Goal: Task Accomplishment & Management: Manage account settings

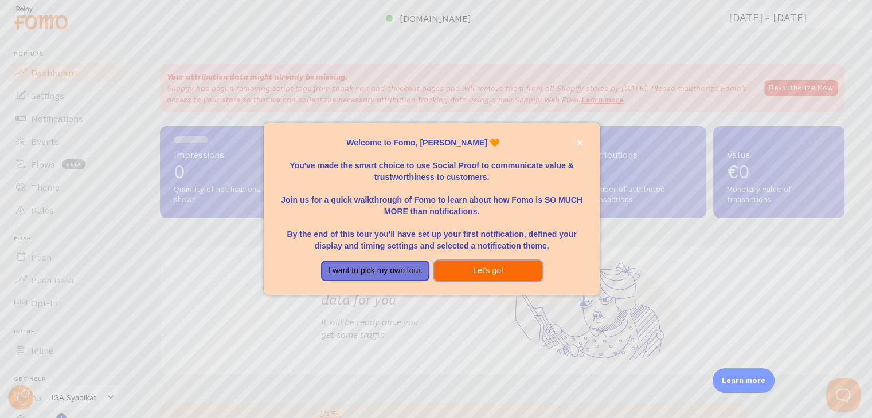
click at [484, 271] on button "Let's go!" at bounding box center [488, 271] width 108 height 21
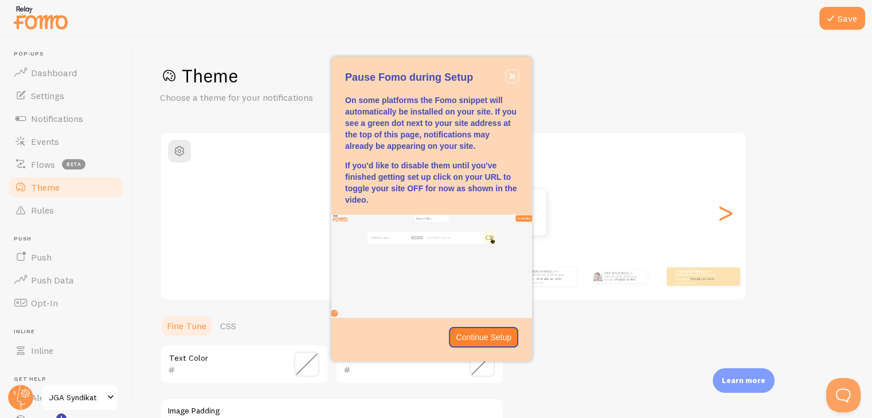
click at [512, 79] on icon "close," at bounding box center [512, 76] width 6 height 6
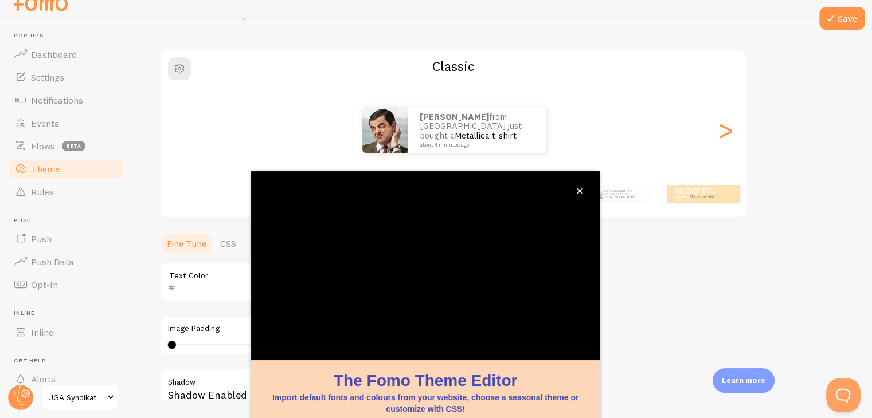
scroll to position [98, 0]
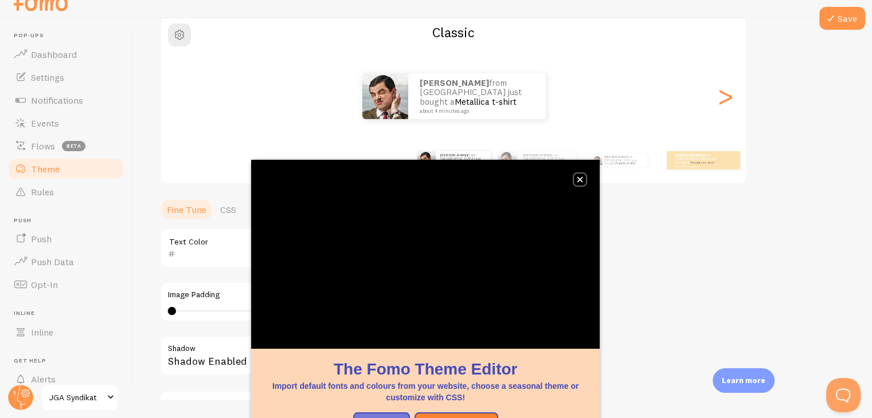
click at [581, 181] on icon "close," at bounding box center [580, 180] width 6 height 6
click at [582, 180] on icon "close," at bounding box center [580, 180] width 6 height 6
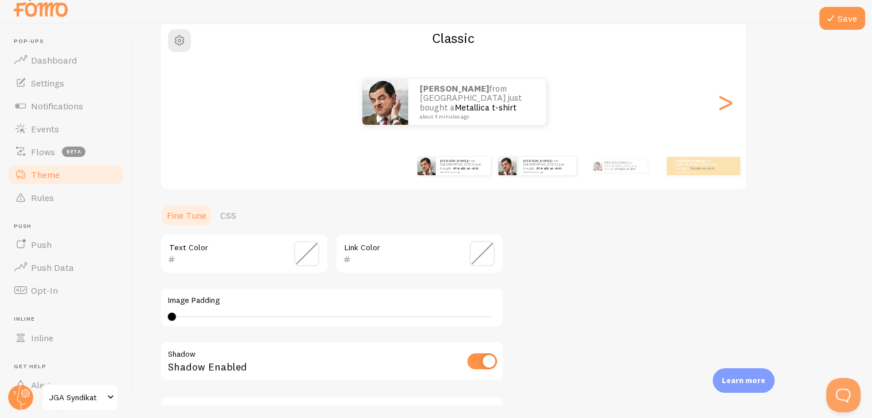
click at [530, 175] on div "[PERSON_NAME] from [GEOGRAPHIC_DATA] just bought a Metallica t-shirt about 4 mi…" at bounding box center [537, 166] width 74 height 32
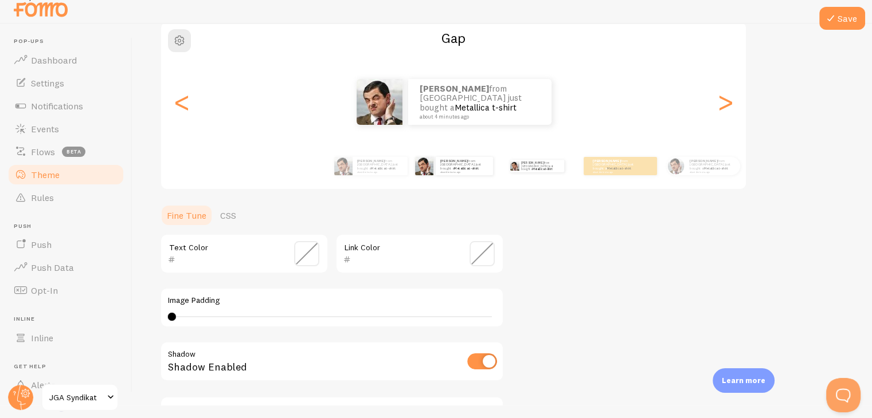
click at [547, 173] on div "[PERSON_NAME] from [GEOGRAPHIC_DATA] just bought a Metallica t-shirt about 4 mi…" at bounding box center [537, 166] width 74 height 32
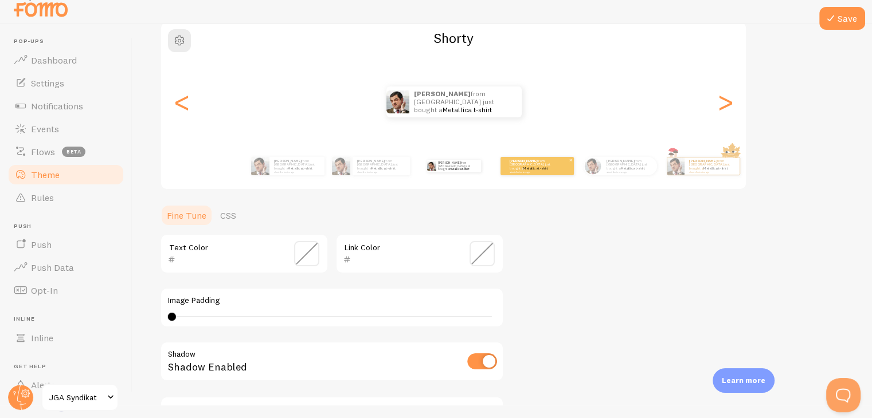
click at [523, 173] on div "[PERSON_NAME] from [GEOGRAPHIC_DATA] just bought a Metallica t-shirt about 4 mi…" at bounding box center [536, 166] width 73 height 18
click at [271, 175] on div "[PERSON_NAME] from [GEOGRAPHIC_DATA] just bought a Metallica t-shirt about 4 mi…" at bounding box center [287, 166] width 74 height 32
click at [283, 166] on p "[PERSON_NAME] from [GEOGRAPHIC_DATA] just bought a Metallica t-shirt about 4 mi…" at bounding box center [297, 166] width 46 height 14
click at [182, 115] on div "<" at bounding box center [182, 102] width 14 height 83
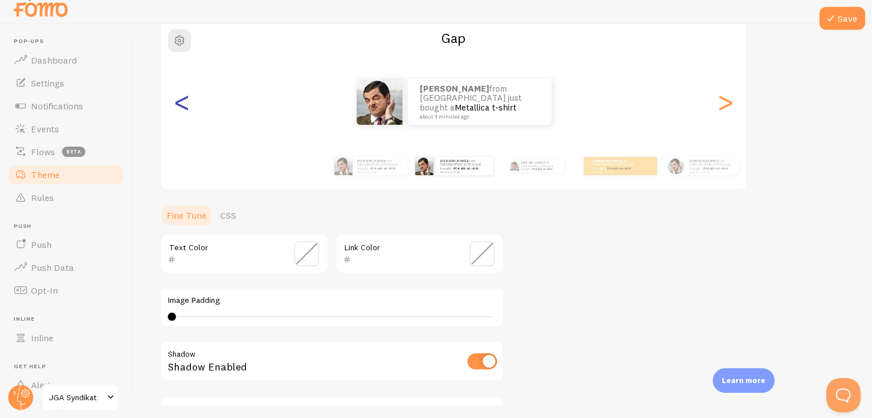
click at [182, 114] on div "<" at bounding box center [182, 102] width 14 height 83
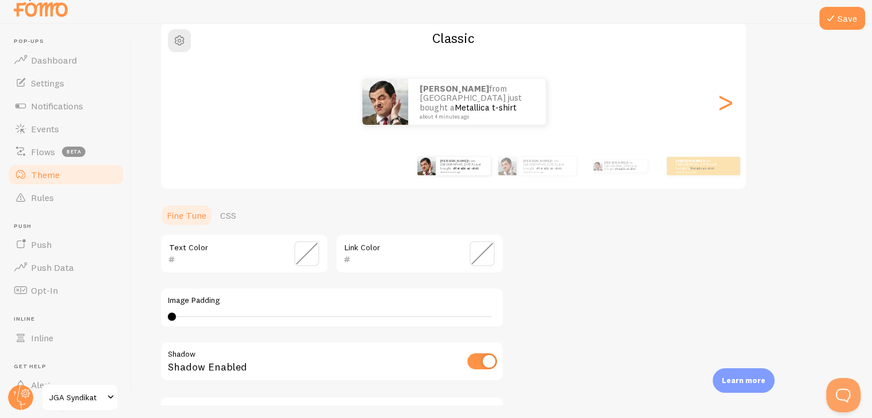
click at [183, 113] on div "<" at bounding box center [182, 102] width 14 height 83
click at [183, 113] on div "[PERSON_NAME] from [GEOGRAPHIC_DATA] just bought a Metallica t-shirt about 4 mi…" at bounding box center [453, 102] width 585 height 46
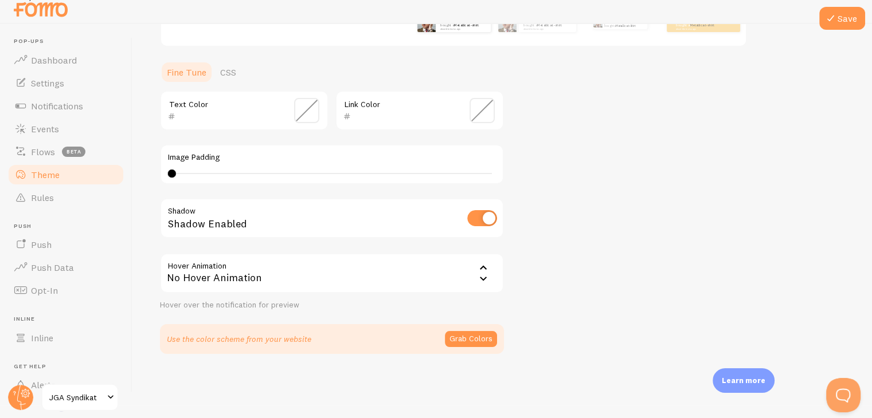
scroll to position [244, 0]
click at [479, 216] on input "checkbox" at bounding box center [482, 216] width 30 height 16
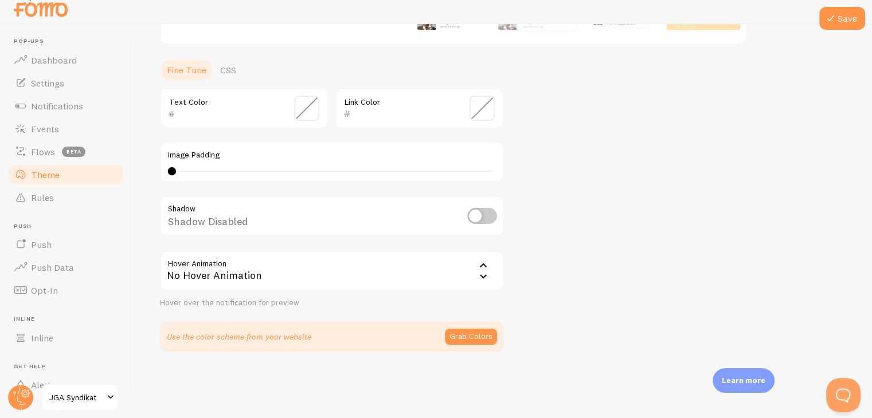
click at [479, 216] on input "checkbox" at bounding box center [482, 216] width 30 height 16
checkbox input "true"
drag, startPoint x: 259, startPoint y: 168, endPoint x: 300, endPoint y: 166, distance: 40.7
click at [313, 167] on div "0 0 - undefined" at bounding box center [332, 171] width 328 height 9
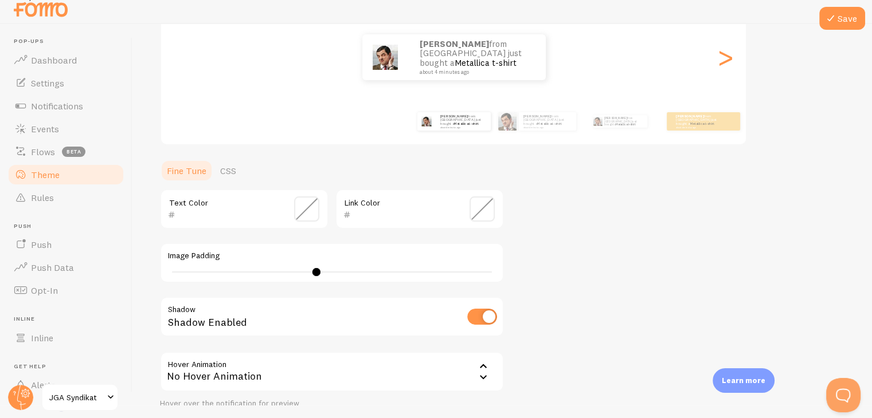
scroll to position [129, 0]
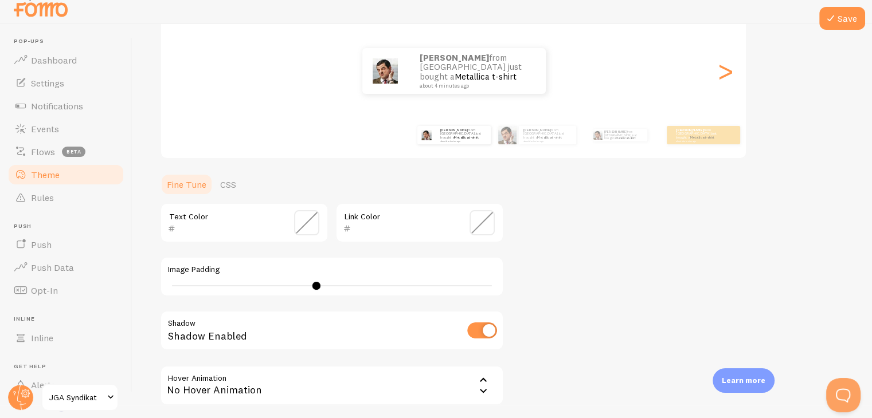
drag, startPoint x: 323, startPoint y: 285, endPoint x: 433, endPoint y: 281, distance: 110.7
click at [431, 282] on div "18" at bounding box center [332, 285] width 328 height 9
drag, startPoint x: 426, startPoint y: 285, endPoint x: 133, endPoint y: 288, distance: 293.4
click at [133, 288] on div "Save Theme Choose a theme for your notifications Classic Pascal from [GEOGRAPHI…" at bounding box center [501, 215] width 739 height 382
type input "6"
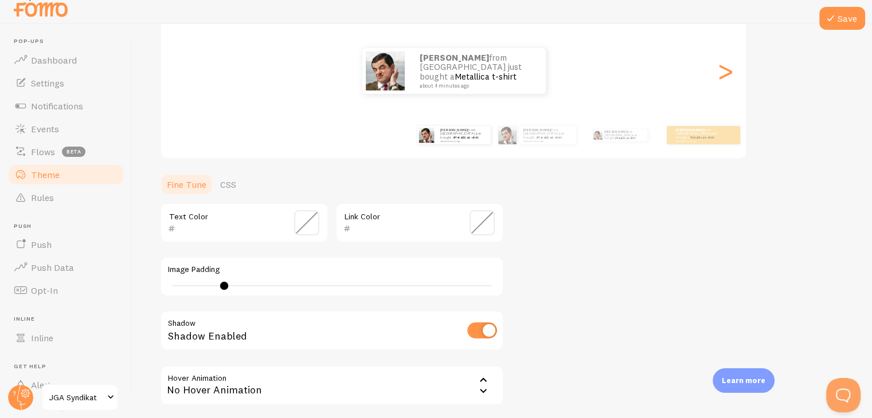
drag, startPoint x: 191, startPoint y: 285, endPoint x: 224, endPoint y: 285, distance: 32.1
click at [224, 285] on div at bounding box center [224, 286] width 8 height 8
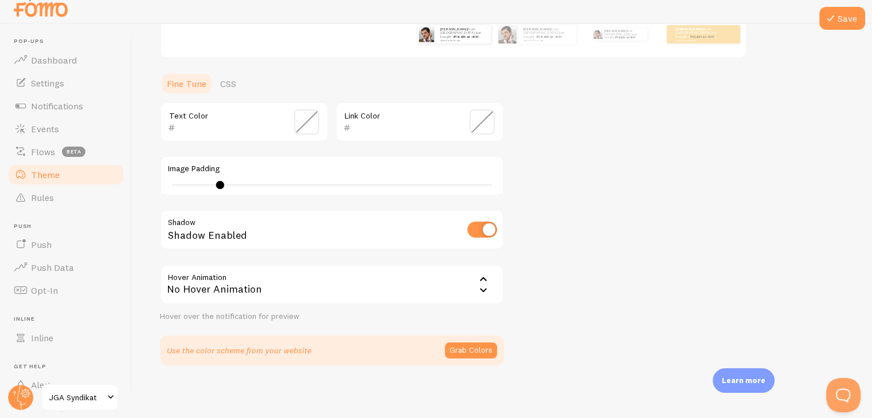
scroll to position [244, 0]
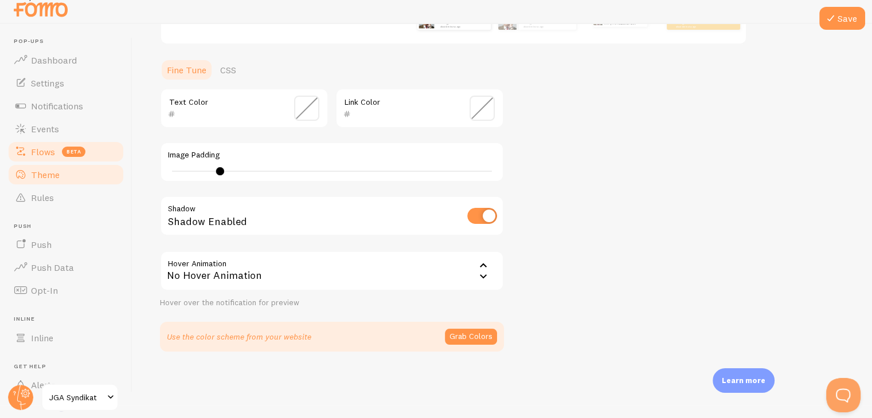
click at [44, 158] on link "Flows beta" at bounding box center [66, 151] width 118 height 23
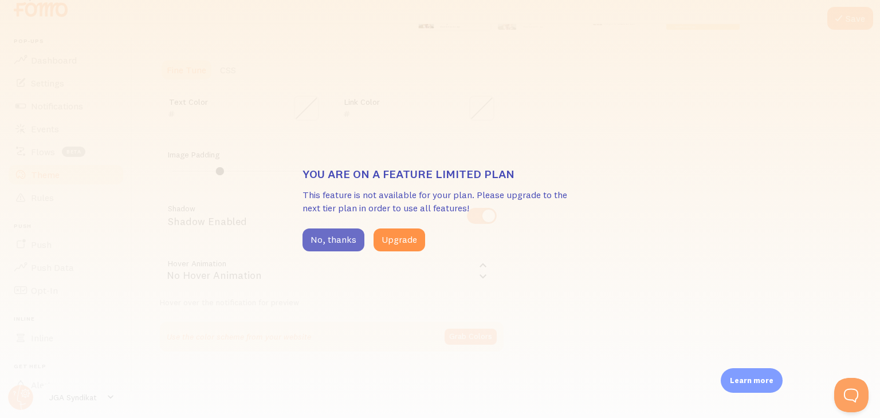
click at [344, 239] on button "No, thanks" at bounding box center [334, 240] width 62 height 23
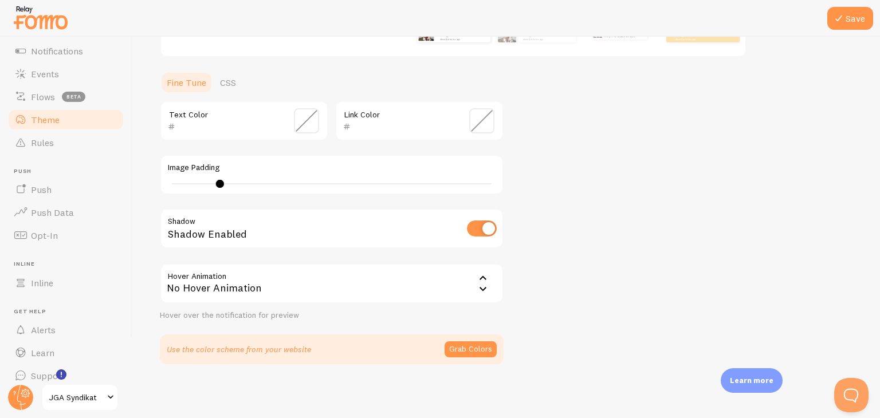
scroll to position [78, 0]
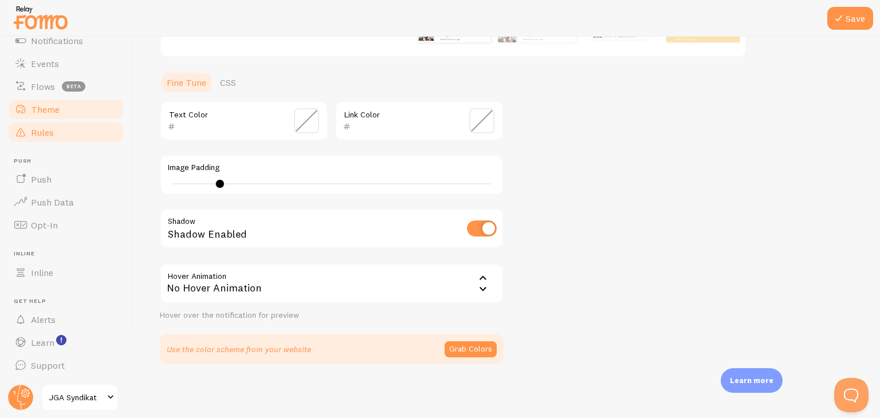
click at [52, 133] on span "Rules" at bounding box center [42, 132] width 23 height 11
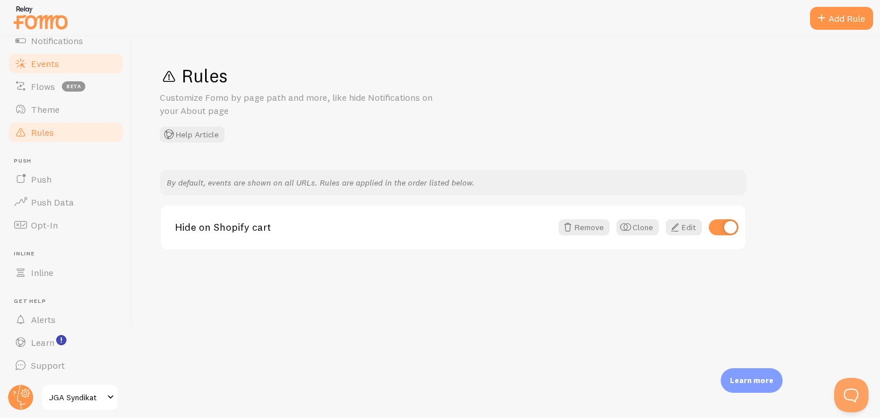
click at [52, 65] on span "Events" at bounding box center [45, 63] width 28 height 11
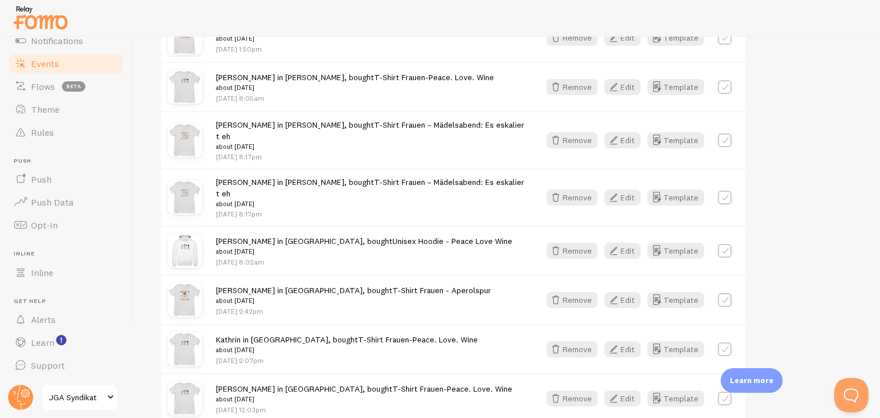
scroll to position [1566, 0]
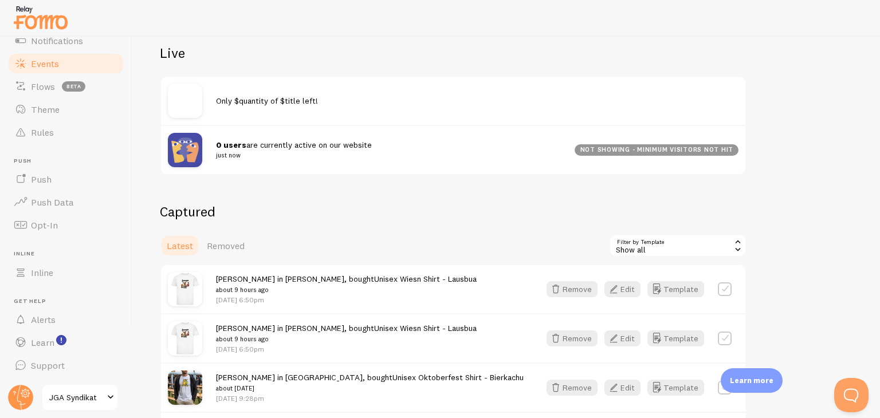
scroll to position [116, 0]
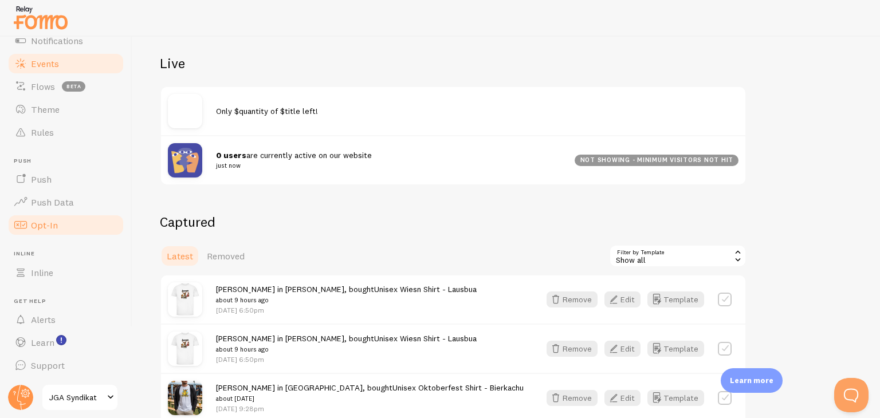
click at [66, 228] on link "Opt-In" at bounding box center [66, 225] width 118 height 23
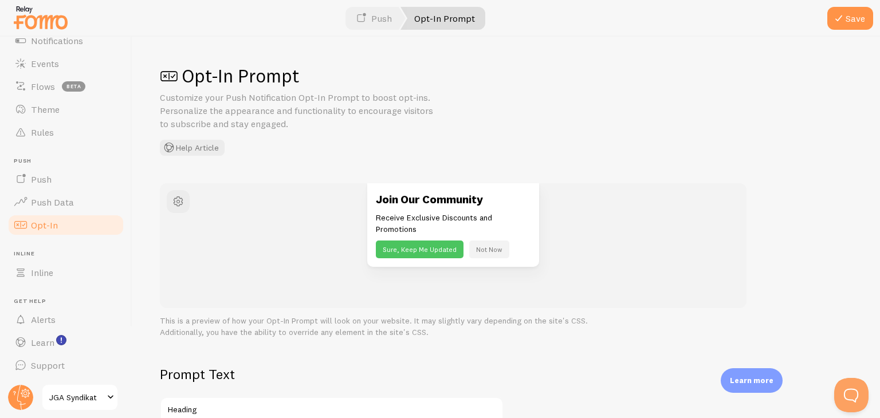
click at [493, 251] on button "Not Now" at bounding box center [489, 250] width 40 height 18
click at [66, 273] on link "Inline" at bounding box center [66, 272] width 118 height 23
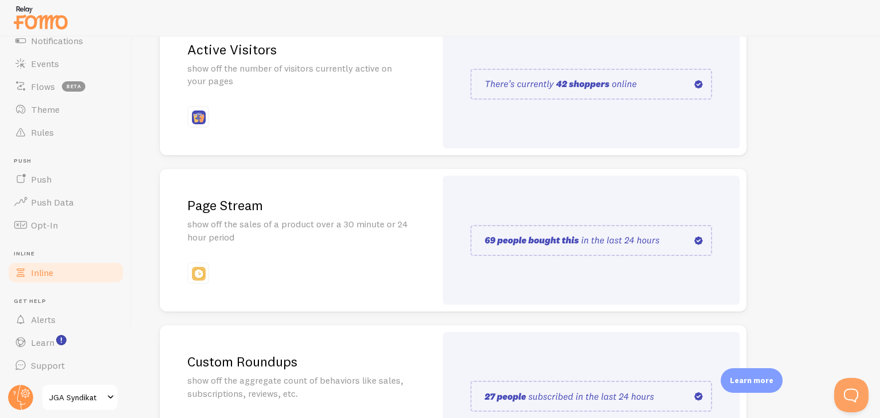
scroll to position [172, 0]
click at [628, 87] on img at bounding box center [592, 82] width 242 height 31
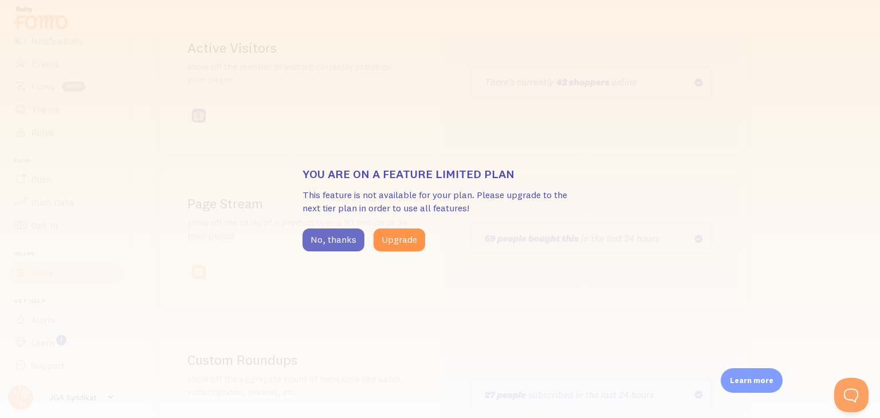
click at [324, 246] on button "No, thanks" at bounding box center [334, 240] width 62 height 23
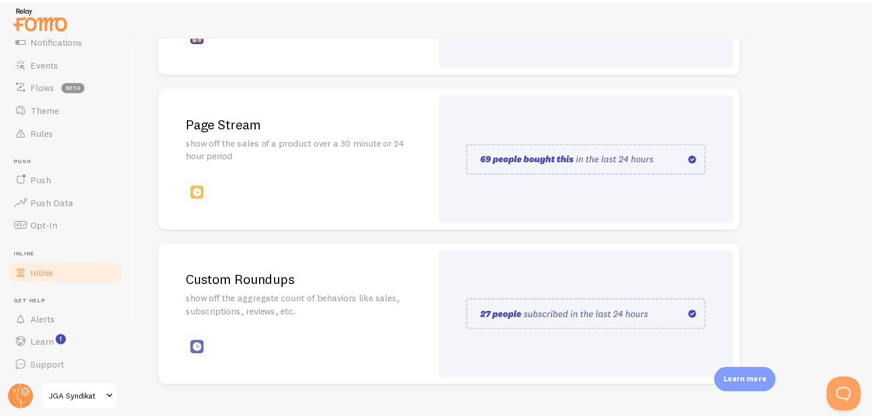
scroll to position [275, 0]
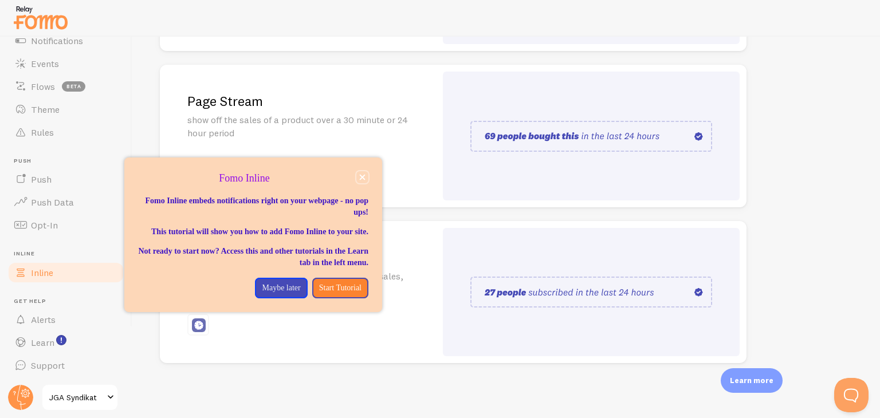
click at [360, 182] on button "close," at bounding box center [362, 177] width 12 height 12
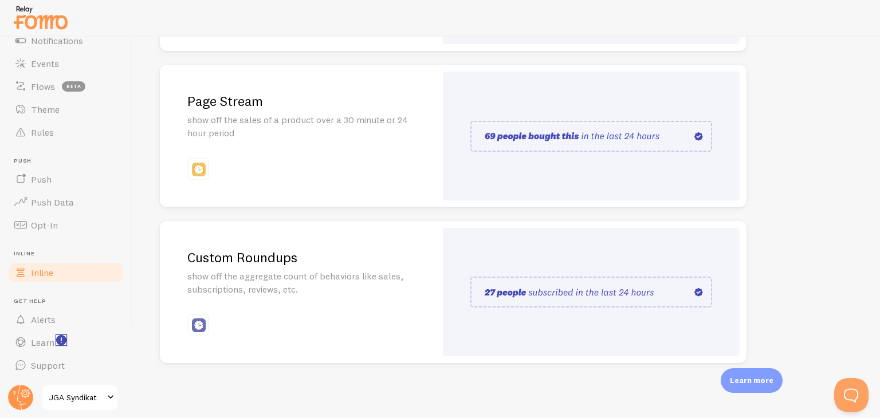
click at [57, 338] on rect "<p>Watch New Feature Tutorials!</p>" at bounding box center [62, 341] width 10 height 10
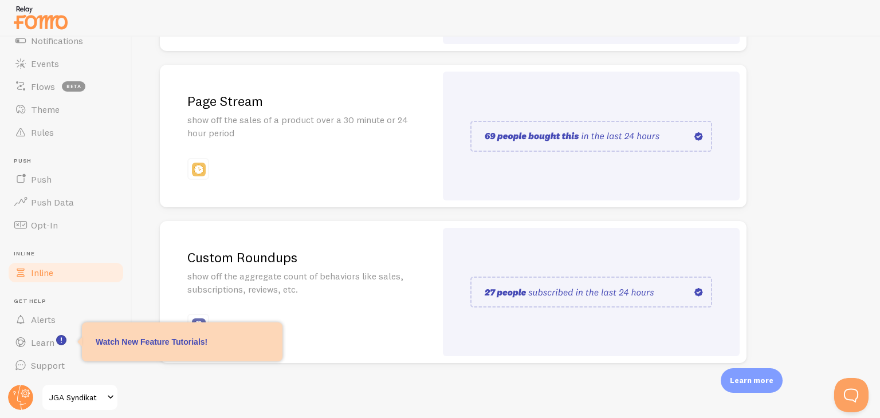
drag, startPoint x: 155, startPoint y: 390, endPoint x: 142, endPoint y: 385, distance: 13.6
click at [155, 388] on div "Inline Enhance the credibility of your website with strategically placed social…" at bounding box center [506, 228] width 748 height 382
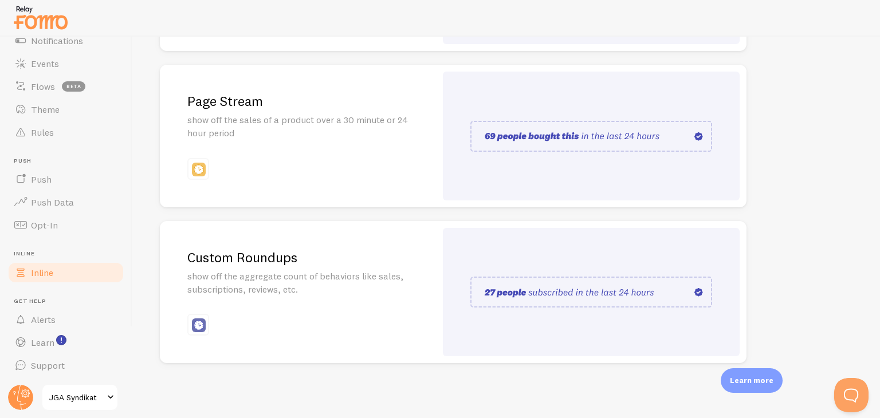
click at [87, 391] on span "JGA Syndikat" at bounding box center [76, 398] width 54 height 14
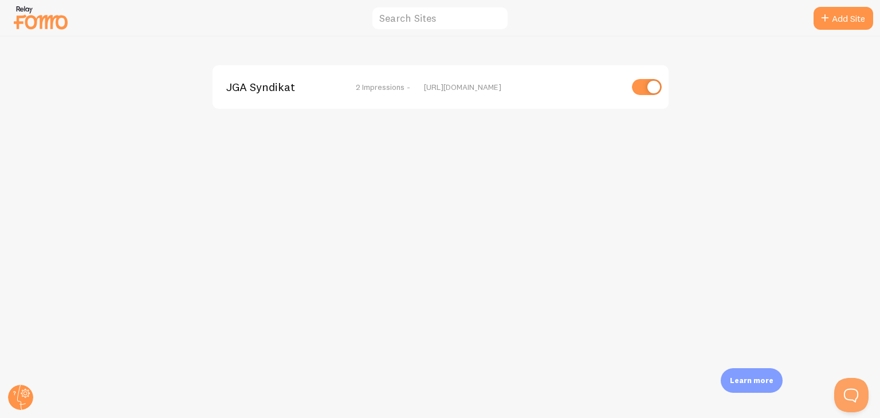
click at [372, 89] on span "2 Impressions -" at bounding box center [383, 87] width 54 height 10
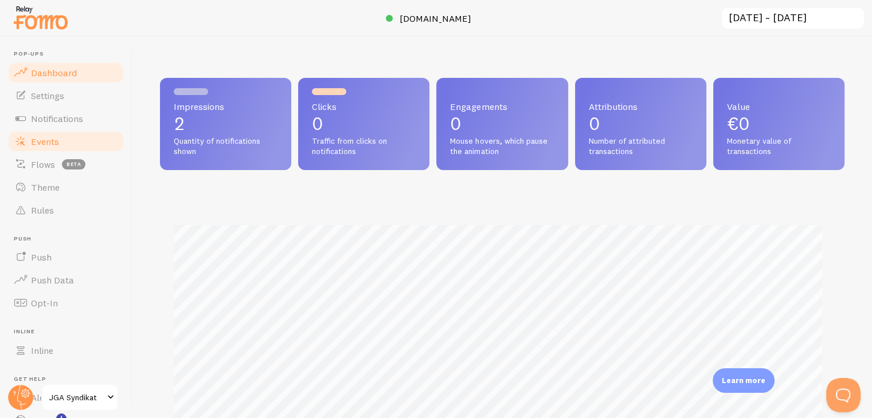
click at [58, 143] on link "Events" at bounding box center [66, 141] width 118 height 23
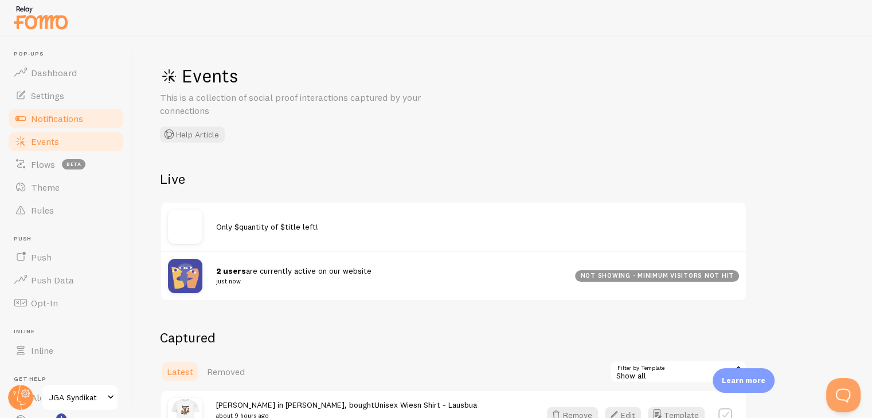
click at [63, 121] on span "Notifications" at bounding box center [57, 118] width 52 height 11
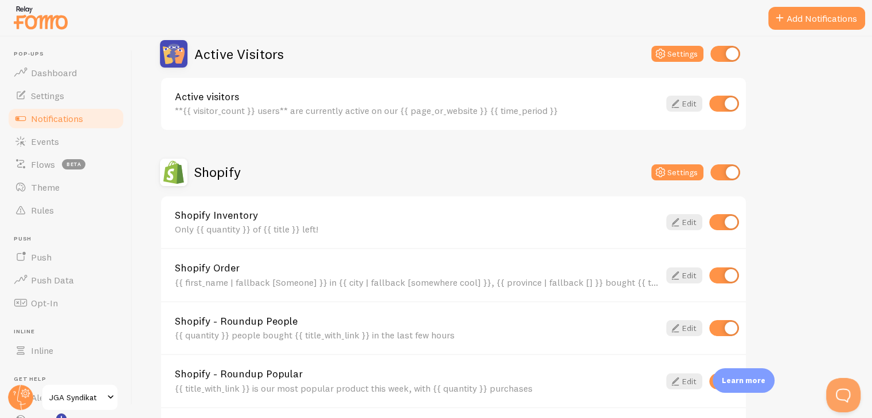
scroll to position [273, 0]
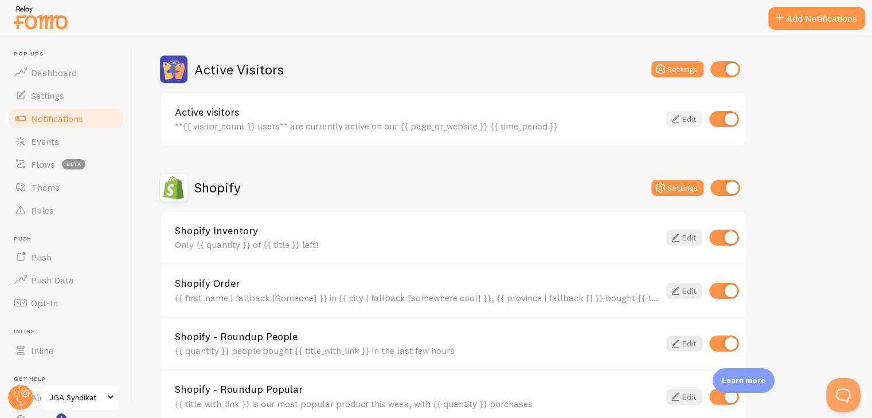
click at [681, 115] on icon at bounding box center [675, 119] width 14 height 14
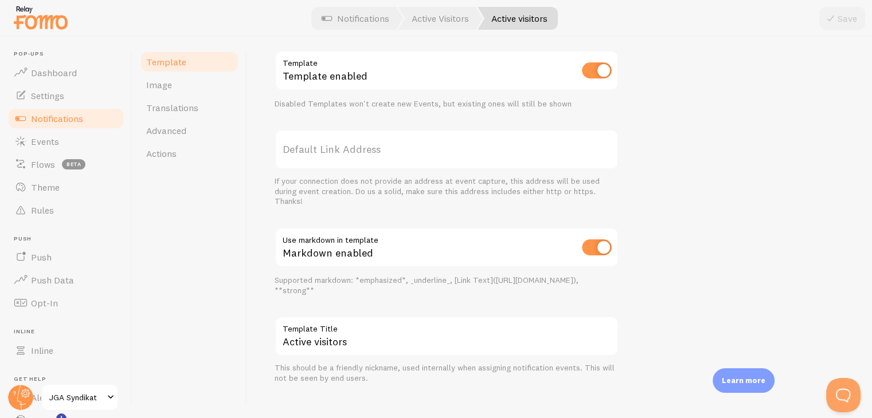
scroll to position [409, 0]
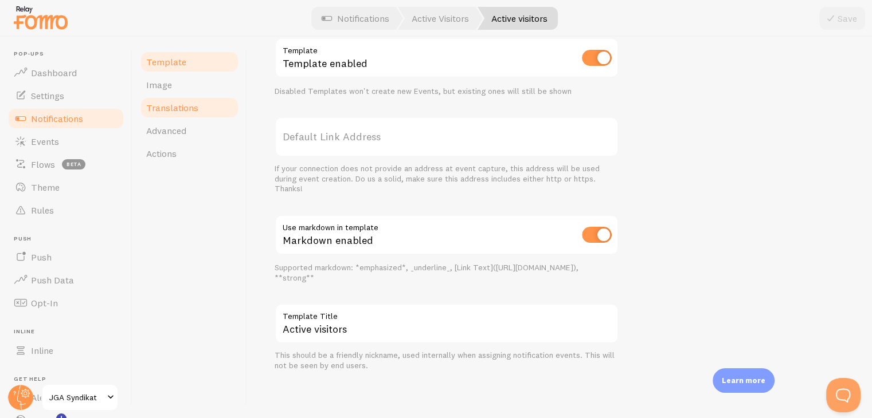
click at [188, 108] on span "Translations" at bounding box center [172, 107] width 52 height 11
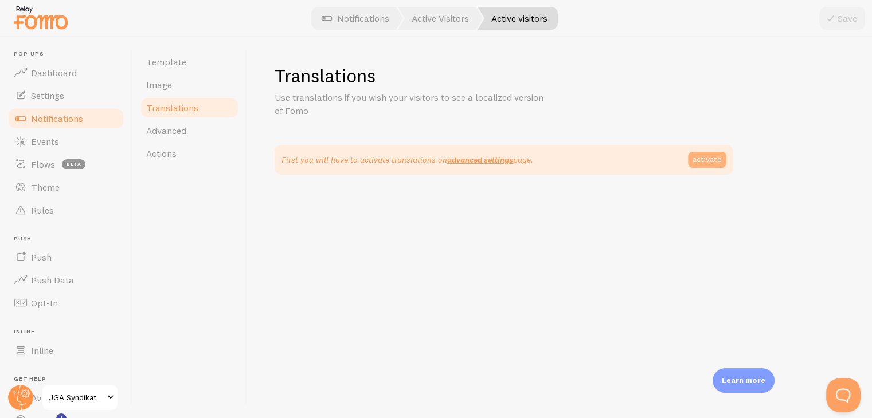
click at [696, 156] on link "activate" at bounding box center [707, 160] width 38 height 16
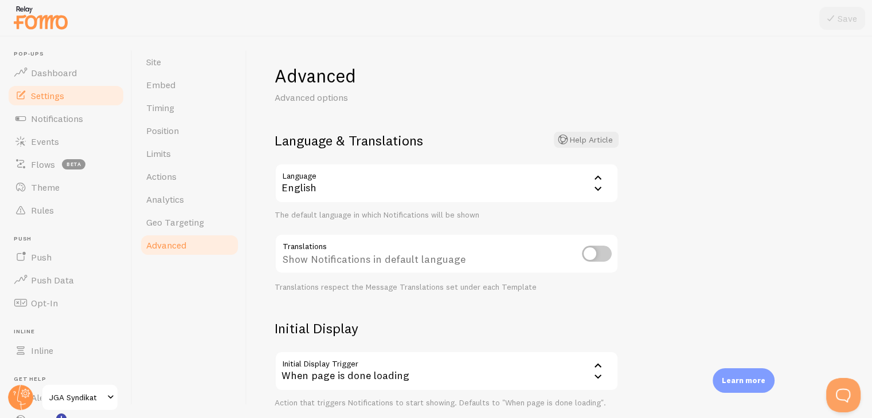
click at [358, 182] on div "English" at bounding box center [447, 183] width 344 height 40
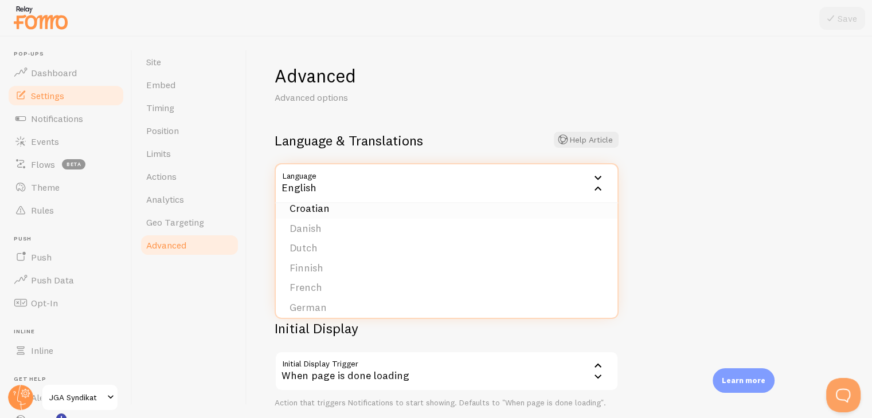
scroll to position [115, 0]
click at [335, 302] on li "German" at bounding box center [447, 303] width 342 height 20
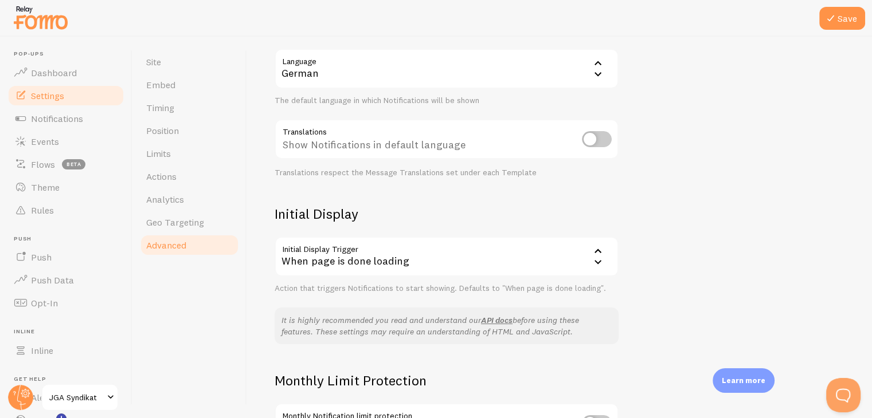
click at [408, 266] on div "When page is done loading" at bounding box center [447, 257] width 344 height 40
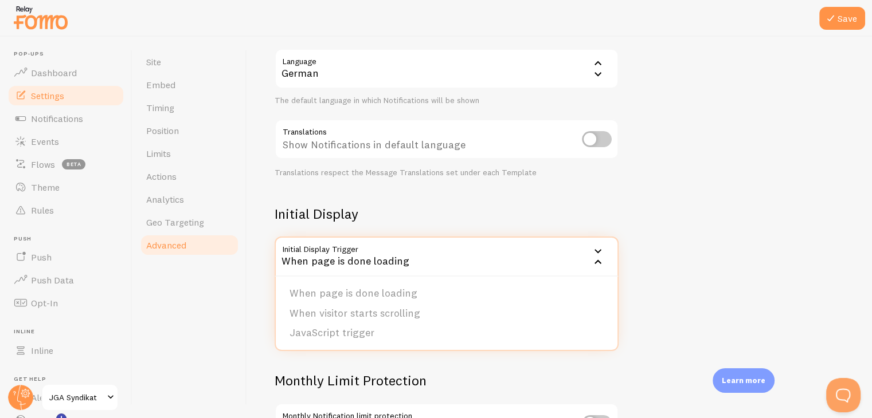
click at [440, 218] on h2 "Initial Display" at bounding box center [447, 214] width 344 height 18
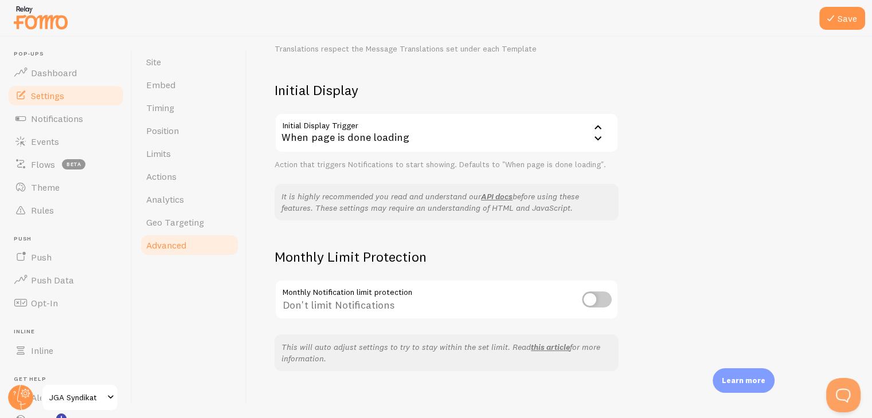
scroll to position [245, 0]
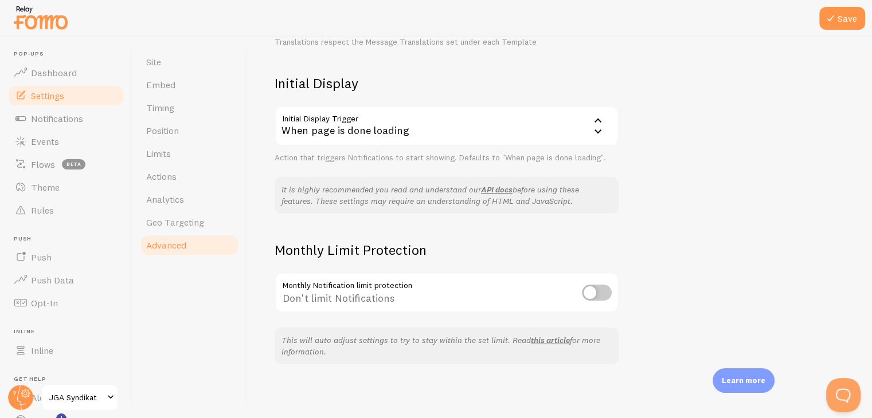
click at [594, 292] on input "checkbox" at bounding box center [597, 293] width 30 height 16
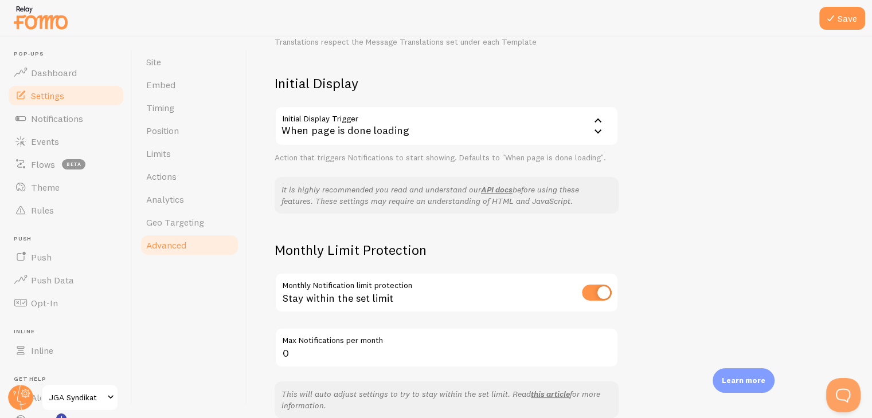
click at [593, 296] on input "checkbox" at bounding box center [597, 293] width 30 height 16
checkbox input "false"
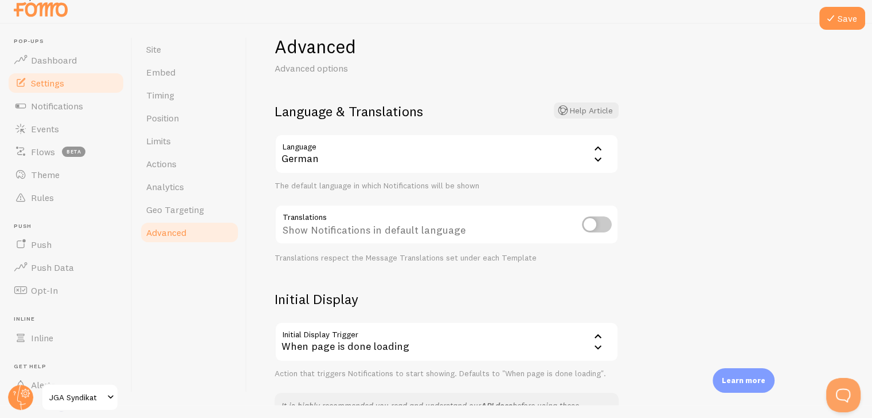
scroll to position [0, 0]
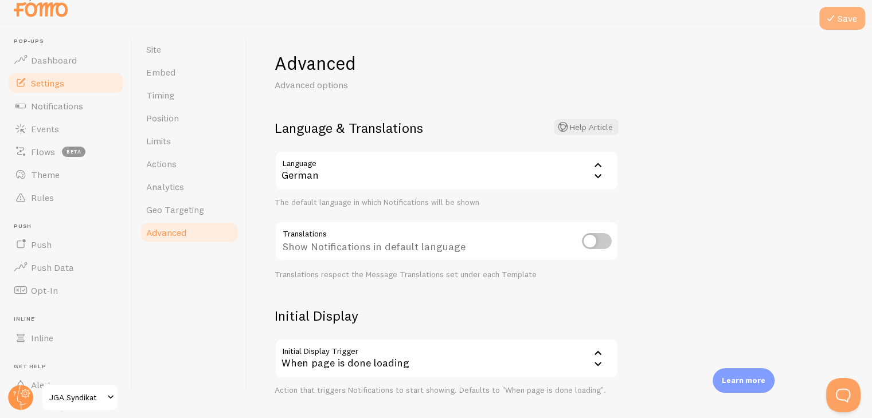
click at [846, 25] on button "Save" at bounding box center [842, 18] width 46 height 23
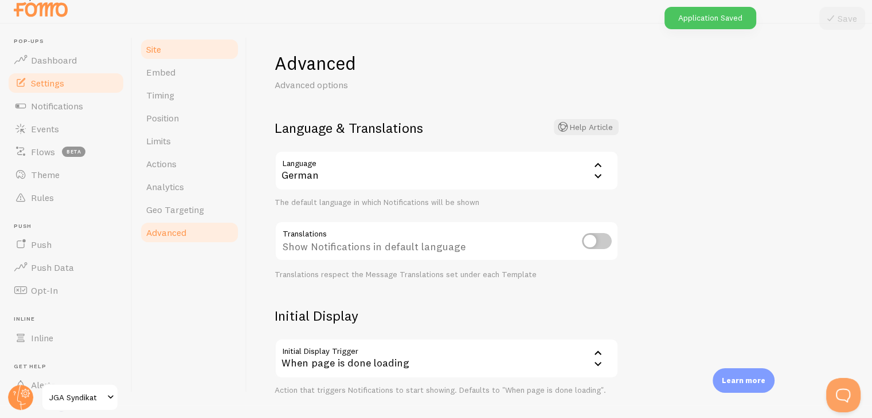
click at [175, 56] on link "Site" at bounding box center [189, 49] width 100 height 23
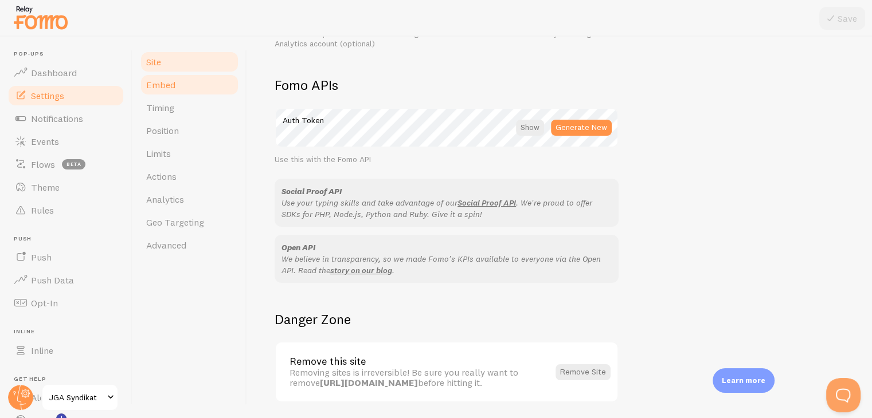
scroll to position [663, 0]
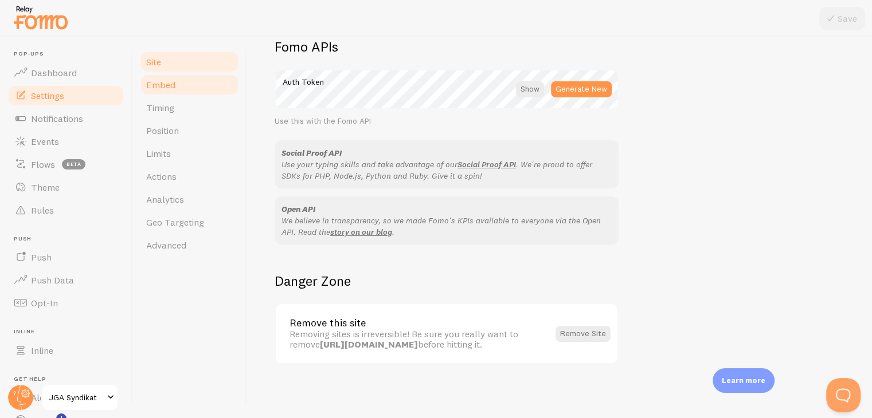
click at [181, 88] on link "Embed" at bounding box center [189, 84] width 100 height 23
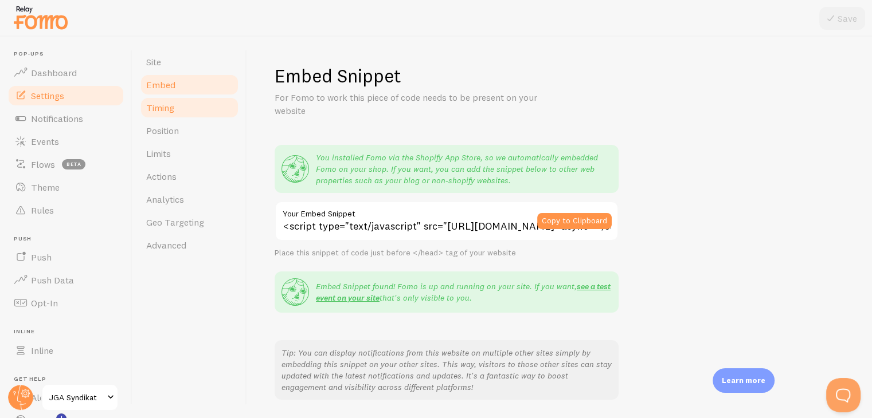
click at [182, 108] on link "Timing" at bounding box center [189, 107] width 100 height 23
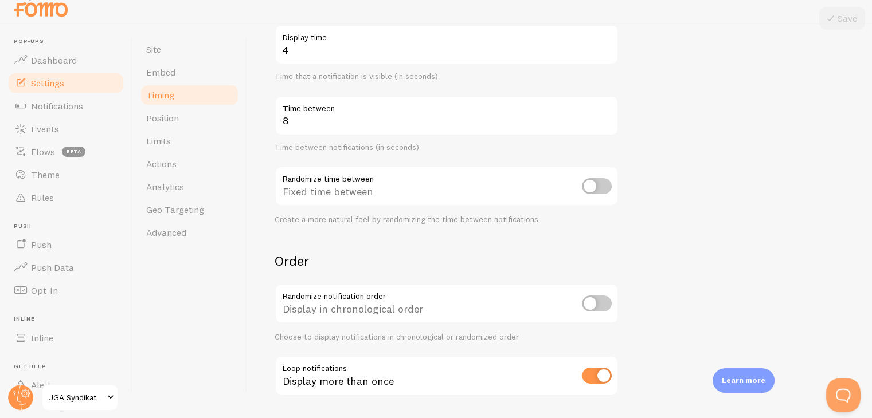
scroll to position [259, 0]
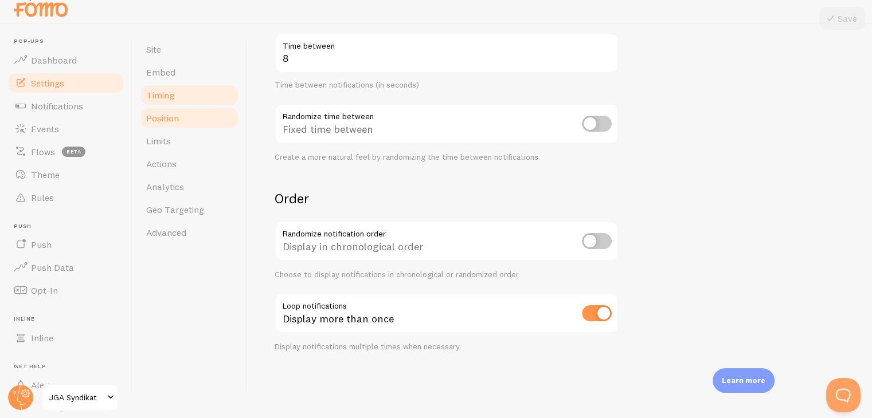
click at [179, 121] on span "Position" at bounding box center [162, 117] width 33 height 11
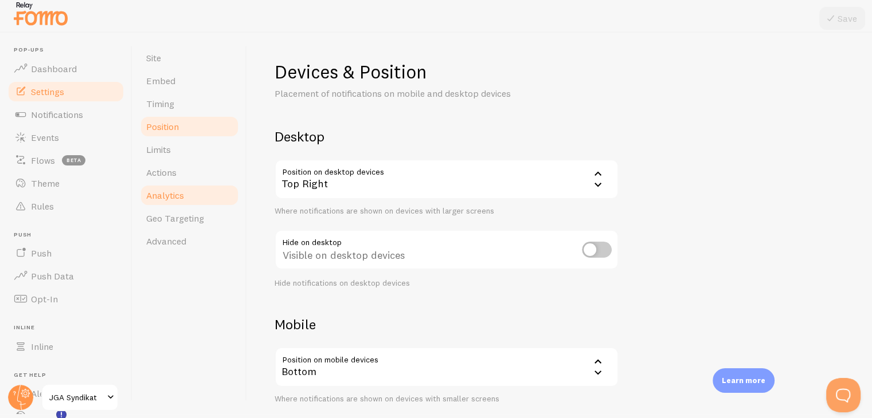
scroll to position [13, 0]
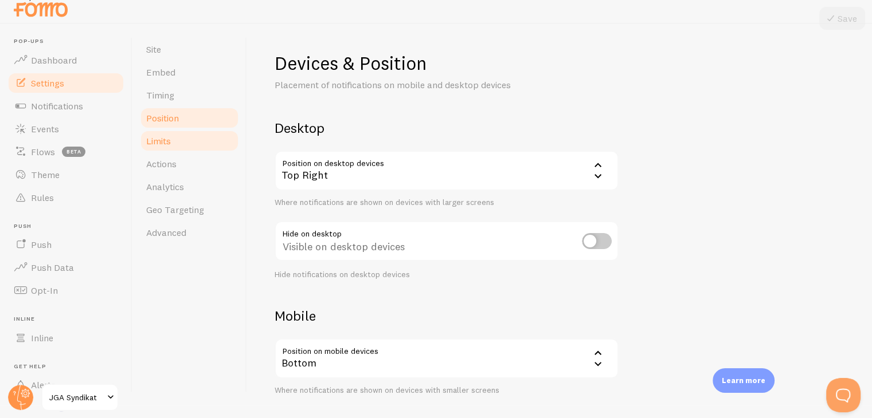
click at [184, 151] on link "Limits" at bounding box center [189, 141] width 100 height 23
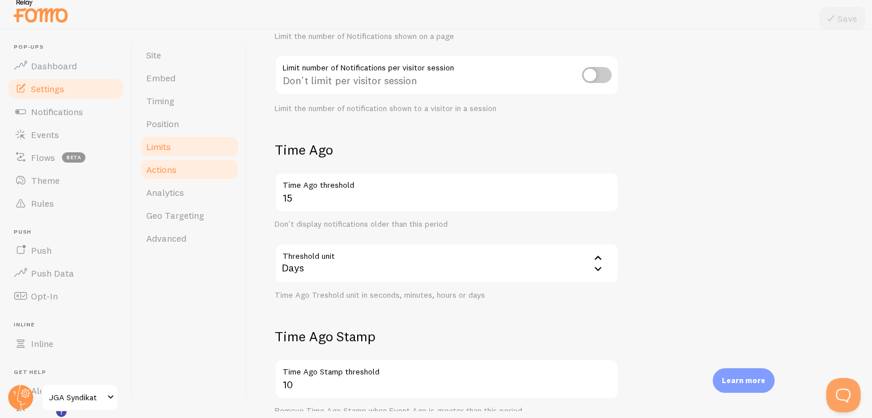
scroll to position [13, 0]
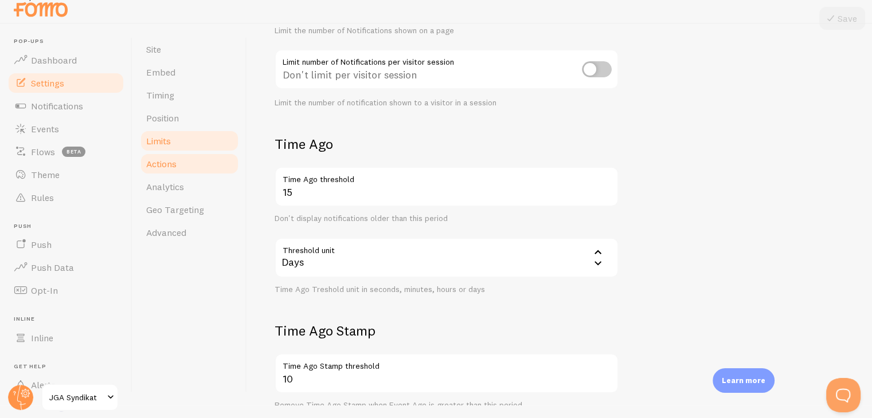
click at [190, 166] on link "Actions" at bounding box center [189, 163] width 100 height 23
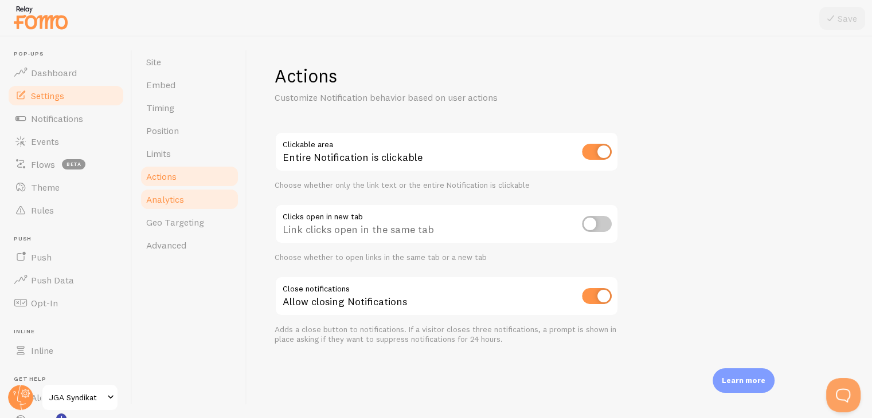
click at [202, 202] on link "Analytics" at bounding box center [189, 199] width 100 height 23
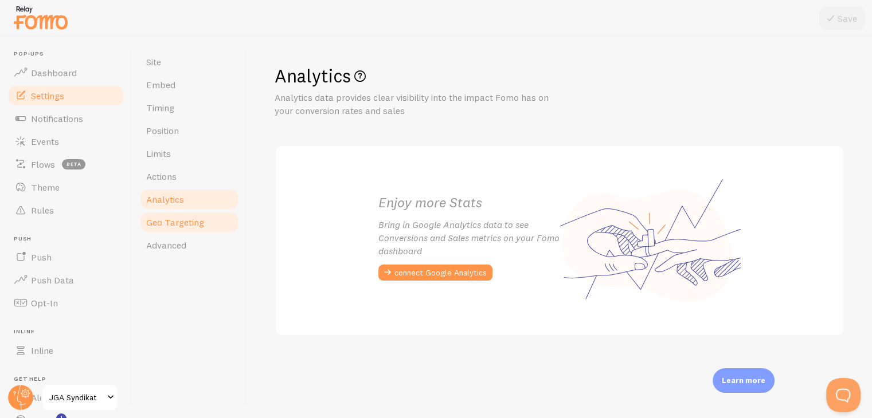
click at [207, 218] on link "Geo Targeting" at bounding box center [189, 222] width 100 height 23
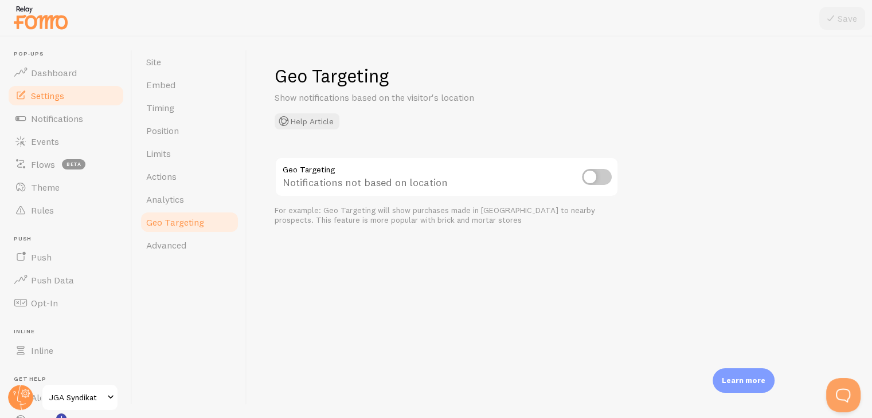
click at [593, 175] on input "checkbox" at bounding box center [597, 177] width 30 height 16
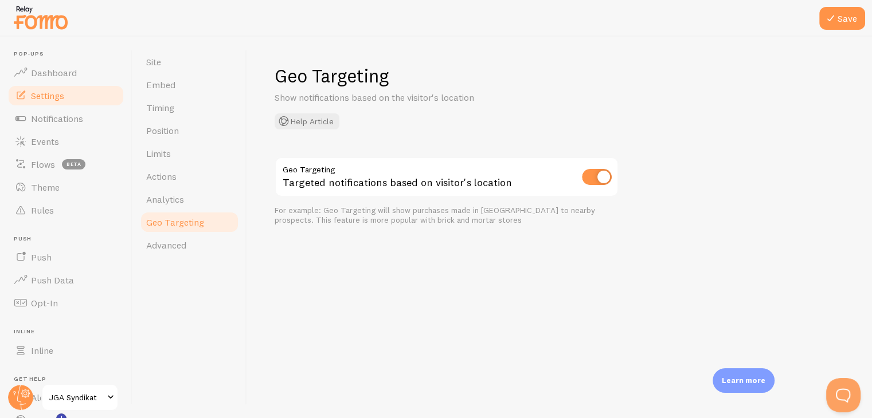
click at [591, 175] on input "checkbox" at bounding box center [597, 177] width 30 height 16
checkbox input "false"
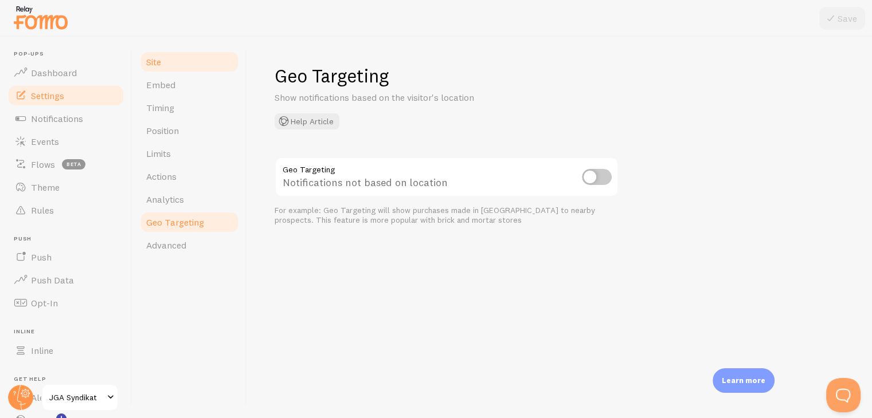
click at [180, 69] on link "Site" at bounding box center [189, 61] width 100 height 23
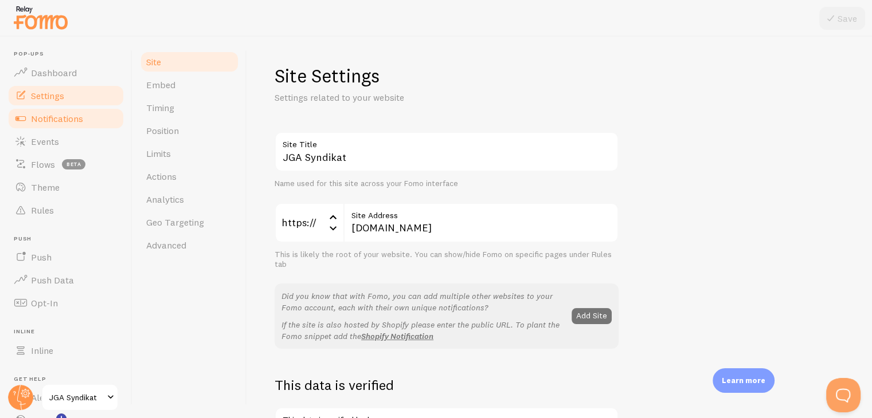
click at [88, 118] on link "Notifications" at bounding box center [66, 118] width 118 height 23
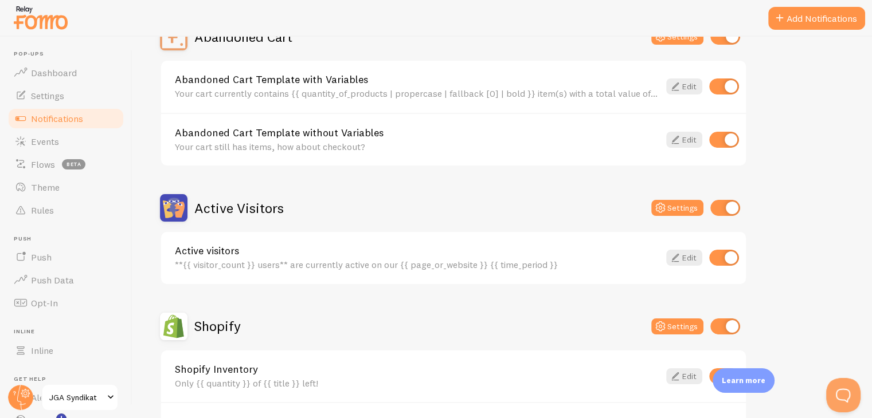
scroll to position [115, 0]
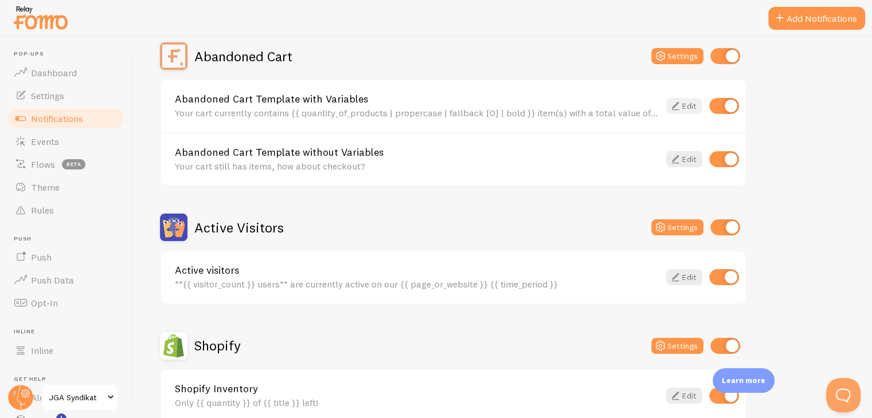
click at [700, 108] on link "Edit" at bounding box center [684, 106] width 36 height 16
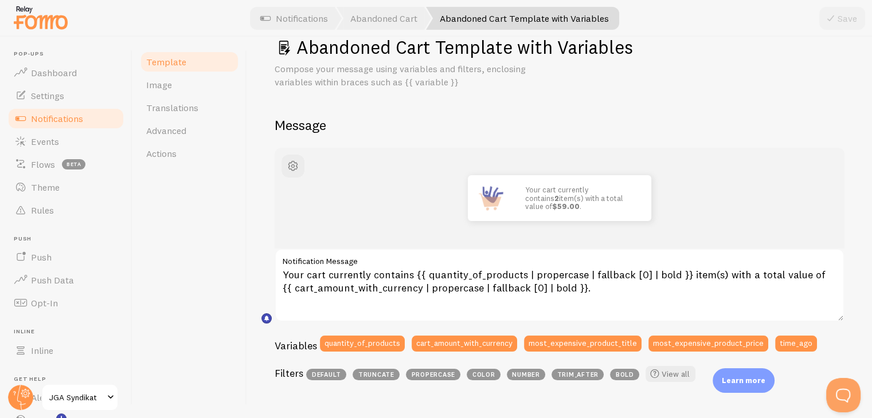
scroll to position [115, 0]
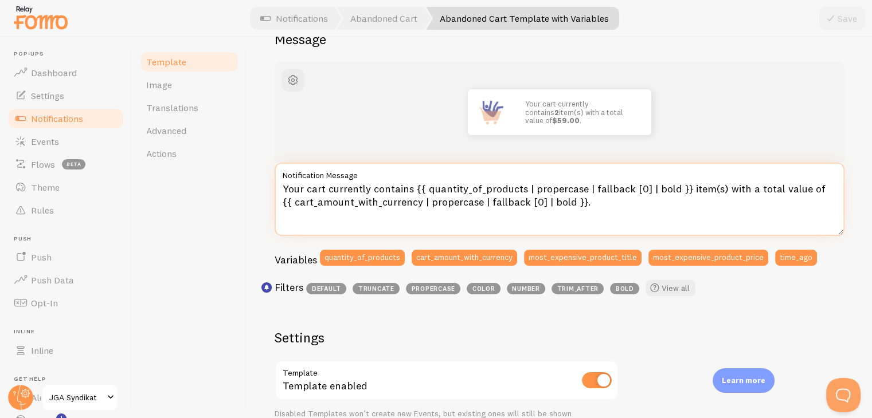
click at [395, 193] on textarea "Your cart currently contains {{ quantity_of_products | propercase | fallback [0…" at bounding box center [560, 199] width 570 height 73
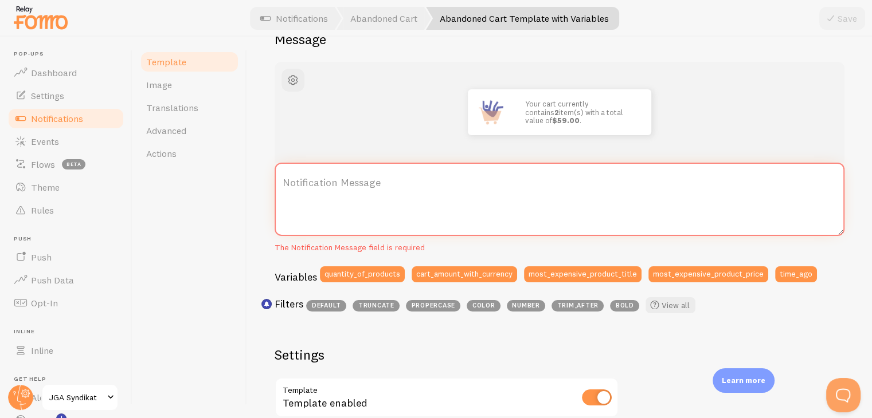
paste textarea "👉 „Dein Warenkorb enthält aktuell {{ quantity_of_products | propercase | fallba…"
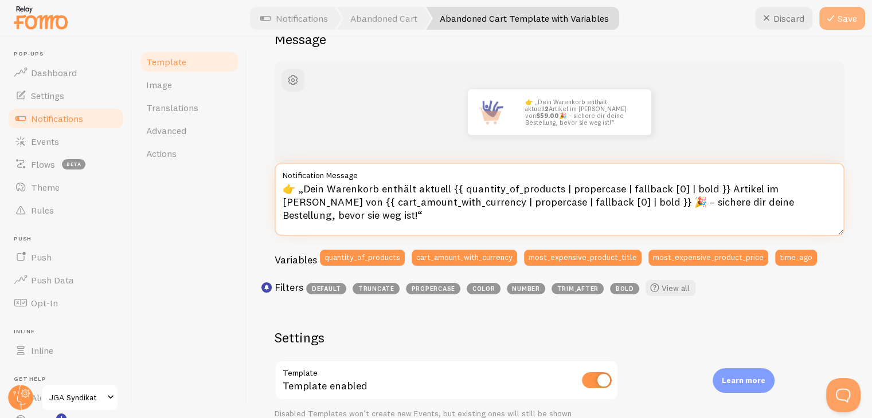
type textarea "👉 „Dein Warenkorb enthält aktuell {{ quantity_of_products | propercase | fallba…"
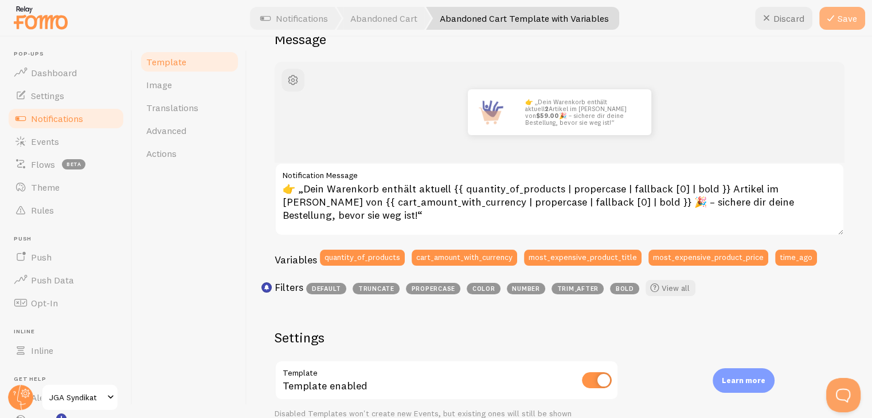
click at [847, 21] on button "Save" at bounding box center [842, 18] width 46 height 23
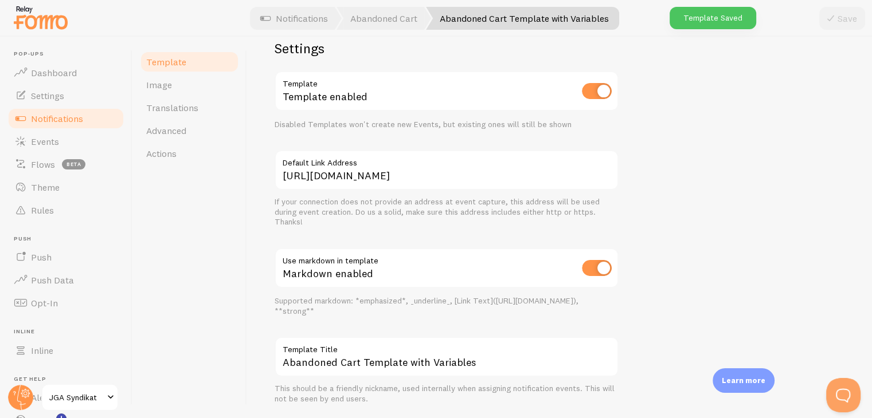
scroll to position [409, 0]
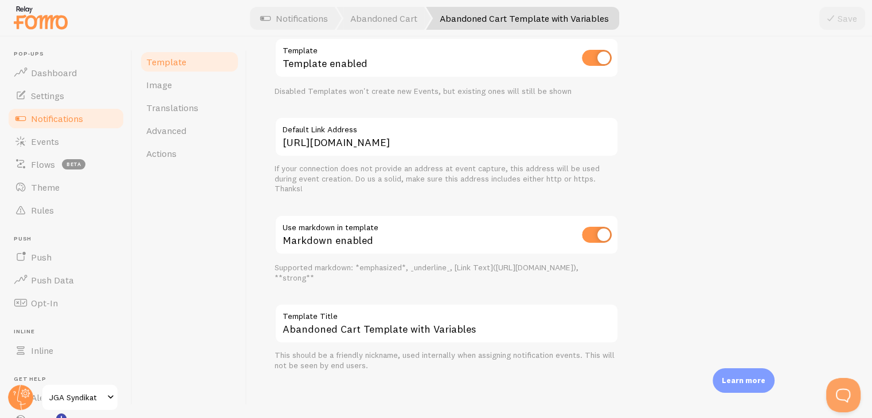
click at [72, 120] on span "Notifications" at bounding box center [57, 118] width 52 height 11
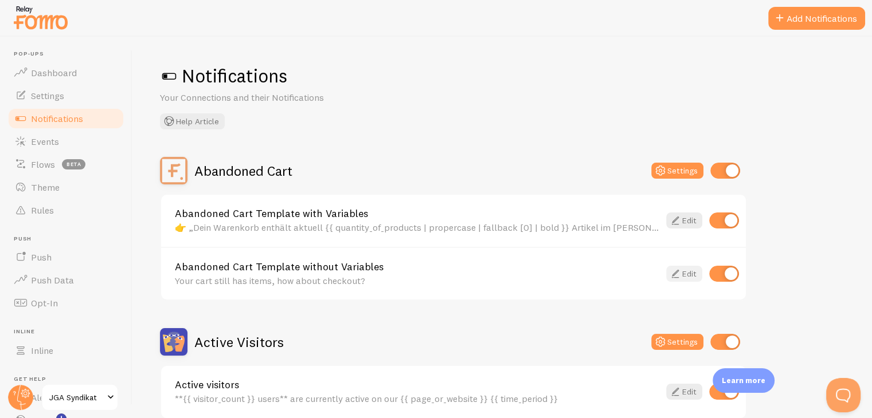
click at [669, 273] on icon at bounding box center [675, 274] width 14 height 14
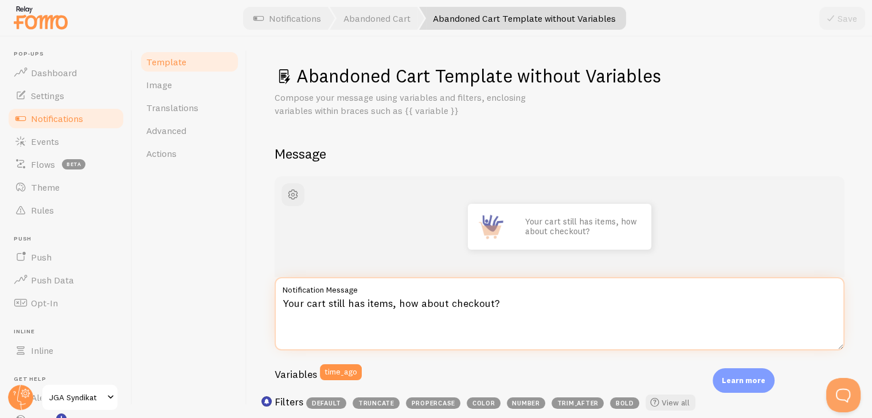
click at [396, 300] on textarea "Your cart still has items, how about checkout?" at bounding box center [560, 313] width 570 height 73
paste textarea "Dein Warenkorb wartet noch auf dich 🛒 – sichere dir deine Bestellung, bevor sie…"
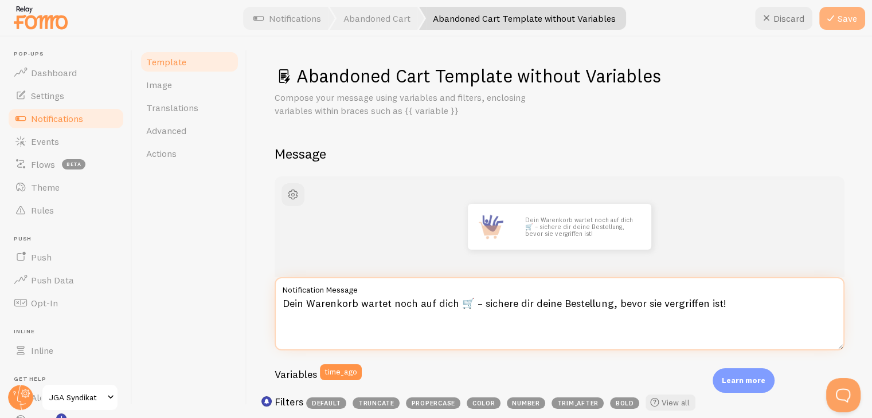
type textarea "Dein Warenkorb wartet noch auf dich 🛒 – sichere dir deine Bestellung, bevor sie…"
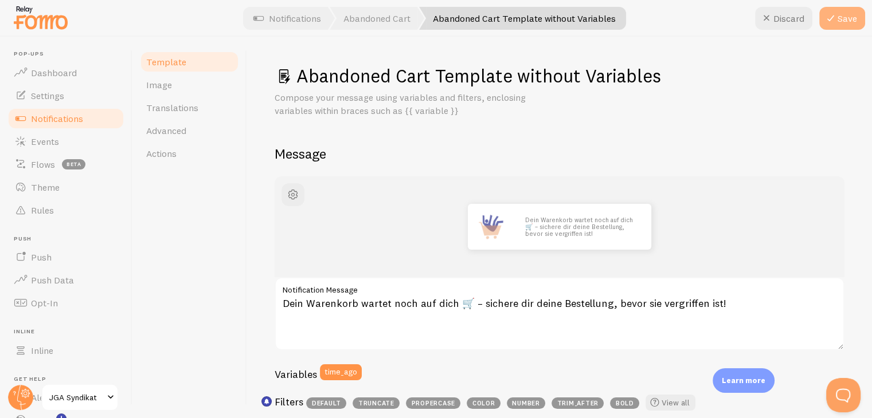
click at [837, 20] on icon at bounding box center [831, 18] width 14 height 14
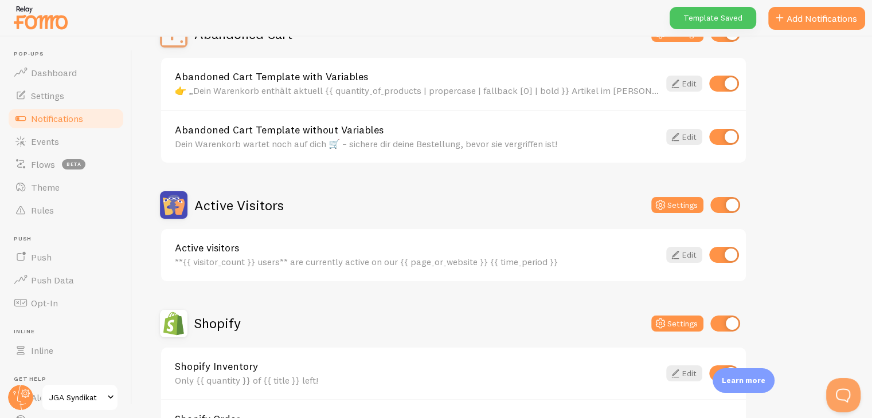
scroll to position [172, 0]
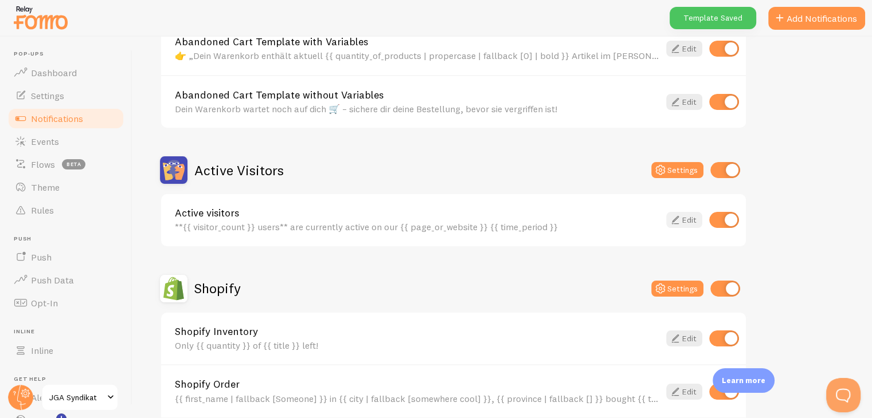
click at [676, 215] on icon at bounding box center [675, 220] width 14 height 14
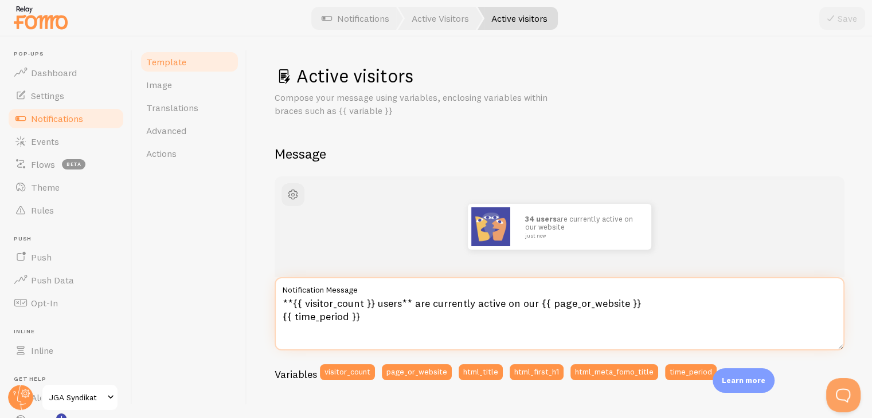
click at [418, 304] on textarea "**{{ visitor_count }} users** are currently active on our {{ page_or_website }}…" at bounding box center [560, 313] width 570 height 73
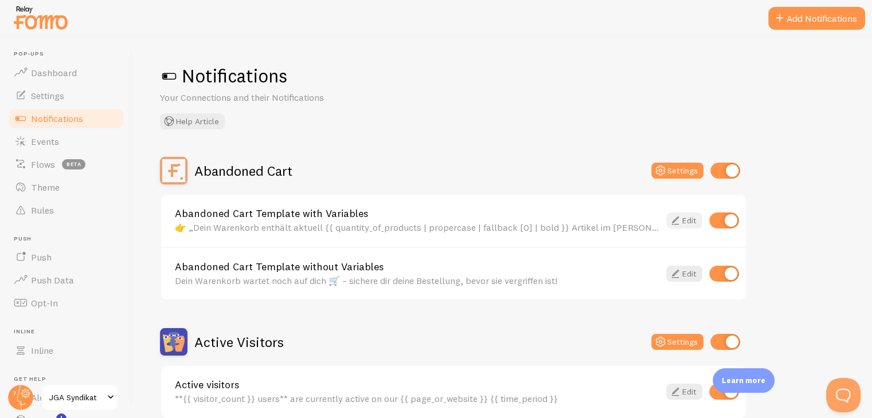
click at [679, 217] on icon at bounding box center [675, 221] width 14 height 14
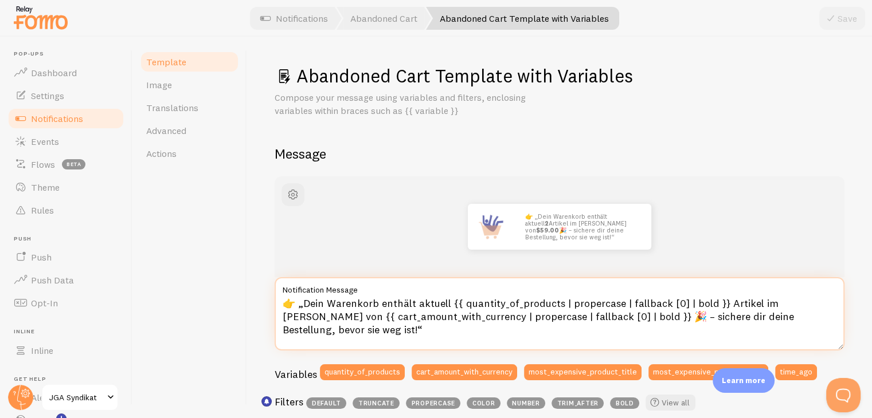
click at [454, 322] on textarea "👉 „Dein Warenkorb enthält aktuell {{ quantity_of_products | propercase | fallba…" at bounding box center [560, 313] width 570 height 73
paste textarea "Dein Warenkorb enthält aktuell {{ quantity_of_products | propercase | fallback …"
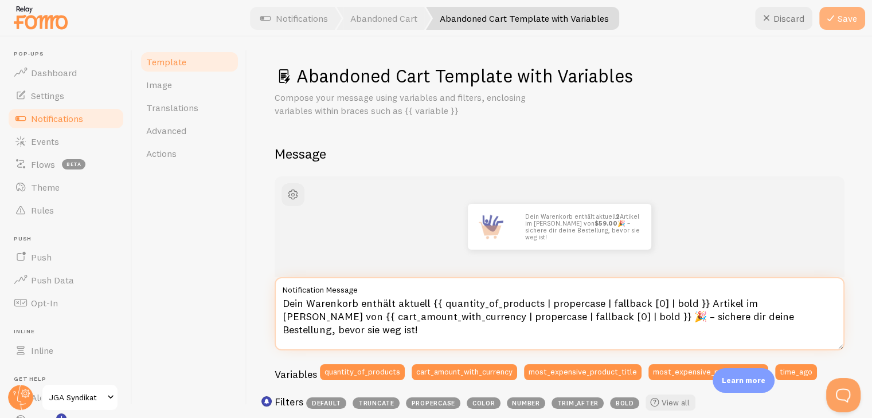
type textarea "Dein Warenkorb enthält aktuell {{ quantity_of_products | propercase | fallback …"
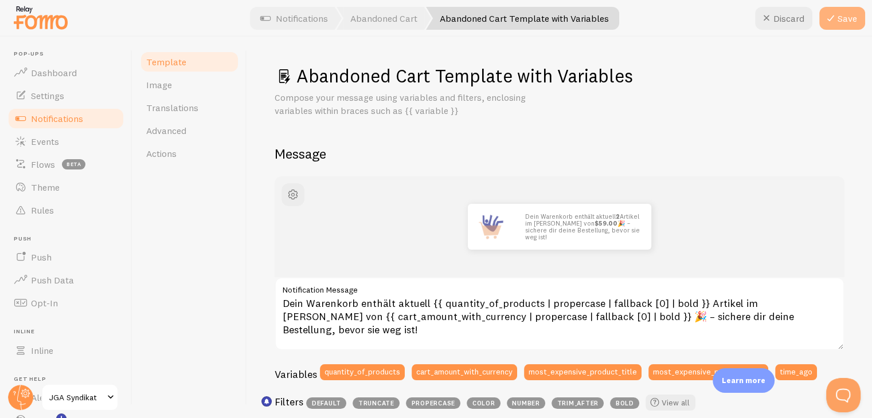
click at [831, 19] on icon at bounding box center [831, 18] width 14 height 14
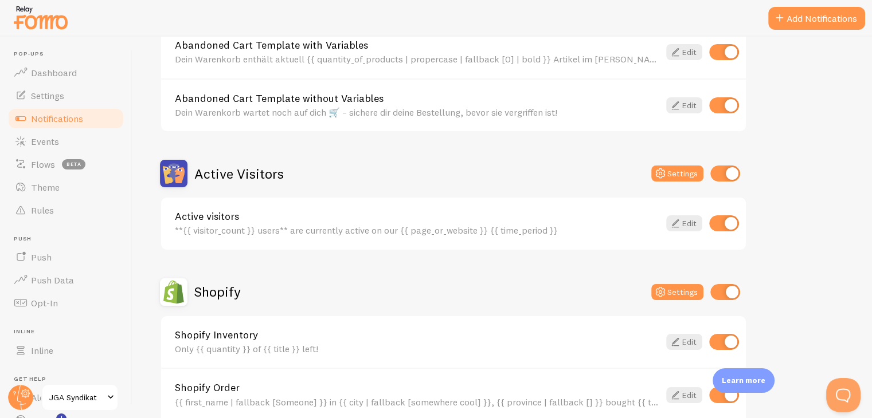
scroll to position [172, 0]
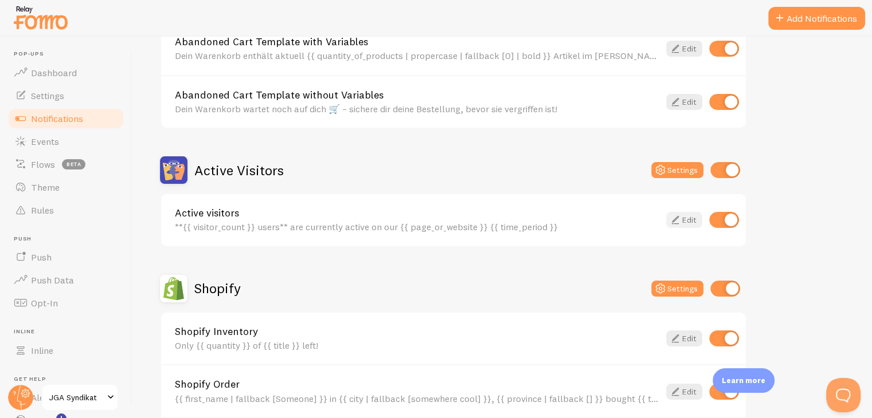
click at [686, 219] on link "Edit" at bounding box center [684, 220] width 36 height 16
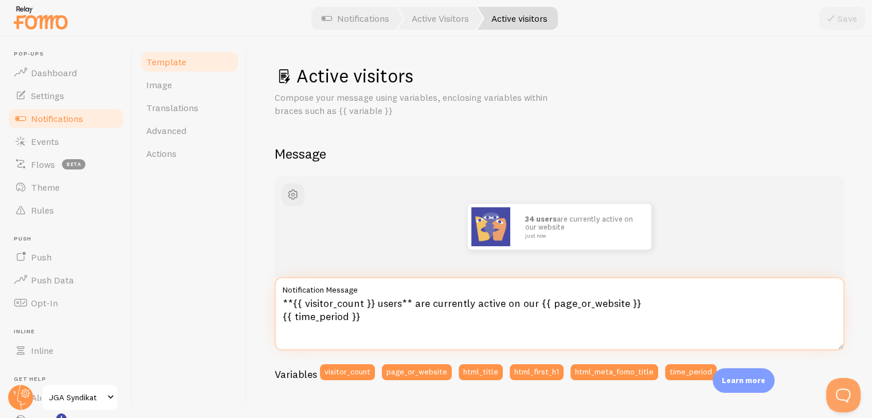
click at [369, 305] on textarea "**{{ visitor_count }} users** are currently active on our {{ page_or_website }}…" at bounding box center [560, 313] width 570 height 73
click at [374, 319] on textarea "**{{ visitor_count }} users** are currently active on our {{ page_or_website }}…" at bounding box center [560, 313] width 570 height 73
drag, startPoint x: 375, startPoint y: 327, endPoint x: 258, endPoint y: 284, distance: 124.6
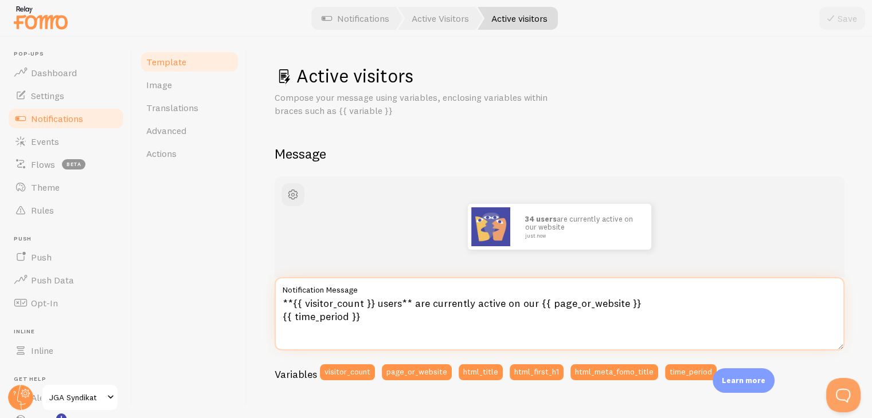
click at [260, 285] on div "Active visitors Compose your message using variables, enclosing variables withi…" at bounding box center [559, 228] width 625 height 382
paste textarea "Gerade sind {{ visitor_count }} Besucher auf dieser {{ page_or_website }} aktiv…"
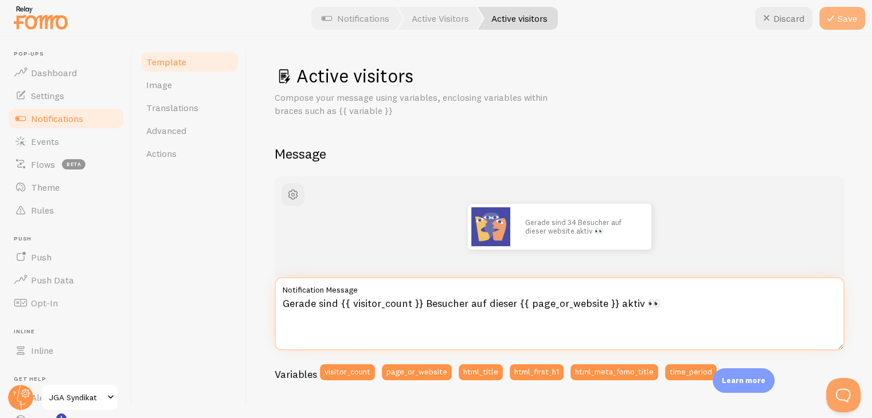
type textarea "Gerade sind {{ visitor_count }} Besucher auf dieser {{ page_or_website }} aktiv…"
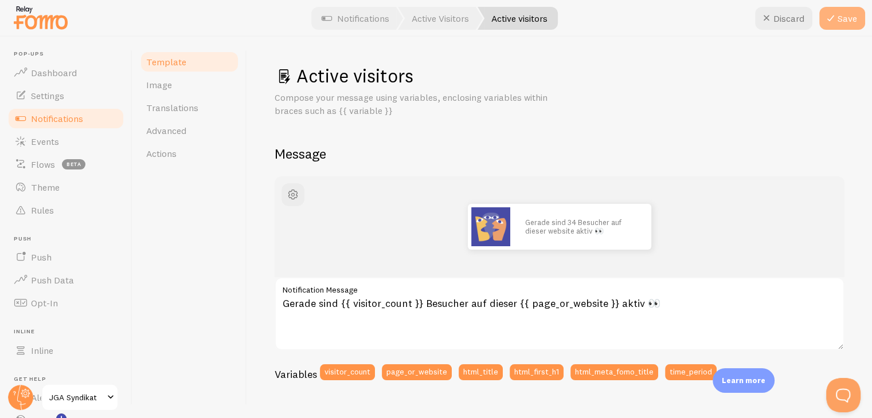
click at [844, 14] on button "Save" at bounding box center [842, 18] width 46 height 23
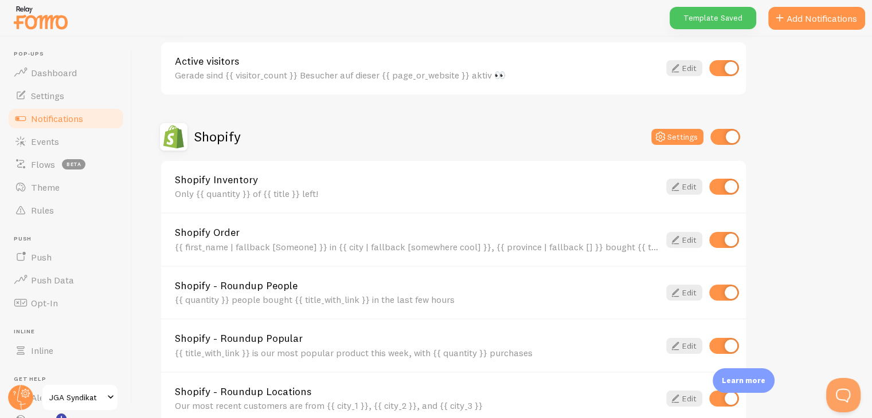
scroll to position [344, 0]
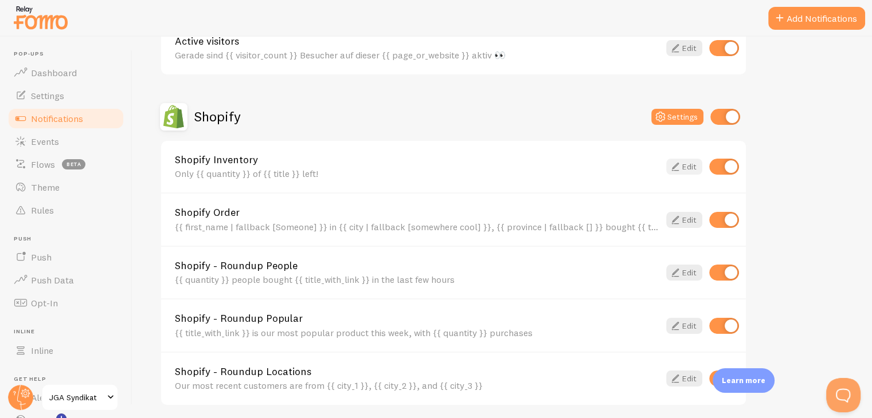
click at [674, 163] on icon at bounding box center [675, 167] width 14 height 14
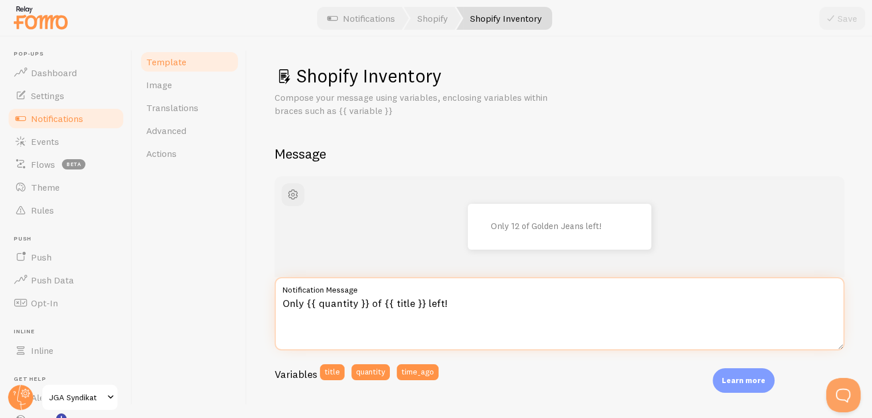
click at [378, 299] on textarea "Only {{ quantity }} of {{ title }} left!" at bounding box center [560, 313] width 570 height 73
paste textarea "Achtung: Nur noch {{ quantity }} × {{ title }} auf Lager – sichere dir deins je…"
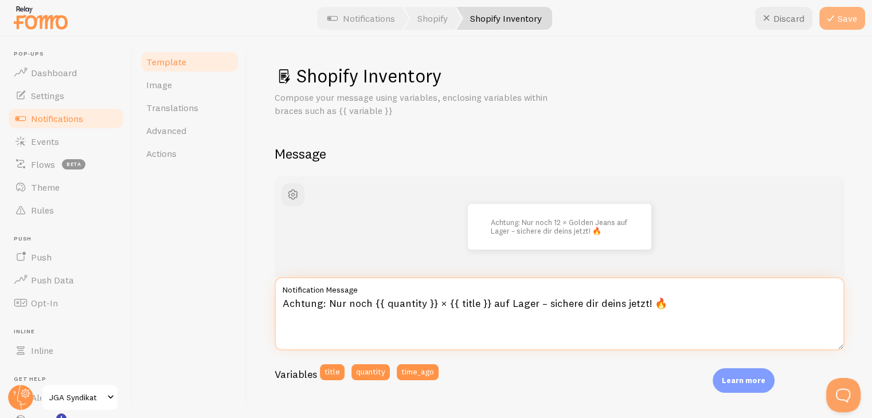
type textarea "Achtung: Nur noch {{ quantity }} × {{ title }} auf Lager – sichere dir deins je…"
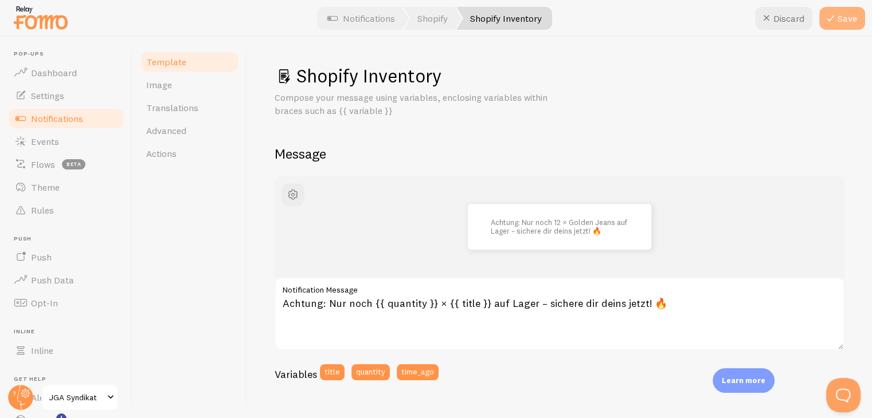
click at [828, 23] on icon at bounding box center [831, 18] width 14 height 14
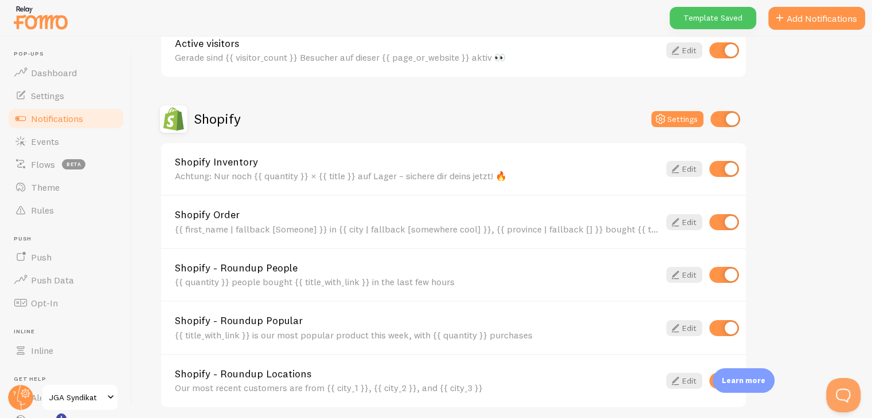
scroll to position [344, 0]
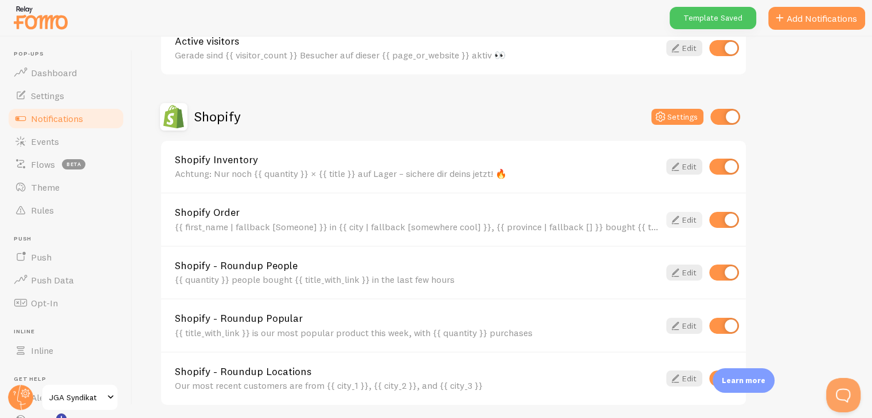
click at [685, 217] on link "Edit" at bounding box center [684, 220] width 36 height 16
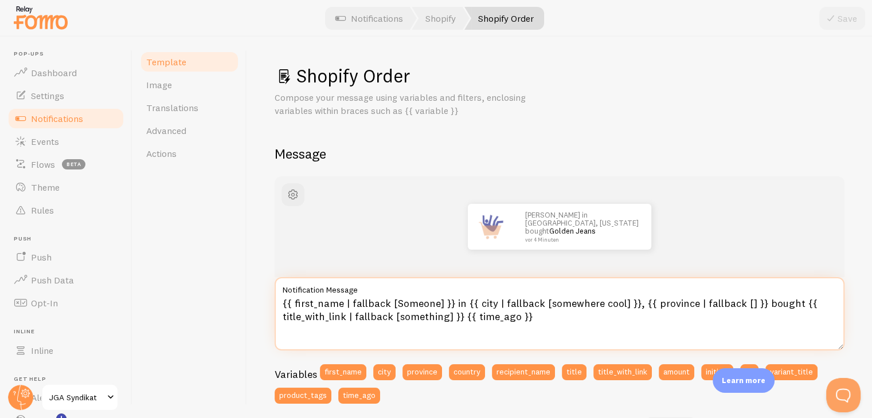
click at [432, 299] on textarea "{{ first_name | fallback [Someone] }} in {{ city | fallback [somewhere cool] }}…" at bounding box center [560, 313] width 570 height 73
click at [512, 317] on textarea "{{ first_name | fallback [Someone] }} in {{ city | fallback [somewhere cool] }}…" at bounding box center [560, 313] width 570 height 73
drag, startPoint x: 536, startPoint y: 317, endPoint x: 94, endPoint y: 266, distance: 445.3
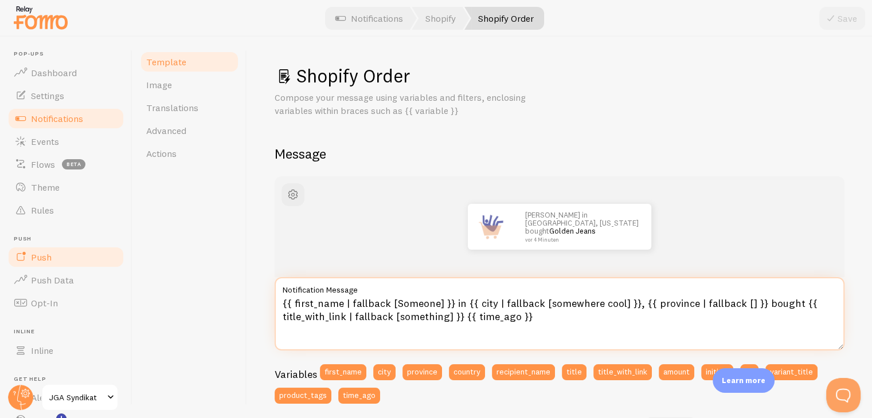
click at [94, 266] on main "Pop-ups Dashboard Settings Notifications Events Flows beta Theme Rules [GEOGRAP…" at bounding box center [436, 228] width 872 height 382
paste textarea "Jemand] }} aus {{ city | fallback [irgendeiner Stadt] }}, {{ province | fallbac…"
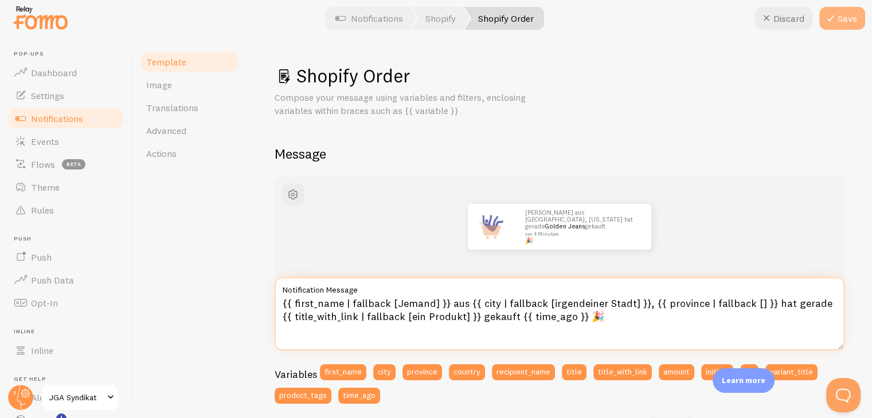
type textarea "{{ first_name | fallback [Jemand] }} aus {{ city | fallback [irgendeiner Stadt]…"
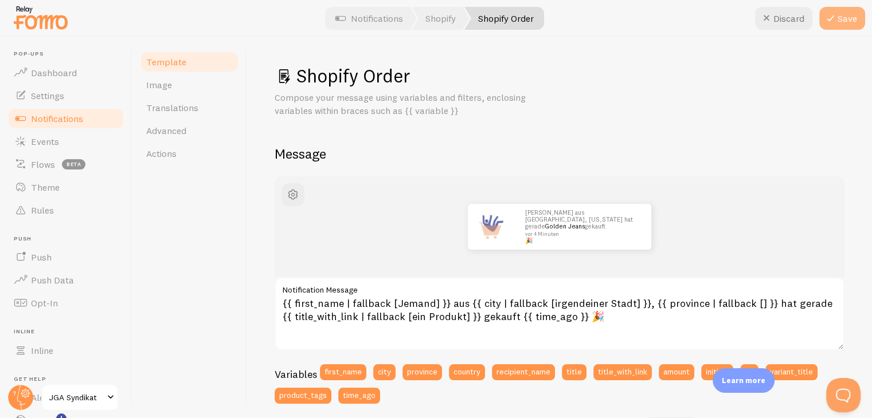
click at [841, 17] on button "Save" at bounding box center [842, 18] width 46 height 23
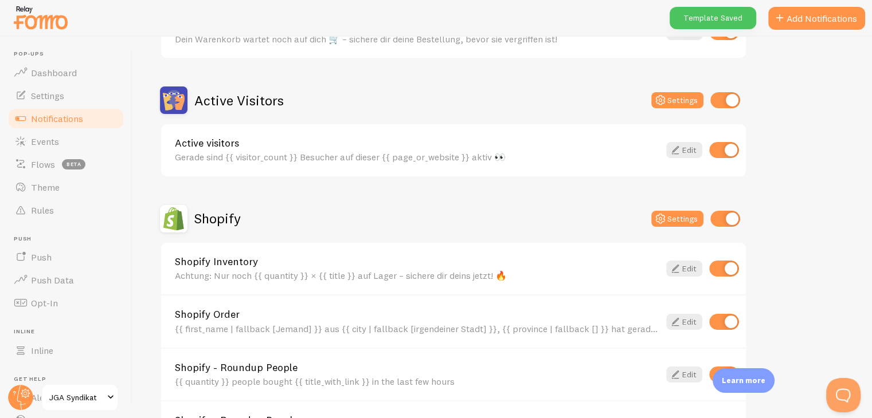
scroll to position [344, 0]
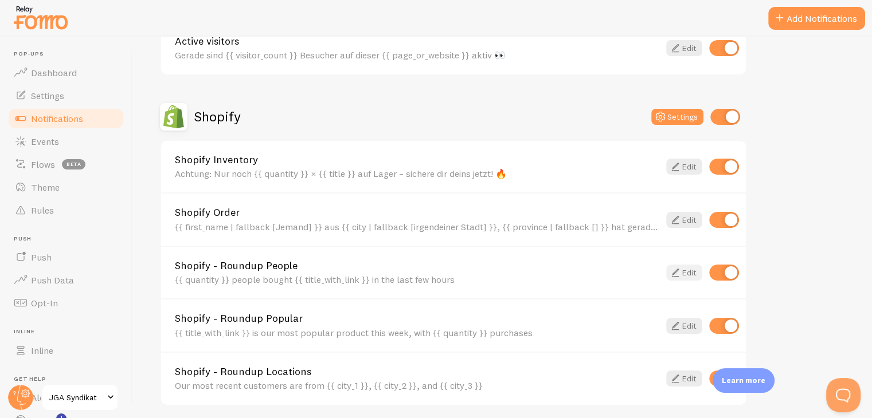
click at [681, 271] on icon at bounding box center [675, 273] width 14 height 14
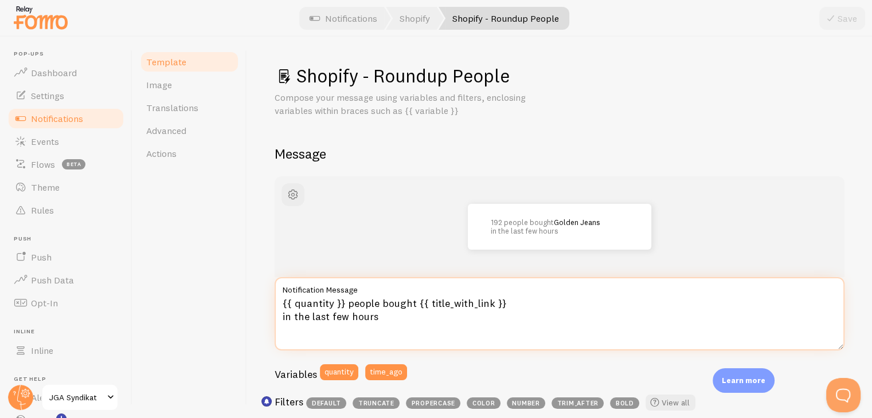
click at [401, 301] on textarea "{{ quantity }} people bought {{ title_with_link }} in the last few hours" at bounding box center [560, 313] width 570 height 73
click at [400, 301] on textarea "{{ quantity }} people bought {{ title_with_link }} in the last few hours" at bounding box center [560, 313] width 570 height 73
click at [400, 302] on textarea "{{ quantity }} people bought {{ title_with_link }} in the last few hours" at bounding box center [560, 313] width 570 height 73
drag, startPoint x: 378, startPoint y: 319, endPoint x: 192, endPoint y: 281, distance: 190.1
click at [191, 283] on div "Template Image Translations Advanced Actions Shopify - Roundup People Compose y…" at bounding box center [501, 228] width 739 height 382
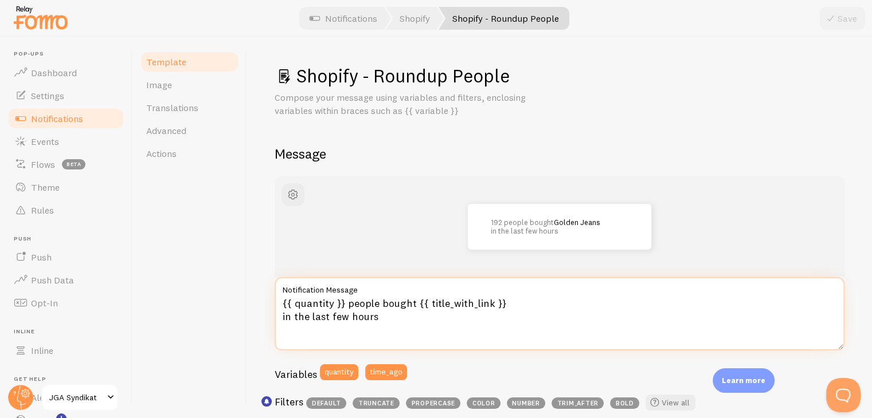
paste textarea "Personen haben {{ title_with_link }} in den letzten Stunden gekauft 🎉"
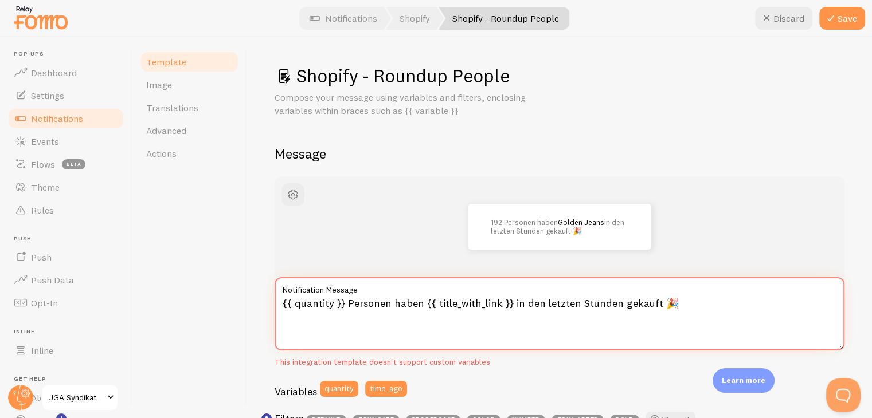
click at [519, 323] on textarea "{{ quantity }} Personen haben {{ title_with_link }} in den letzten Stunden geka…" at bounding box center [560, 313] width 570 height 73
type textarea "{{ quantity }} Personen haben {{ title_with_link }} in den letzten Stunden geka…"
click at [841, 21] on button "Save" at bounding box center [842, 18] width 46 height 23
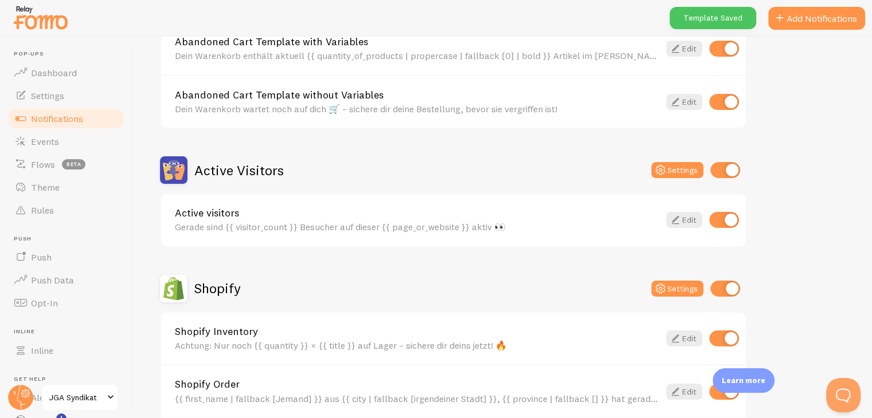
scroll to position [344, 0]
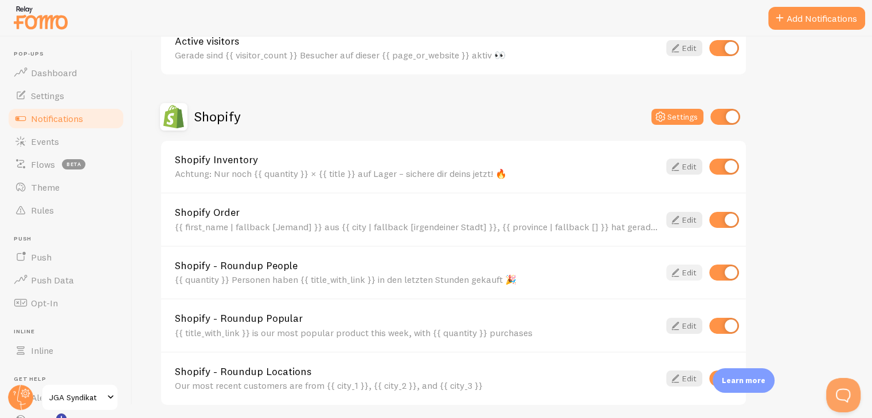
click at [680, 271] on icon at bounding box center [675, 273] width 14 height 14
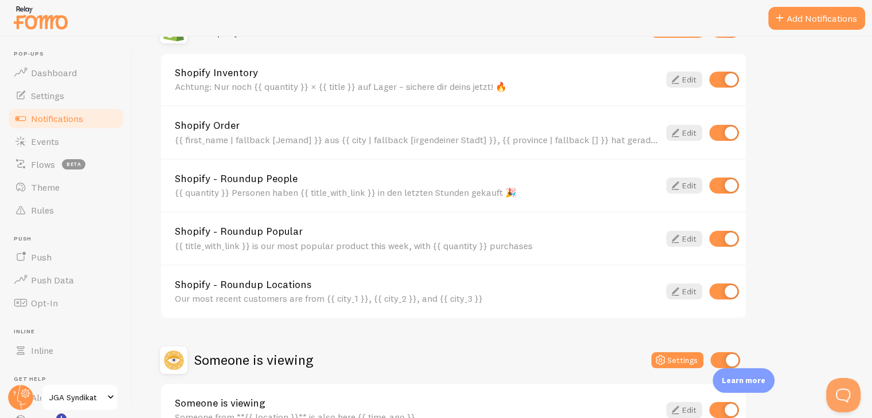
scroll to position [458, 0]
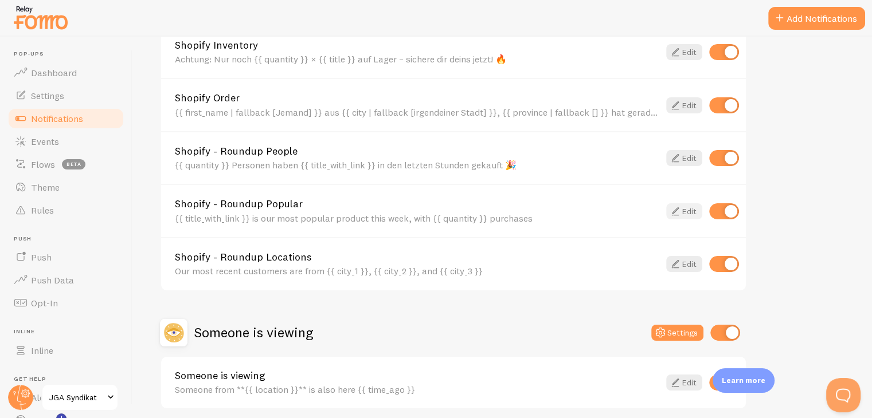
click at [683, 210] on link "Edit" at bounding box center [684, 211] width 36 height 16
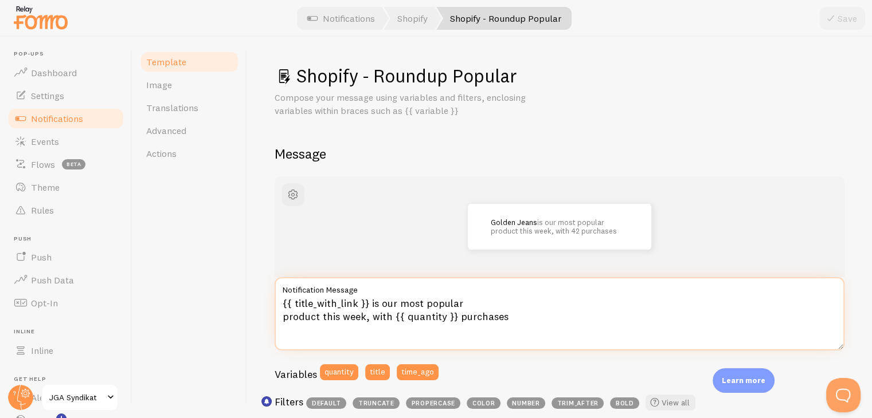
click at [383, 307] on textarea "{{ title_with_link }} is our most popular product this week, with {{ quantity }…" at bounding box center [560, 313] width 570 height 73
drag, startPoint x: 518, startPoint y: 316, endPoint x: 211, endPoint y: 288, distance: 307.3
click at [211, 289] on div "Template Image Translations Advanced Actions Shopify - Roundup Popular Compose …" at bounding box center [501, 228] width 739 height 382
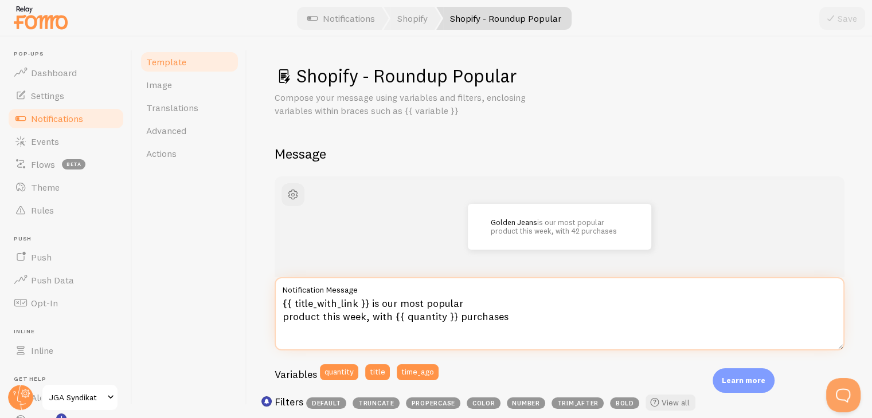
paste textarea "t unser beliebtestes Produkt dieser Woche mit {{ quantity }} Verkäufen 🎉"
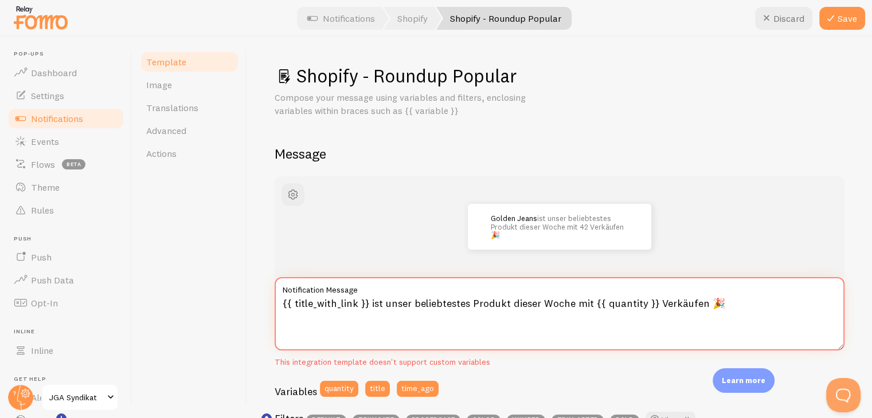
click at [577, 303] on textarea "{{ title_with_link }} ist unser beliebtestes Produkt dieser Woche mit {{ quanti…" at bounding box center [560, 313] width 570 height 73
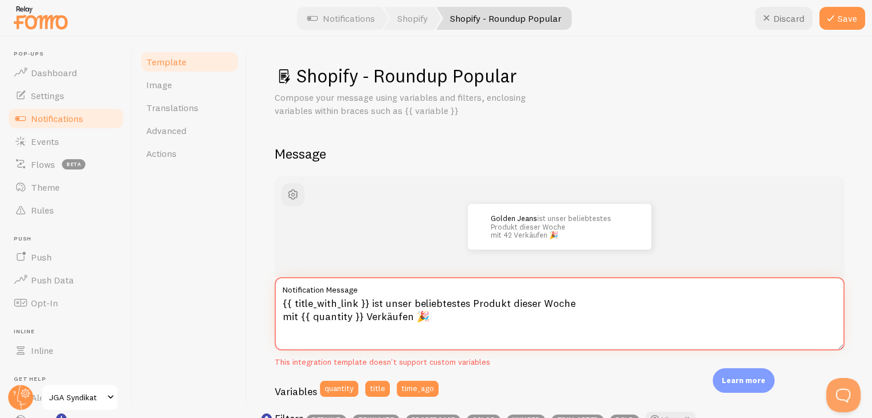
click at [620, 320] on textarea "{{ title_with_link }} ist unser beliebtestes Produkt dieser Woche mit {{ quanti…" at bounding box center [560, 313] width 570 height 73
type textarea "{{ title_with_link }} ist unser beliebtestes Produkt dieser Woche mit {{ quanti…"
click at [848, 23] on button "Save" at bounding box center [842, 18] width 46 height 23
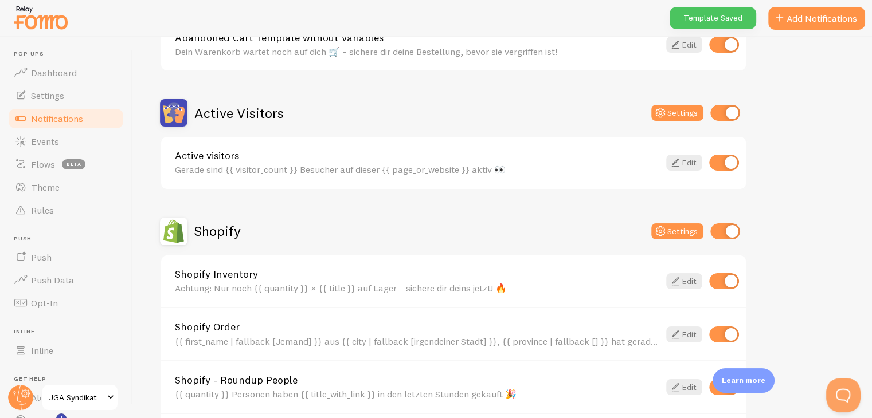
scroll to position [458, 0]
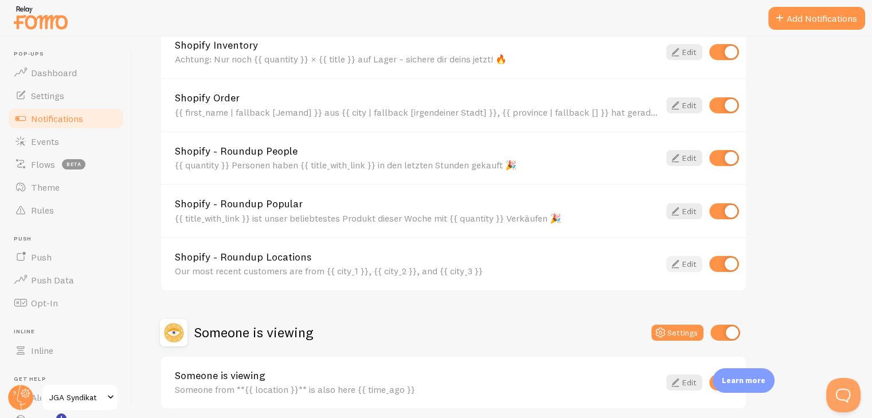
click at [676, 260] on icon at bounding box center [675, 264] width 14 height 14
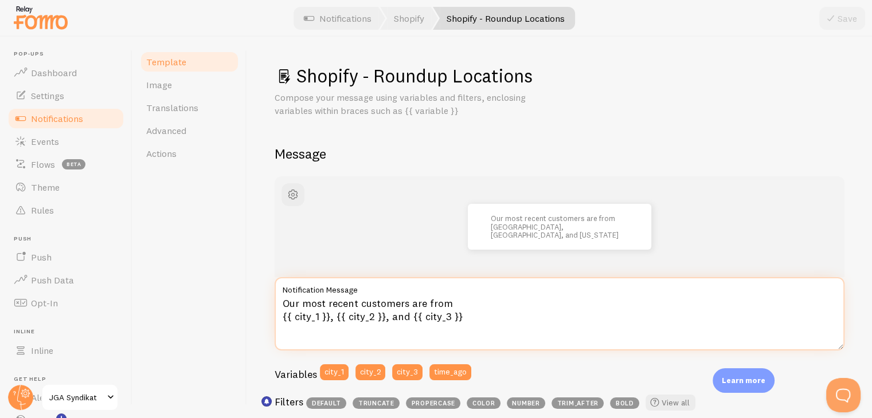
click at [399, 302] on textarea "Our most recent customers are from {{ city_1 }}, {{ city_2 }}, and {{ city_3 }}" at bounding box center [560, 313] width 570 height 73
click at [399, 303] on textarea "Our most recent customers are from {{ city_1 }}, {{ city_2 }}, and {{ city_3 }}" at bounding box center [560, 313] width 570 height 73
click at [473, 322] on textarea "Our most recent customers are from {{ city_1 }}, {{ city_2 }}, and {{ city_3 }}" at bounding box center [560, 313] width 570 height 73
drag, startPoint x: 440, startPoint y: 315, endPoint x: 183, endPoint y: 268, distance: 261.0
click at [189, 270] on div "Template Image Translations Advanced Actions Shopify - Roundup Locations Compos…" at bounding box center [501, 228] width 739 height 382
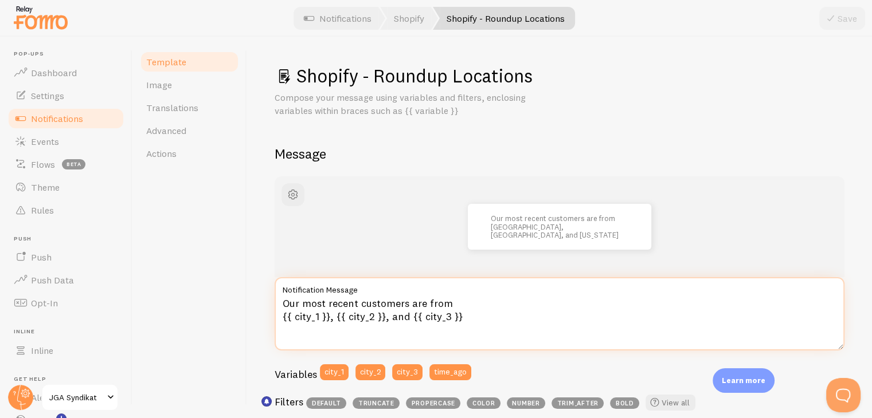
paste textarea "Unsere neuesten Kunden kommen aus {{ city_1 }}, {{ city_2 }} und {{ city_3 }} 🎉"
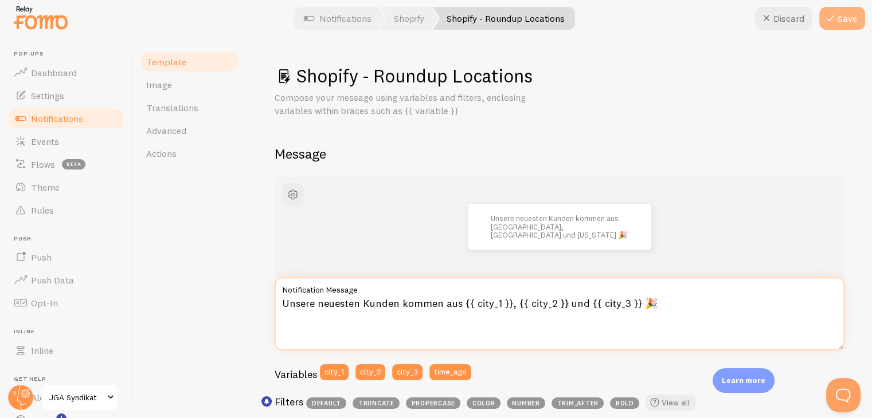
type textarea "Unsere neuesten Kunden kommen aus {{ city_1 }}, {{ city_2 }} und {{ city_3 }} 🎉"
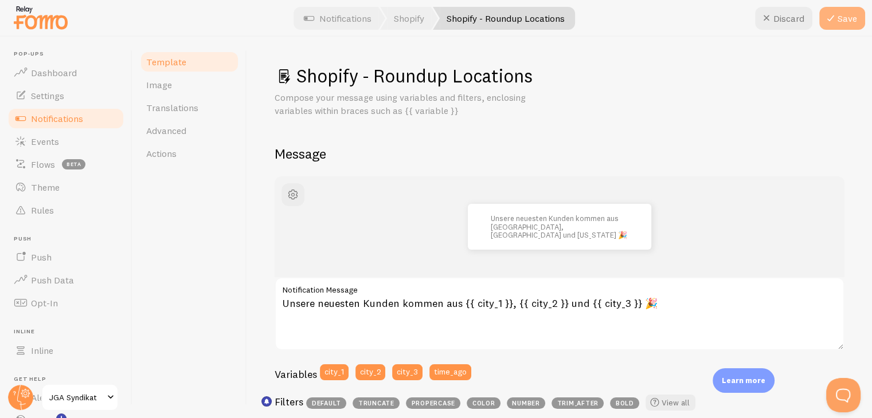
click at [832, 18] on icon at bounding box center [831, 18] width 14 height 14
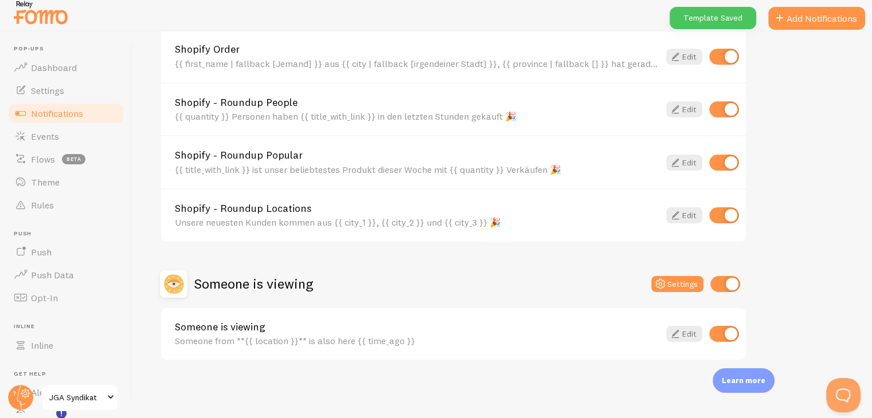
scroll to position [13, 0]
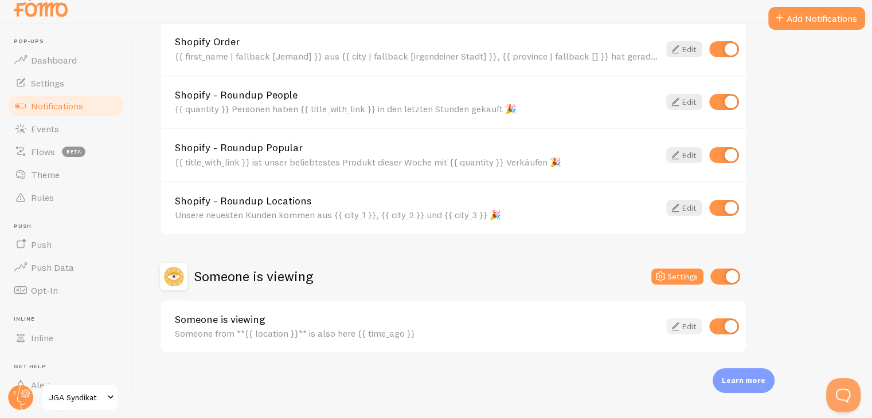
click at [681, 322] on icon at bounding box center [675, 327] width 14 height 14
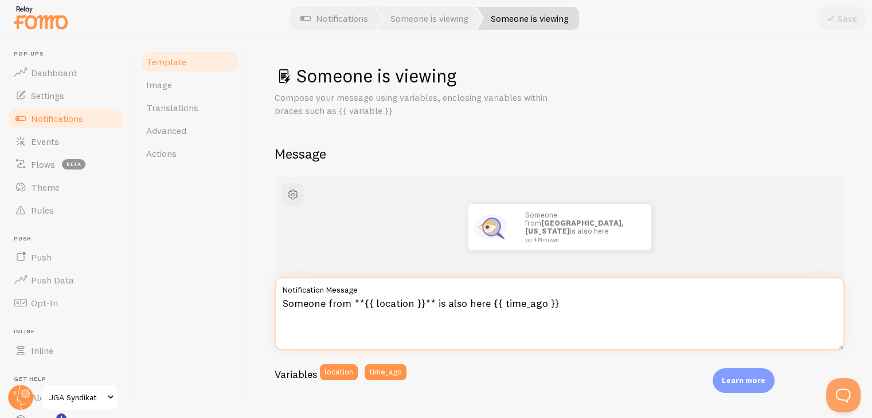
click at [526, 304] on textarea "Someone from **{{ location }}** is also here {{ time_ago }}" at bounding box center [560, 313] width 570 height 73
click at [548, 318] on textarea "Someone from **{{ location }}** is also here {{ time_ago }}" at bounding box center [560, 313] width 570 height 73
paste textarea "Jemand aus {{ location }} war vor {{ time_ago }} ebenfalls hier 👀"
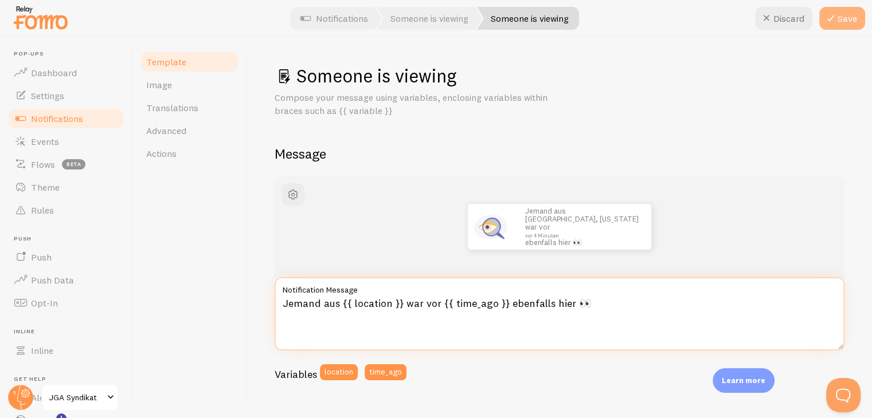
type textarea "Jemand aus {{ location }} war vor {{ time_ago }} ebenfalls hier 👀"
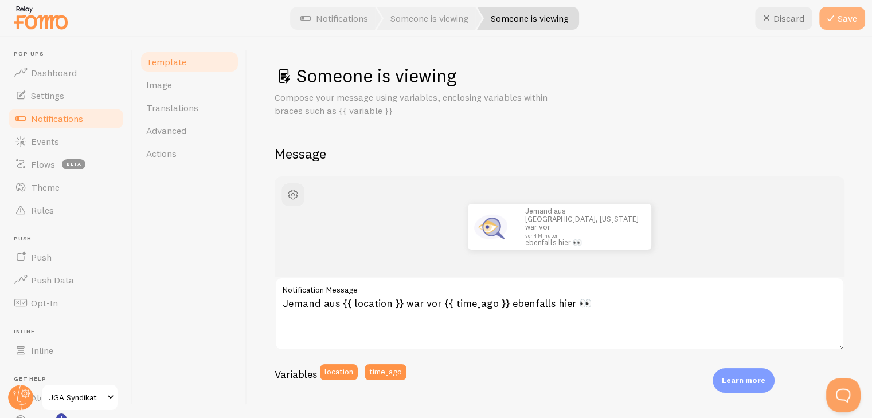
click at [849, 7] on button "Save" at bounding box center [842, 18] width 46 height 23
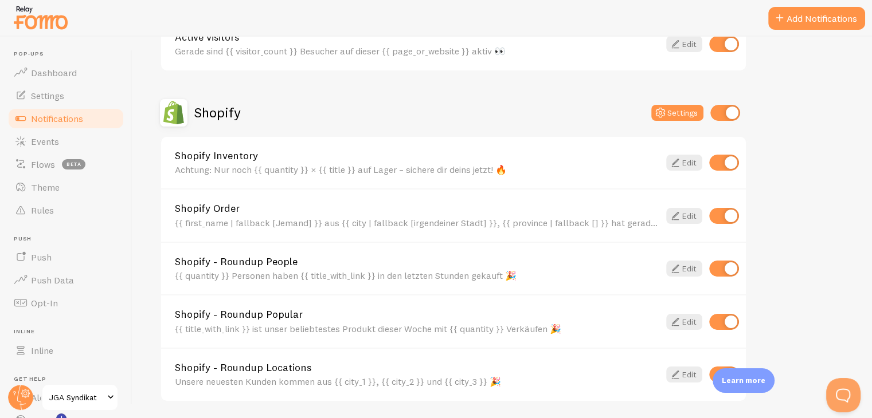
scroll to position [387, 0]
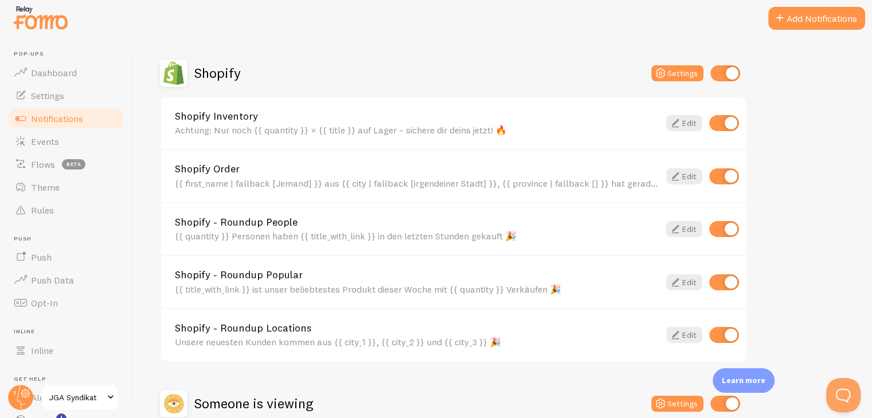
click at [718, 122] on input "checkbox" at bounding box center [724, 123] width 30 height 16
checkbox input "false"
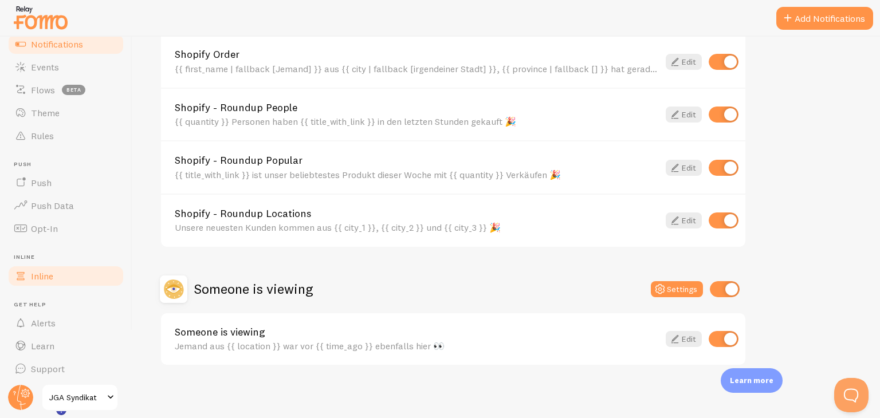
scroll to position [78, 0]
click at [68, 275] on link "Inline" at bounding box center [66, 272] width 118 height 23
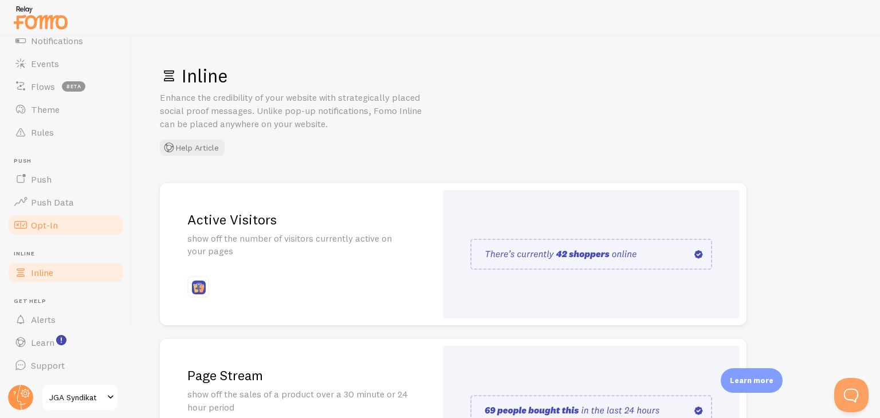
click at [47, 230] on span "Opt-In" at bounding box center [44, 224] width 27 height 11
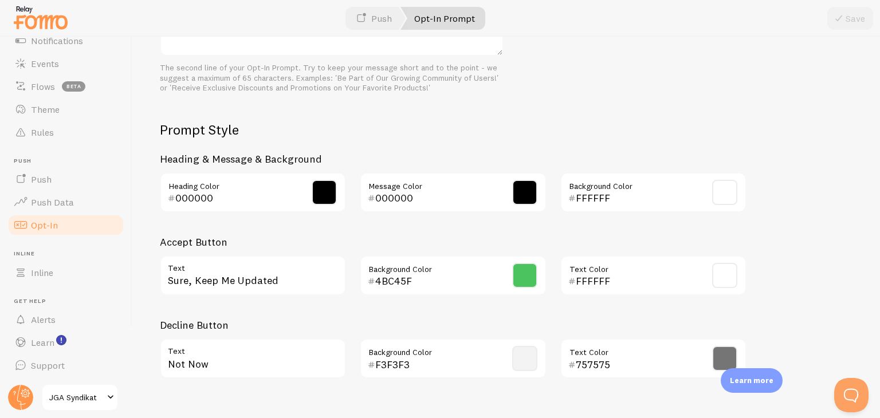
scroll to position [516, 0]
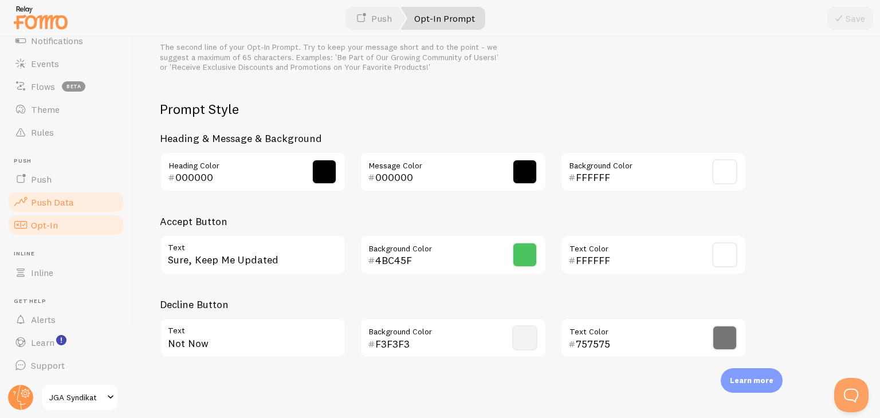
click at [89, 205] on link "Push Data" at bounding box center [66, 202] width 118 height 23
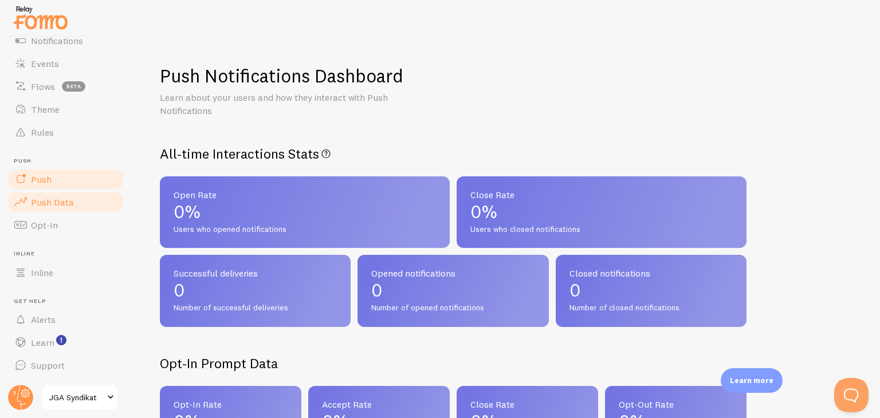
click at [80, 182] on link "Push" at bounding box center [66, 179] width 118 height 23
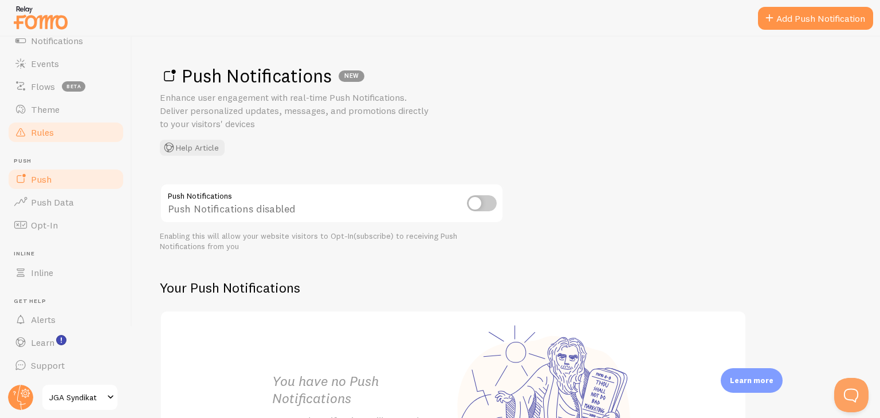
click at [57, 131] on link "Rules" at bounding box center [66, 132] width 118 height 23
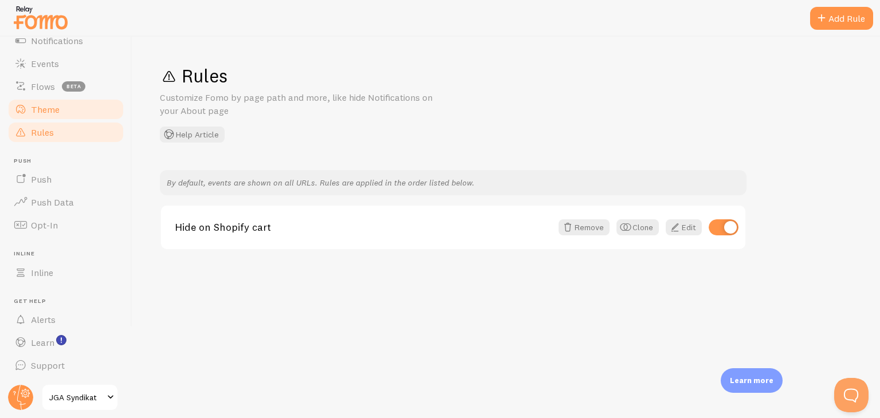
click at [62, 113] on link "Theme" at bounding box center [66, 109] width 118 height 23
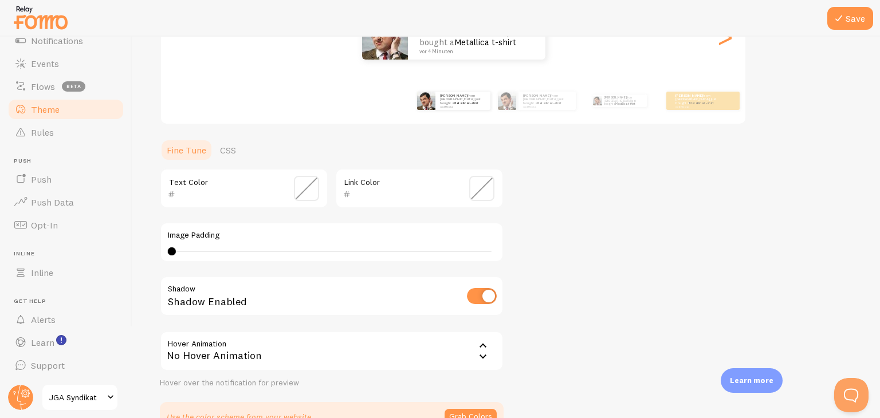
scroll to position [172, 0]
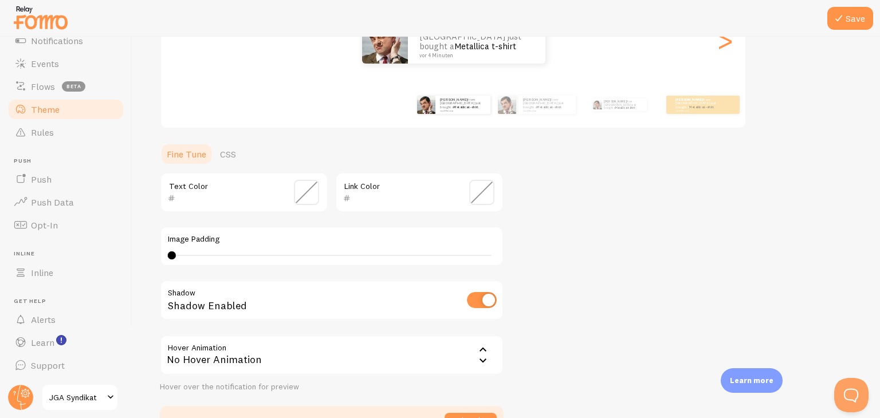
click at [479, 301] on input "checkbox" at bounding box center [482, 300] width 30 height 16
click at [479, 300] on input "checkbox" at bounding box center [482, 300] width 30 height 16
checkbox input "true"
click at [310, 194] on span at bounding box center [306, 192] width 25 height 25
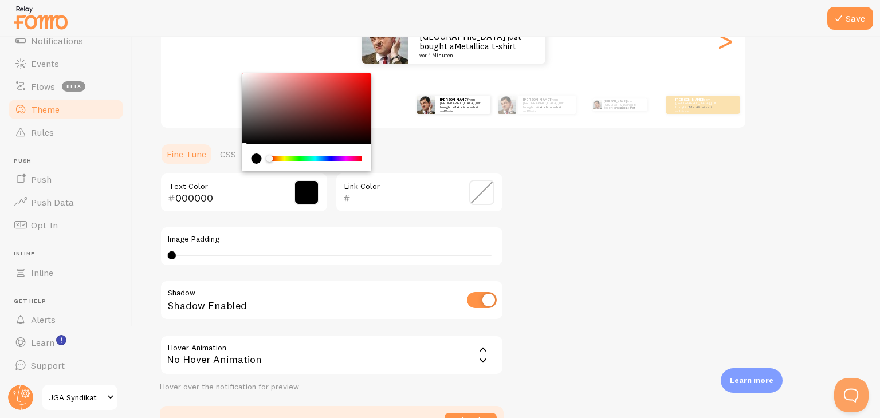
drag, startPoint x: 303, startPoint y: 158, endPoint x: 268, endPoint y: 149, distance: 36.0
click at [268, 150] on div "Chrome color picker" at bounding box center [306, 157] width 129 height 26
click at [256, 156] on div "current color is #000000" at bounding box center [257, 159] width 10 height 10
click at [254, 161] on div "current color is #000000" at bounding box center [257, 159] width 10 height 10
type input "D0BEBE"
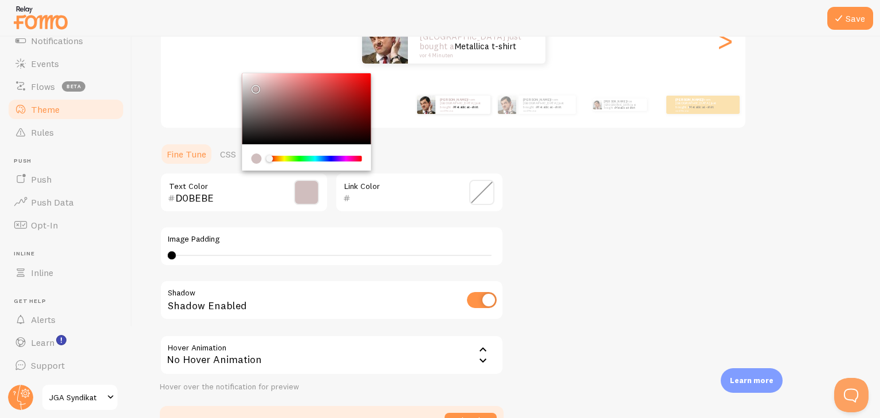
drag, startPoint x: 238, startPoint y: 61, endPoint x: 254, endPoint y: 86, distance: 29.4
click at [254, 86] on div "Chrome color picker" at bounding box center [306, 108] width 129 height 71
click at [474, 195] on span at bounding box center [481, 192] width 25 height 25
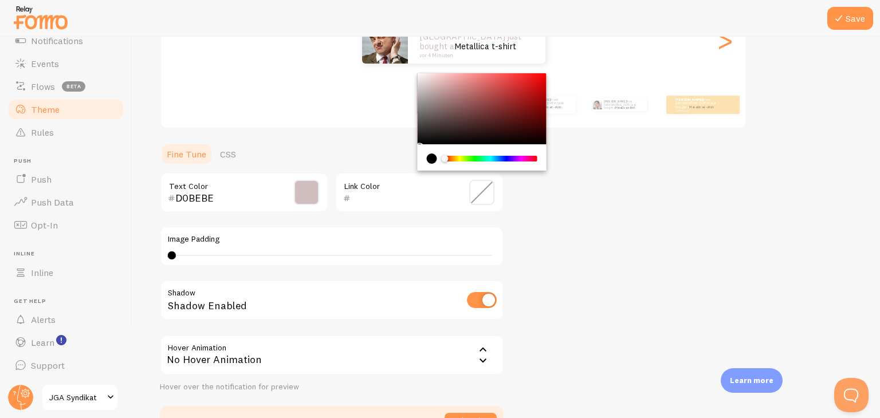
drag, startPoint x: 475, startPoint y: 164, endPoint x: 482, endPoint y: 160, distance: 8.5
click at [481, 161] on div "Chrome color picker" at bounding box center [482, 157] width 129 height 26
type input "000000"
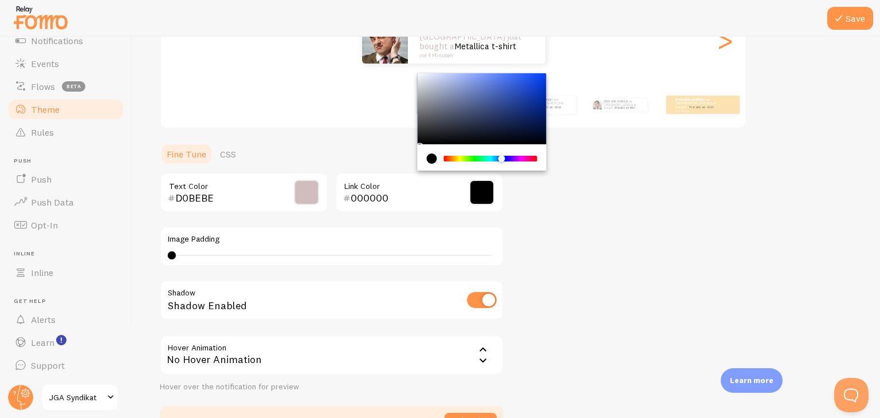
drag, startPoint x: 492, startPoint y: 159, endPoint x: 502, endPoint y: 160, distance: 10.4
click at [502, 160] on div "Chrome color picker" at bounding box center [490, 159] width 91 height 6
click at [576, 198] on div "Theme Choose a theme for your notifications Classic Pascal from Germany just bo…" at bounding box center [506, 164] width 693 height 544
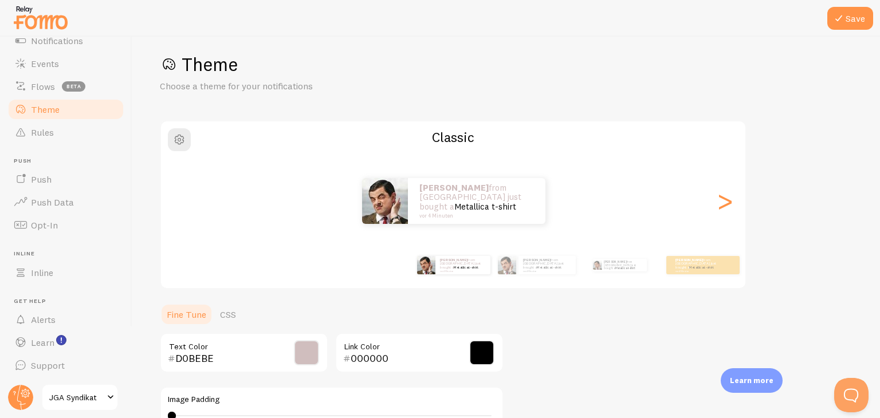
scroll to position [0, 0]
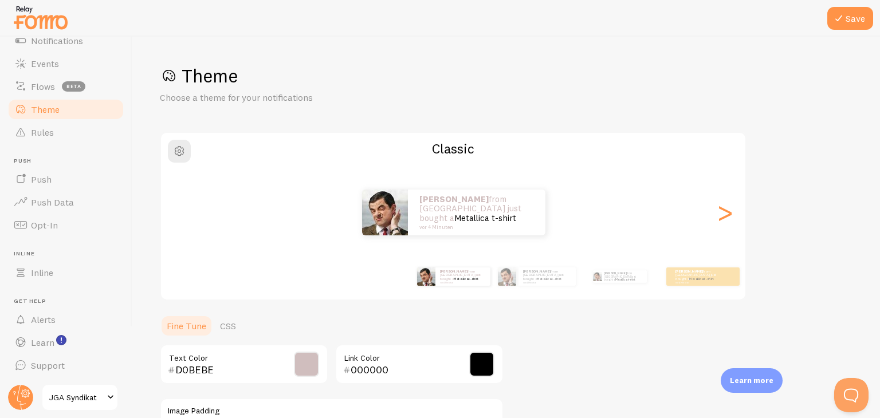
click at [312, 365] on span at bounding box center [306, 364] width 25 height 25
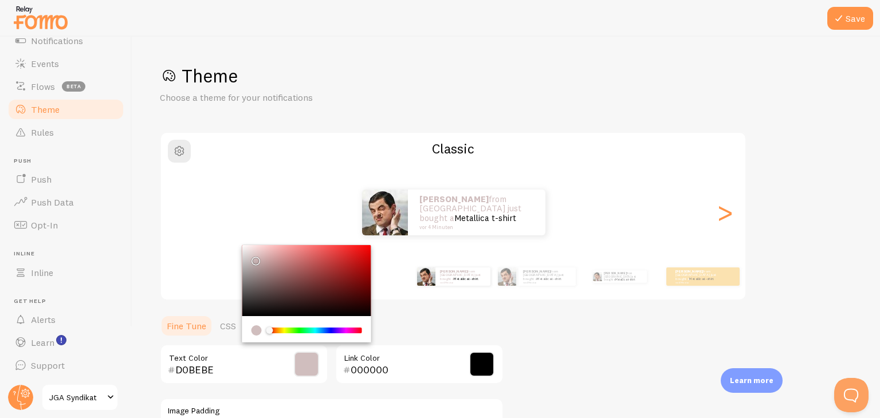
drag, startPoint x: 324, startPoint y: 333, endPoint x: 249, endPoint y: 334, distance: 75.7
click at [249, 334] on div "Chrome color picker" at bounding box center [306, 329] width 129 height 26
drag, startPoint x: 262, startPoint y: 260, endPoint x: 242, endPoint y: 242, distance: 26.8
click at [242, 242] on div "Theme Choose a theme for your notifications Classic Pascal from Germany just bo…" at bounding box center [506, 336] width 693 height 544
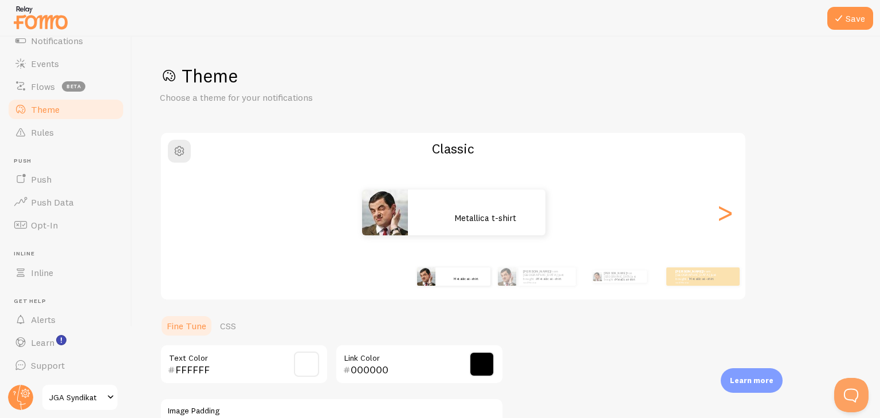
drag, startPoint x: 527, startPoint y: 352, endPoint x: 526, endPoint y: 342, distance: 9.8
click at [527, 346] on div "Theme Choose a theme for your notifications Classic Pascal from Germany just bo…" at bounding box center [506, 336] width 693 height 544
click at [487, 367] on span at bounding box center [481, 364] width 25 height 25
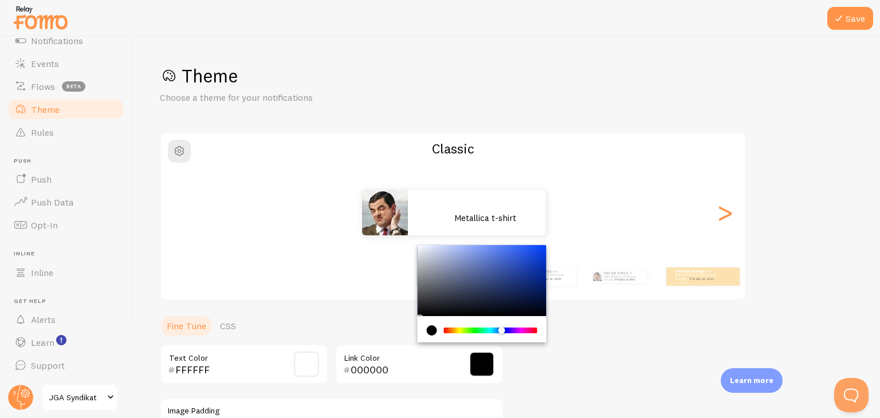
click at [314, 368] on span at bounding box center [306, 364] width 25 height 25
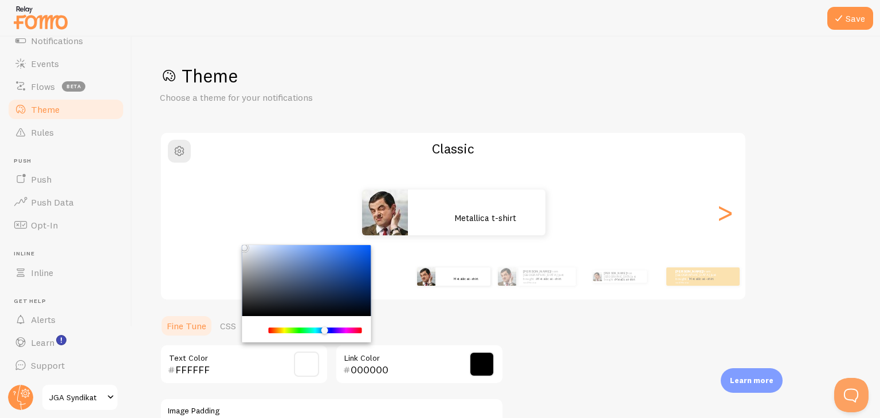
drag, startPoint x: 311, startPoint y: 332, endPoint x: 325, endPoint y: 333, distance: 14.4
click at [325, 333] on div "Chrome color picker" at bounding box center [315, 331] width 91 height 6
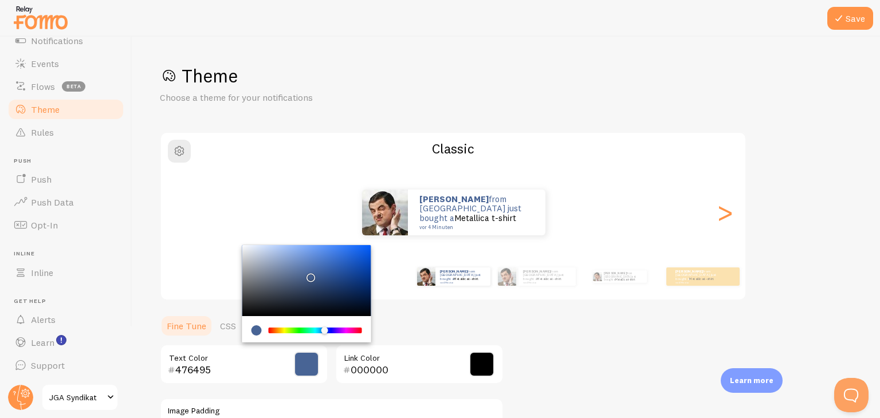
drag, startPoint x: 315, startPoint y: 278, endPoint x: 308, endPoint y: 275, distance: 7.2
click at [308, 275] on div "Chrome color picker" at bounding box center [306, 280] width 129 height 71
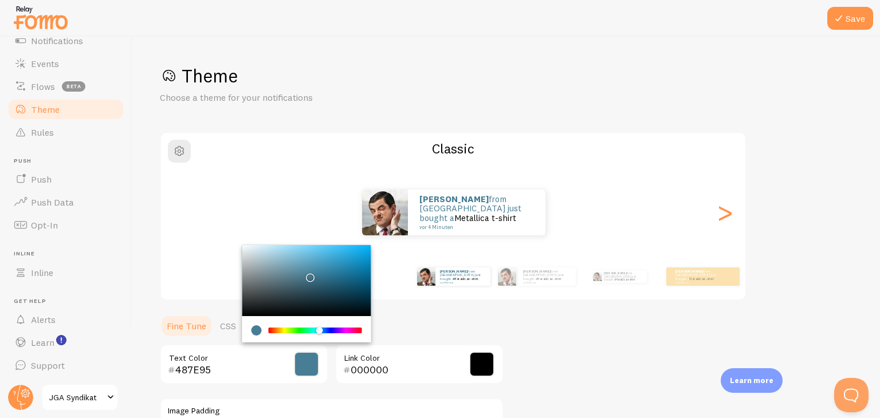
click at [320, 331] on div "Chrome color picker" at bounding box center [319, 330] width 7 height 7
type input "3C9DC6"
click at [332, 261] on div "Chrome color picker" at bounding box center [306, 280] width 129 height 71
click at [487, 362] on span at bounding box center [481, 364] width 25 height 25
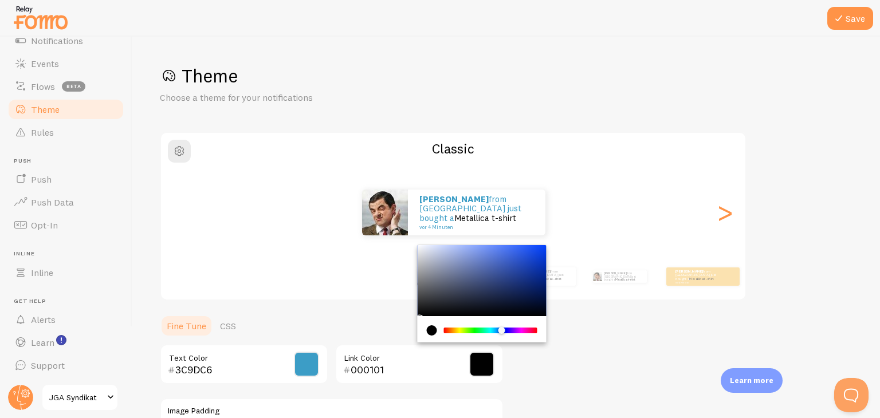
drag, startPoint x: 434, startPoint y: 305, endPoint x: 446, endPoint y: 316, distance: 15.9
click at [444, 315] on div "Chrome color picker" at bounding box center [482, 280] width 129 height 71
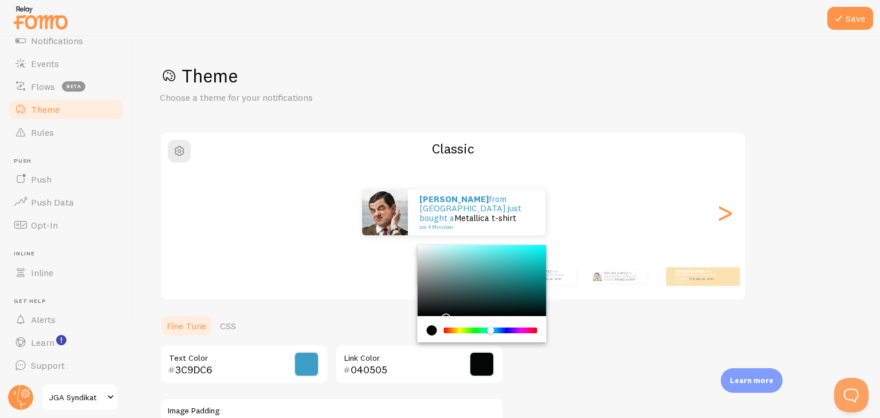
drag, startPoint x: 483, startPoint y: 324, endPoint x: 518, endPoint y: 322, distance: 35.6
click at [518, 322] on div "Chrome color picker" at bounding box center [482, 329] width 129 height 26
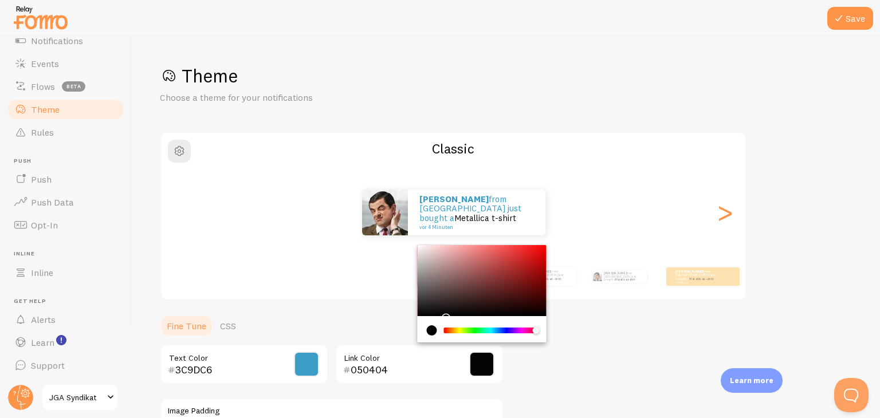
drag, startPoint x: 523, startPoint y: 331, endPoint x: 515, endPoint y: 281, distance: 49.9
click at [548, 327] on div "Theme Choose a theme for your notifications Classic Pascal from Germany just bo…" at bounding box center [506, 336] width 693 height 544
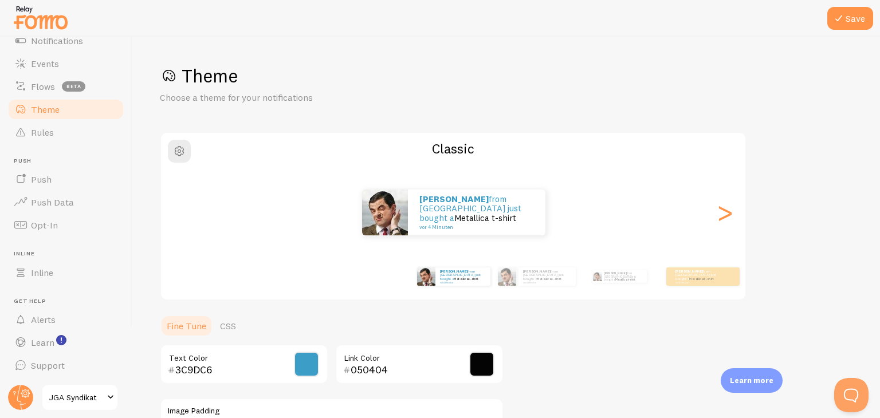
drag, startPoint x: 490, startPoint y: 367, endPoint x: 492, endPoint y: 358, distance: 8.8
click at [489, 366] on span at bounding box center [481, 364] width 25 height 25
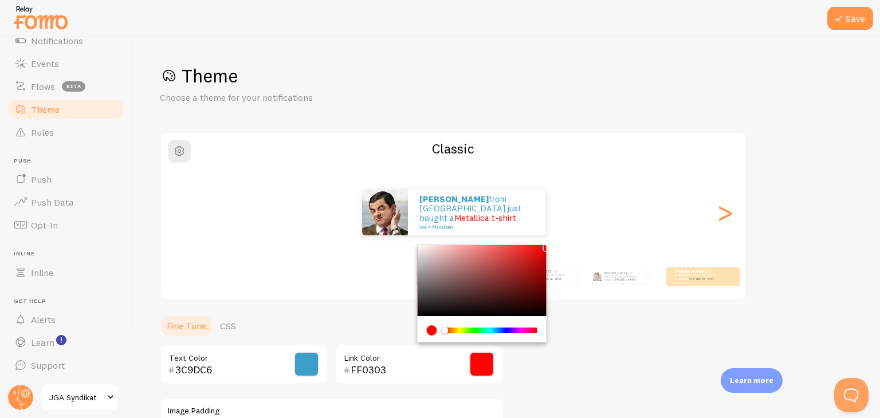
click at [544, 239] on div "Theme Choose a theme for your notifications Classic Pascal from Germany just bo…" at bounding box center [506, 336] width 693 height 544
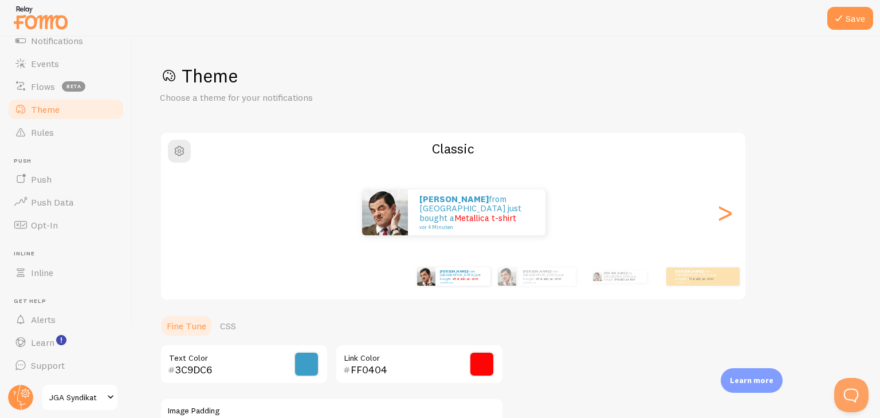
click at [481, 360] on span at bounding box center [481, 364] width 25 height 25
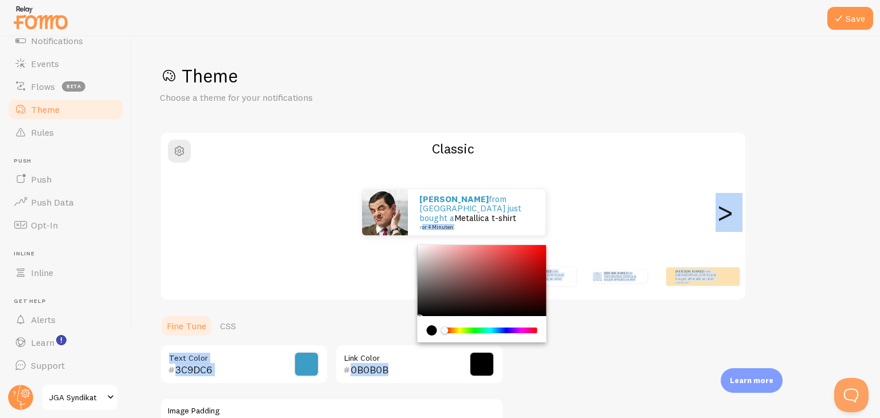
type input "000000"
drag, startPoint x: 496, startPoint y: 287, endPoint x: 423, endPoint y: 333, distance: 86.0
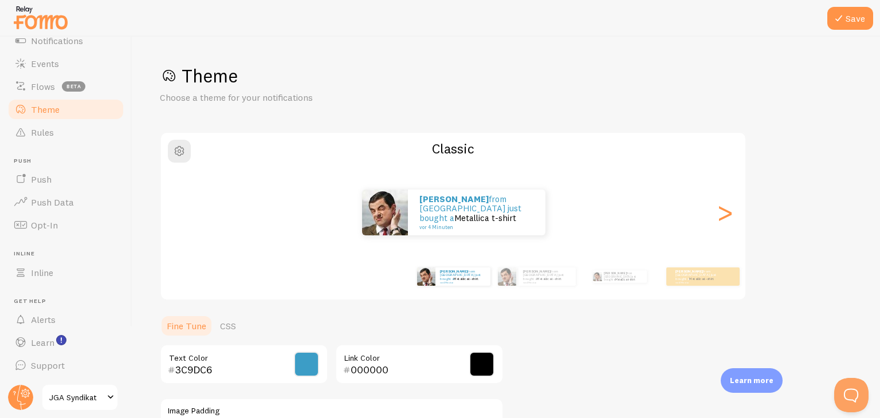
click at [573, 363] on div "Theme Choose a theme for your notifications Classic Pascal from Germany just bo…" at bounding box center [506, 336] width 693 height 544
click at [706, 281] on small "vor 4 Minuten" at bounding box center [698, 282] width 45 height 2
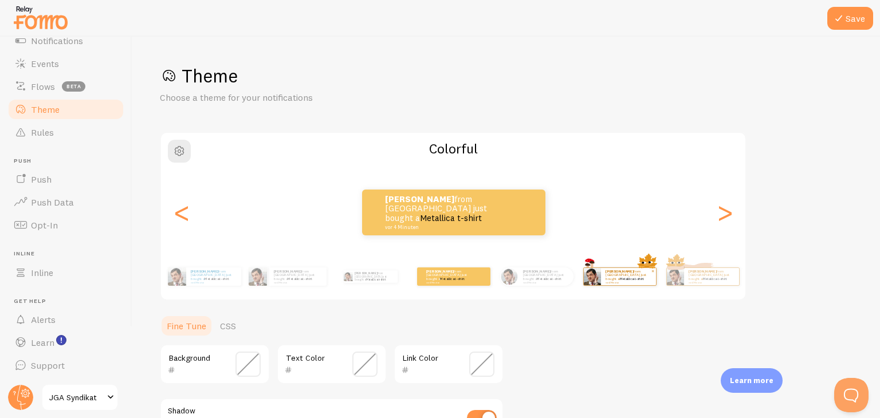
click at [619, 281] on small "vor 4 Minuten" at bounding box center [628, 282] width 45 height 2
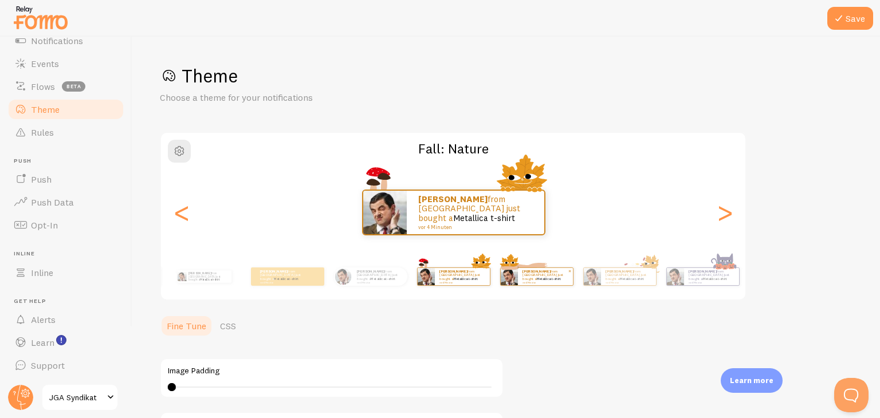
click at [563, 283] on div "Pascal from Germany just bought a Metallica t-shirt vor 4 Minuten" at bounding box center [545, 276] width 55 height 17
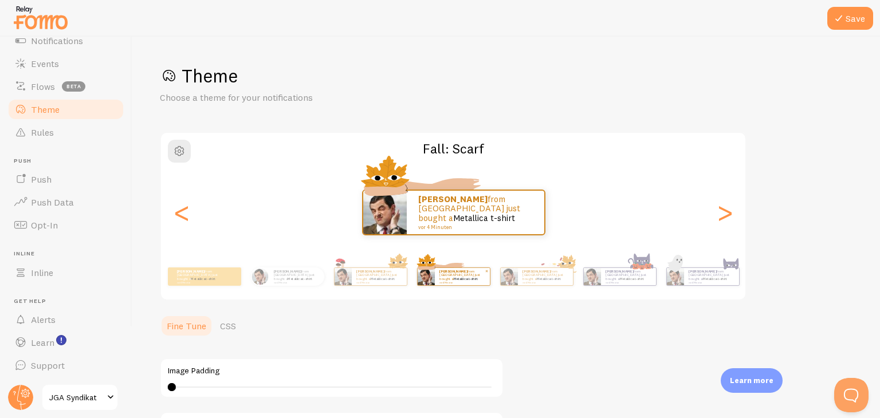
click at [563, 283] on div "Pascal from Germany just bought a Metallica t-shirt vor 4 Minuten" at bounding box center [545, 276] width 55 height 17
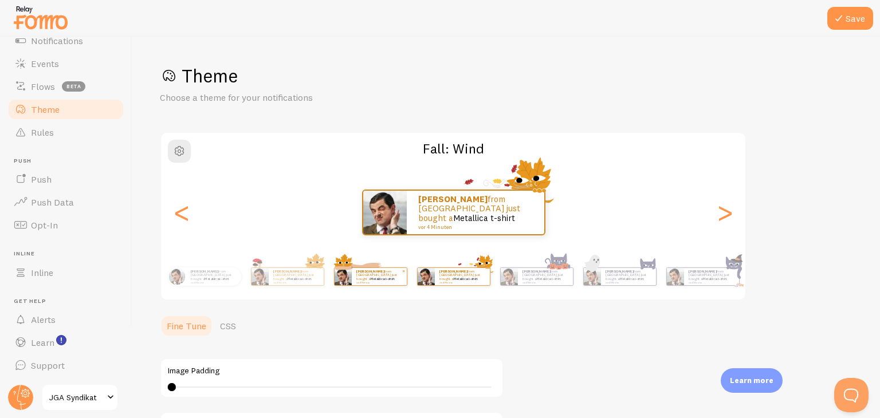
click at [563, 283] on div "Pascal from Germany just bought a Metallica t-shirt vor 4 Minuten" at bounding box center [545, 276] width 55 height 17
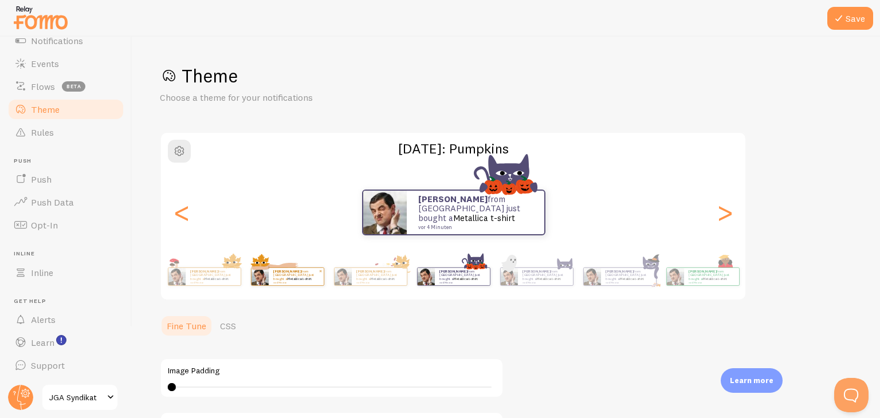
click at [563, 283] on div "Pascal from Germany just bought a Metallica t-shirt vor 4 Minuten" at bounding box center [545, 276] width 55 height 17
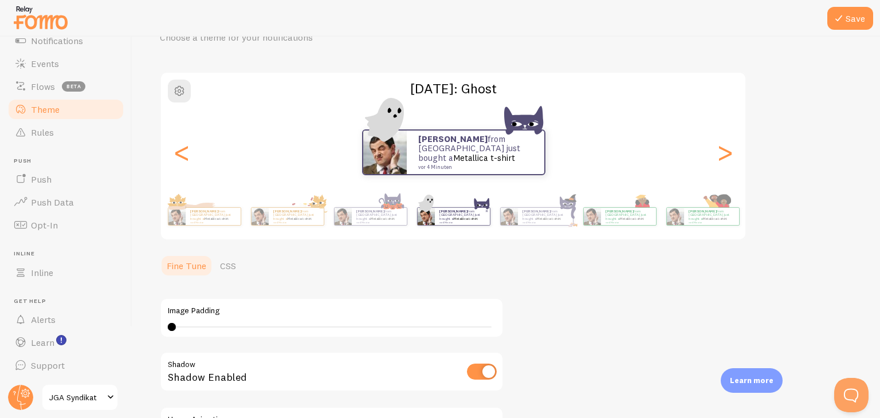
scroll to position [32, 0]
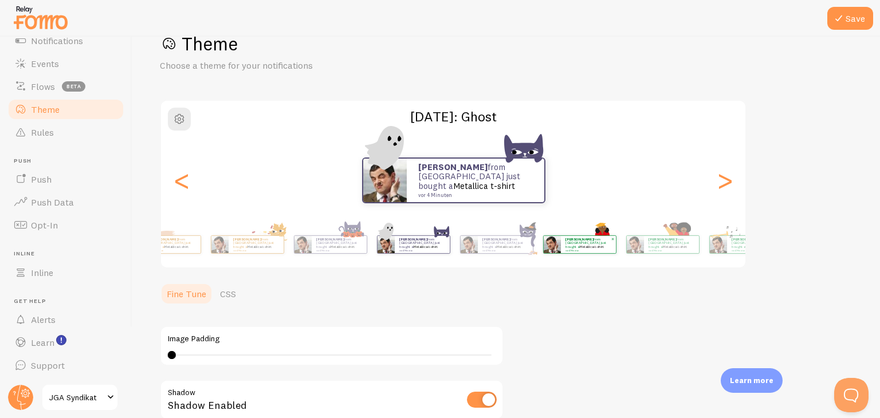
click at [543, 250] on img at bounding box center [551, 244] width 17 height 17
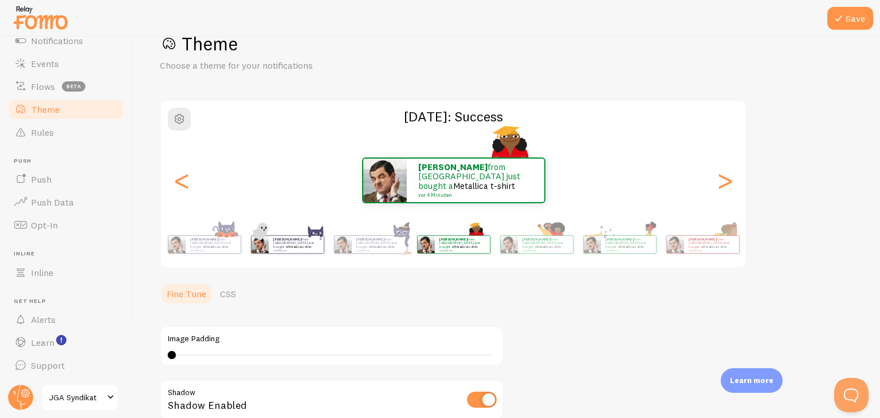
click at [304, 250] on div "Pascal from Germany just bought a Metallica t-shirt vor 4 Minuten" at bounding box center [296, 244] width 55 height 17
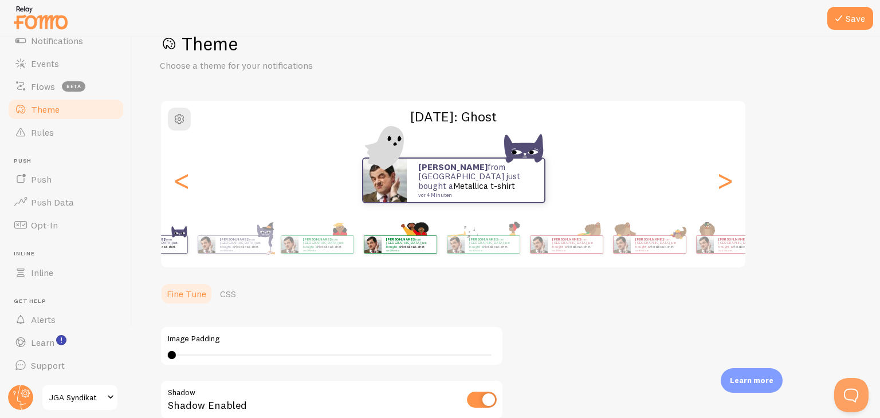
click at [373, 261] on div "Pascal from Germany just bought a Metallica t-shirt vor 4 Minuten Pascal from G…" at bounding box center [453, 245] width 658 height 46
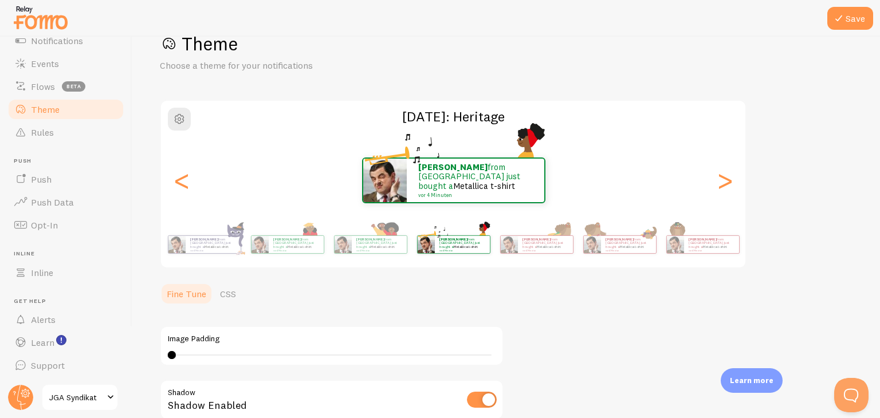
click at [444, 248] on div "Pascal from Germany just bought a Metallica t-shirt vor 4 Minuten Pascal from G…" at bounding box center [453, 245] width 658 height 46
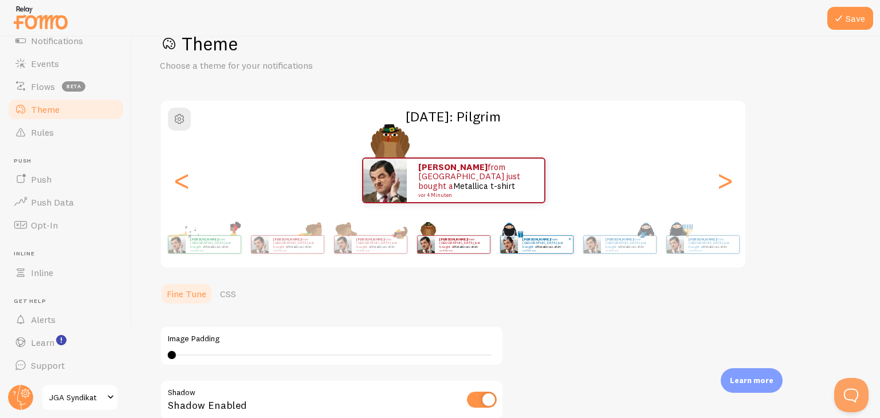
click at [500, 254] on div "Pascal from Germany just bought a Metallica t-shirt vor 4 Minuten" at bounding box center [537, 245] width 74 height 32
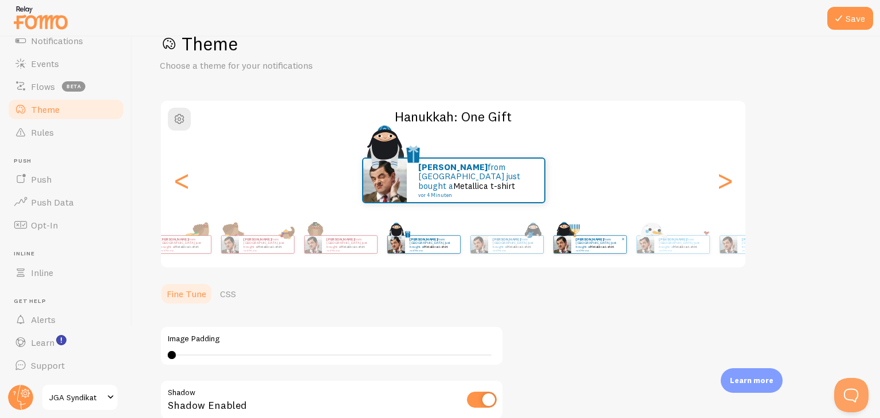
click at [571, 251] on div "Pascal from Germany just bought a Metallica t-shirt vor 4 Minuten" at bounding box center [598, 244] width 55 height 17
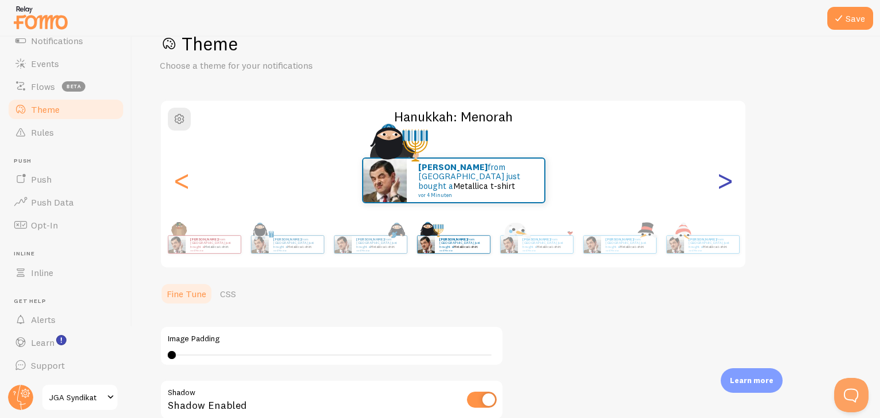
click at [724, 193] on div ">" at bounding box center [725, 180] width 14 height 83
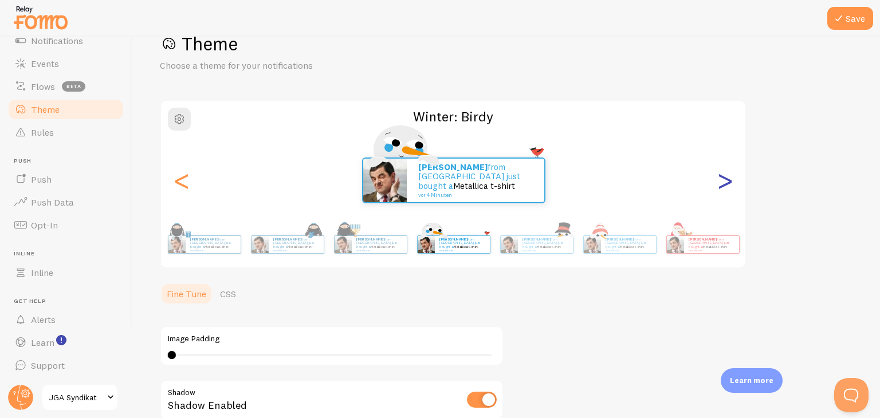
click at [724, 193] on div ">" at bounding box center [725, 180] width 14 height 83
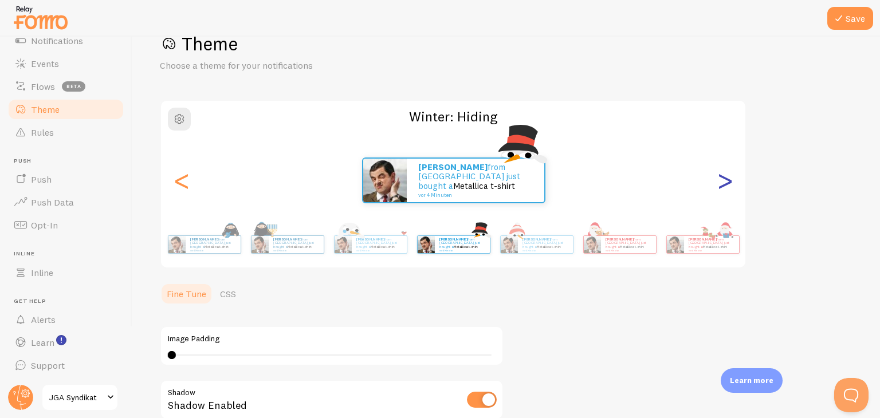
click at [724, 193] on div ">" at bounding box center [725, 180] width 14 height 83
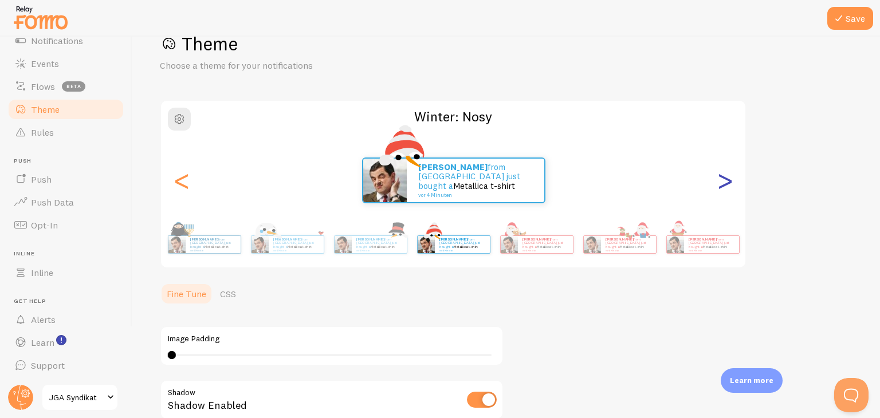
click at [724, 193] on div ">" at bounding box center [725, 180] width 14 height 83
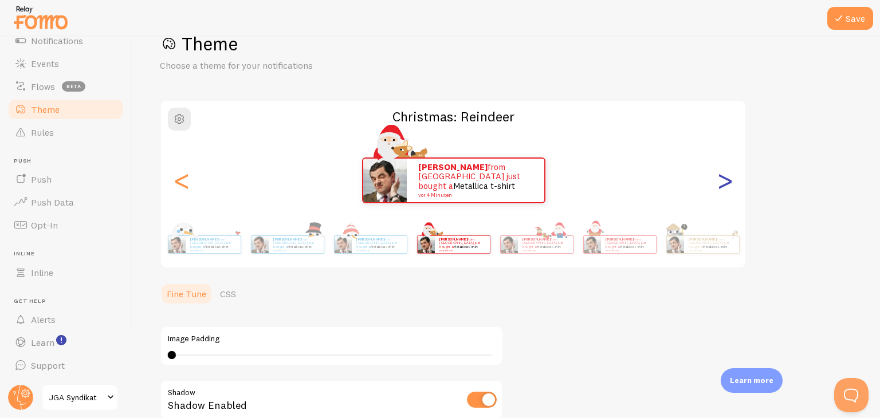
click at [724, 193] on div ">" at bounding box center [725, 180] width 14 height 83
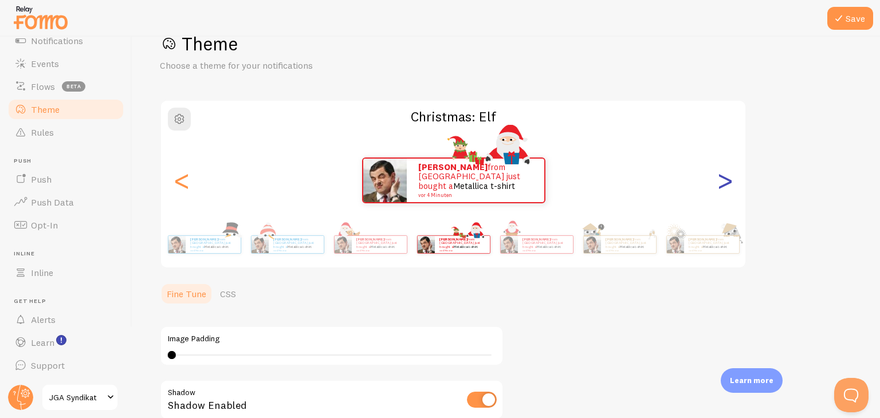
click at [724, 193] on div ">" at bounding box center [725, 180] width 14 height 83
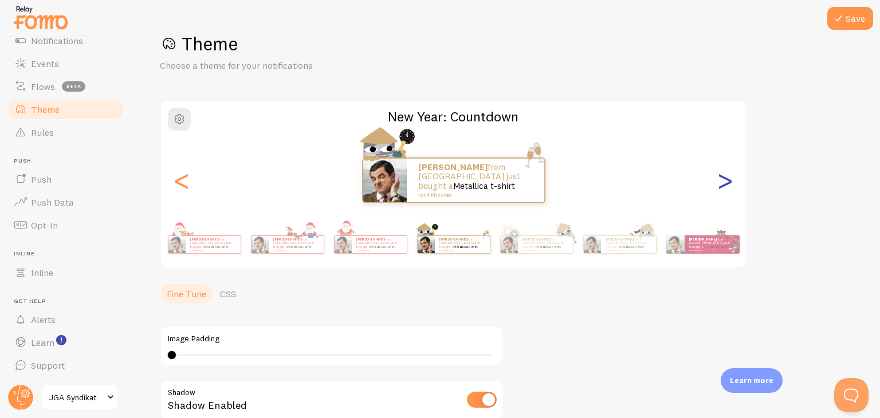
click at [724, 193] on div ">" at bounding box center [725, 180] width 14 height 83
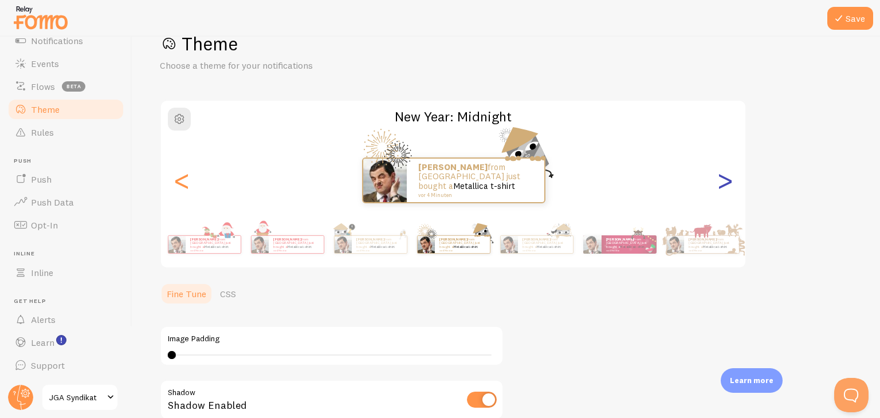
click at [724, 193] on div ">" at bounding box center [725, 180] width 14 height 83
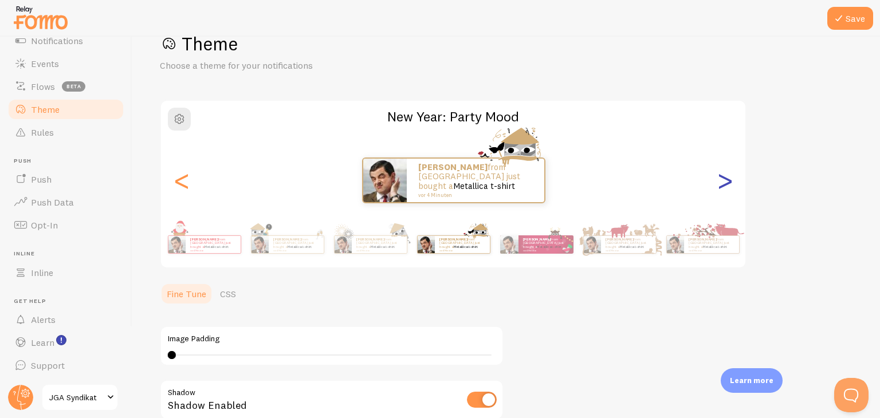
click at [724, 193] on div ">" at bounding box center [725, 180] width 14 height 83
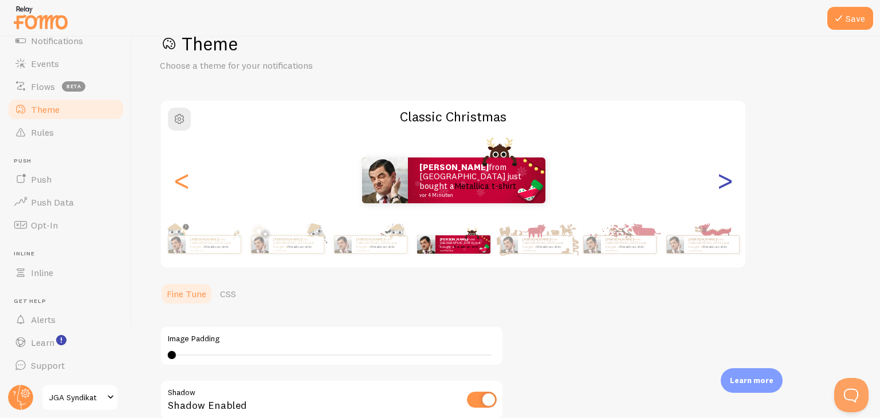
click at [724, 193] on div ">" at bounding box center [725, 180] width 14 height 83
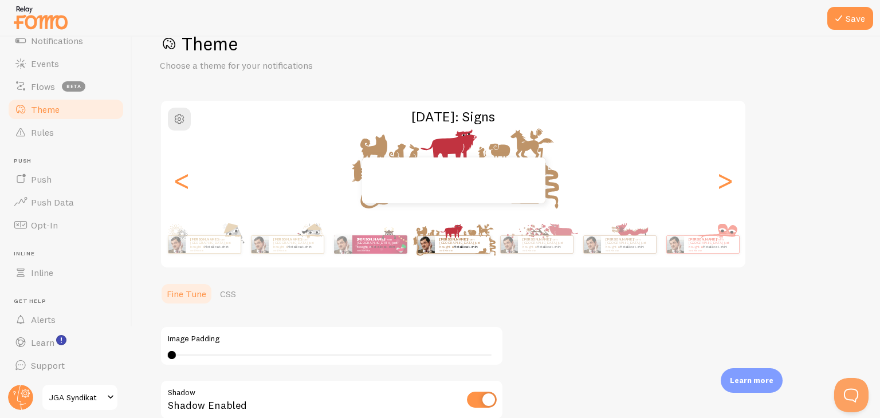
click at [195, 186] on div "Pascal from Germany just bought a Metallica t-shirt vor 4 Minuten" at bounding box center [453, 181] width 585 height 46
click at [181, 193] on div "<" at bounding box center [182, 180] width 14 height 83
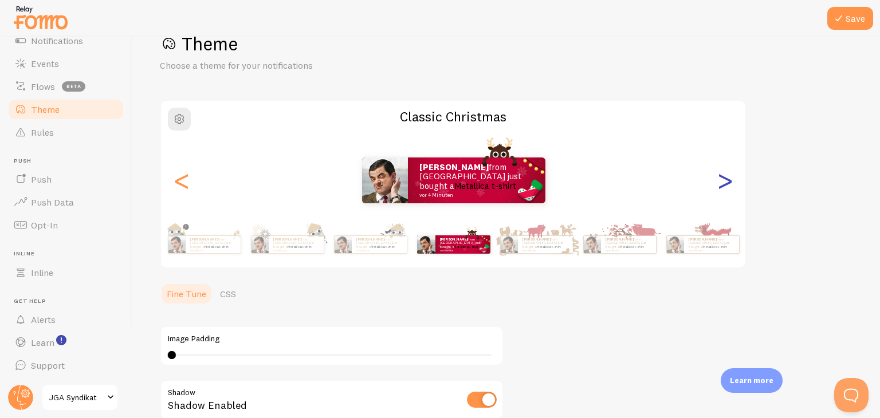
click at [730, 189] on div ">" at bounding box center [725, 180] width 14 height 83
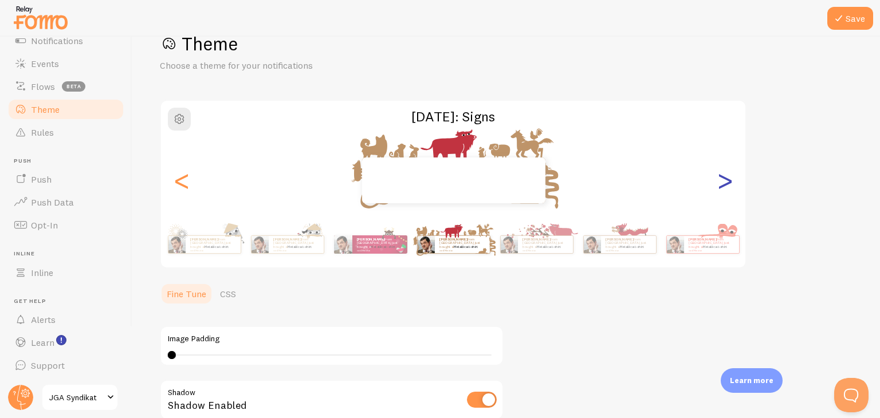
click at [729, 189] on div ">" at bounding box center [725, 180] width 14 height 83
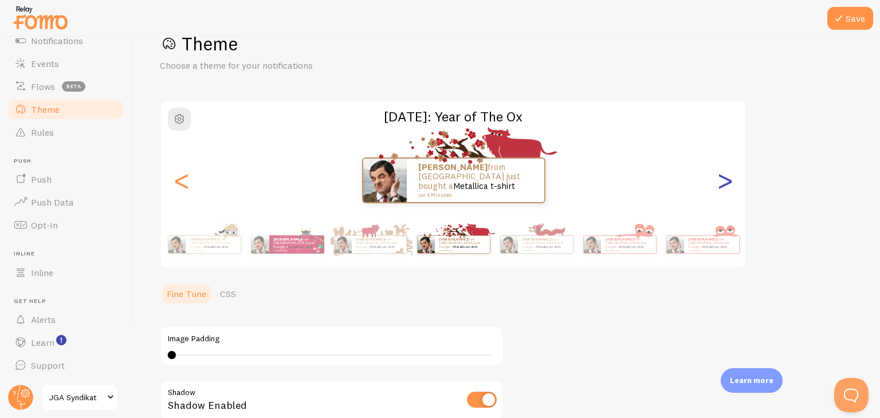
click at [729, 189] on div ">" at bounding box center [725, 180] width 14 height 83
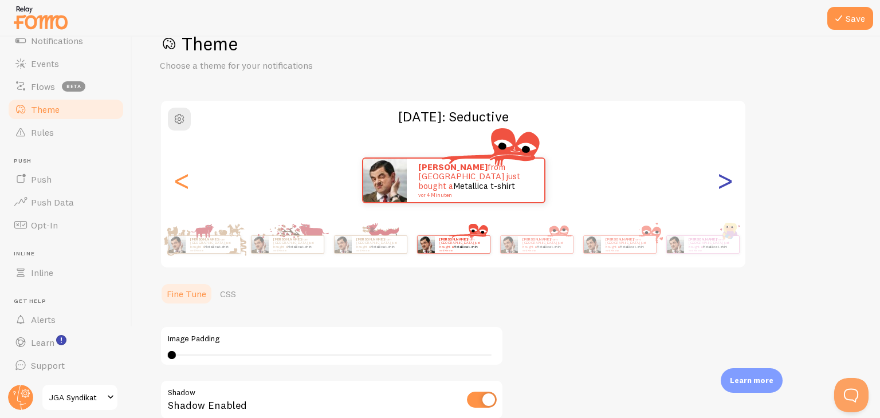
click at [729, 189] on div ">" at bounding box center [725, 180] width 14 height 83
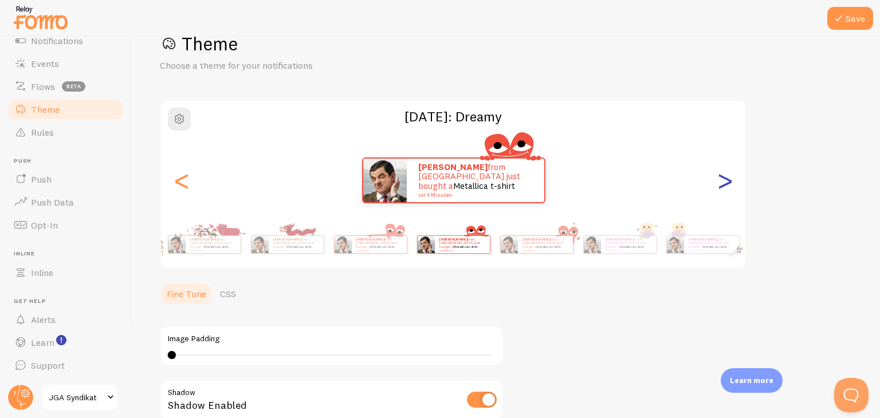
click at [729, 189] on div ">" at bounding box center [725, 180] width 14 height 83
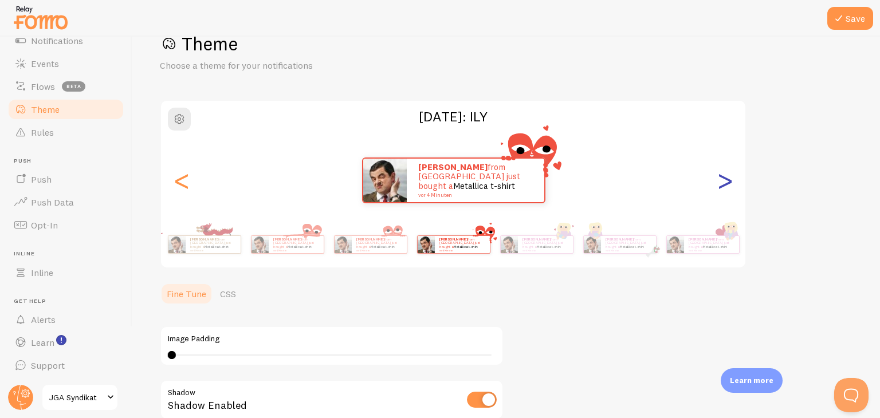
click at [729, 188] on div ">" at bounding box center [725, 180] width 14 height 83
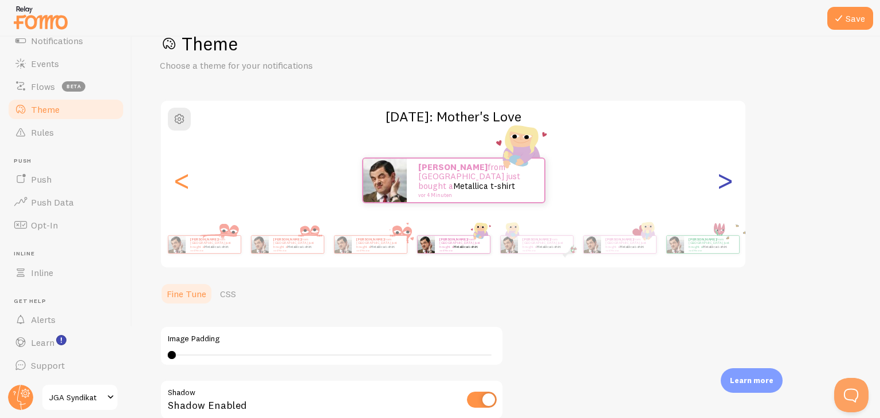
click at [729, 188] on div ">" at bounding box center [725, 180] width 14 height 83
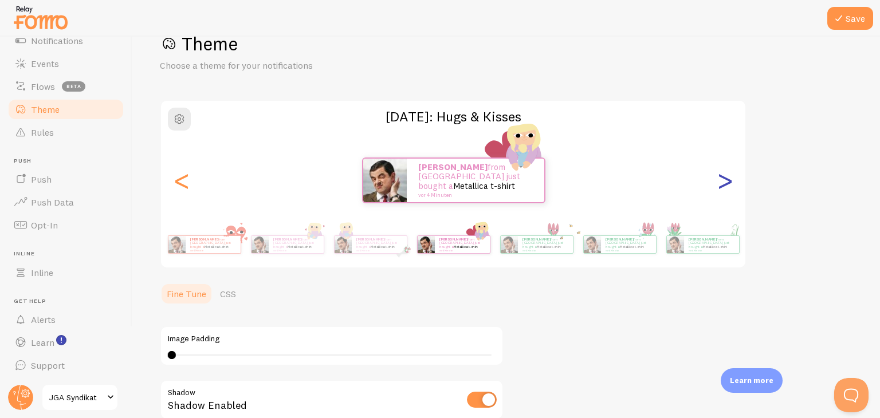
click at [729, 188] on div ">" at bounding box center [725, 180] width 14 height 83
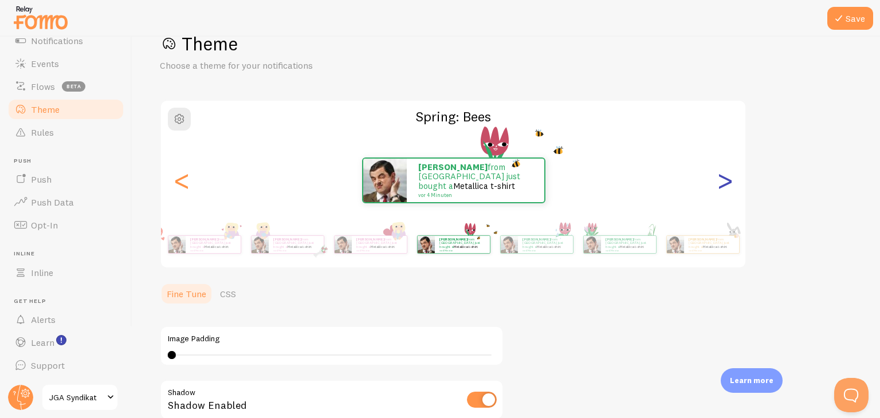
click at [729, 187] on div ">" at bounding box center [725, 180] width 14 height 83
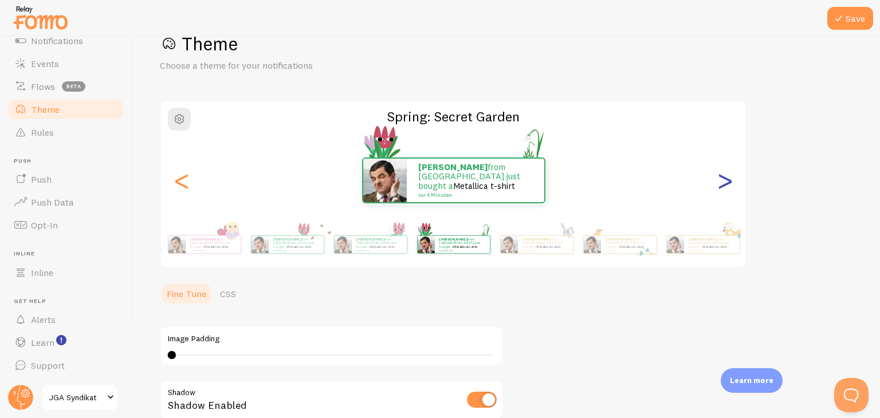
click at [729, 187] on div ">" at bounding box center [725, 180] width 14 height 83
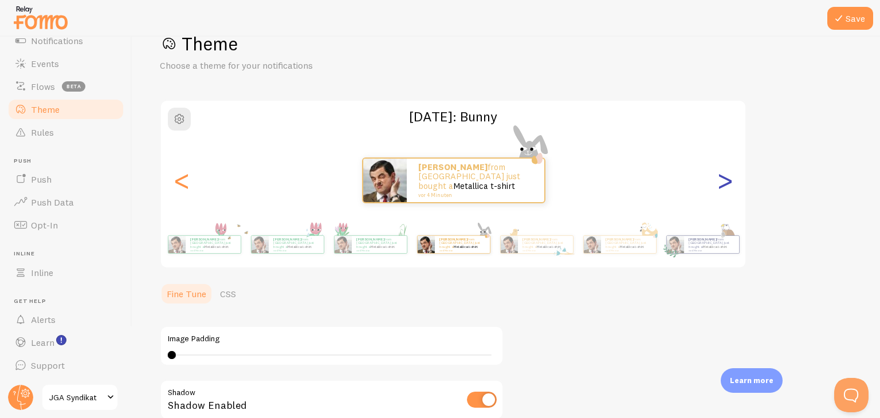
click at [729, 187] on div ">" at bounding box center [725, 180] width 14 height 83
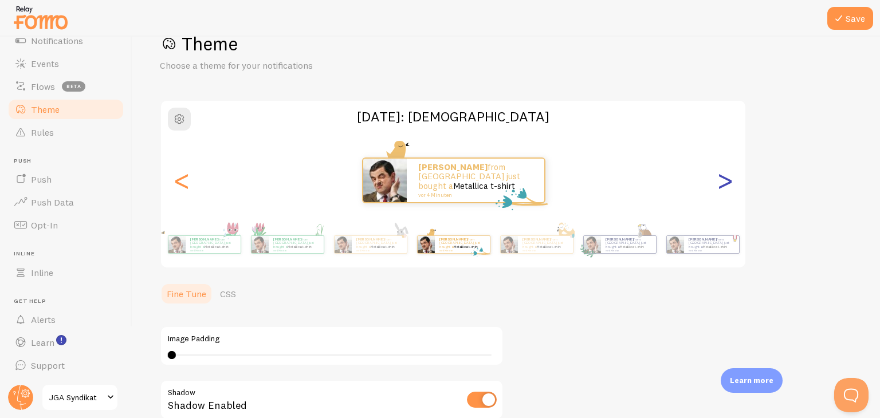
click at [729, 187] on div ">" at bounding box center [725, 180] width 14 height 83
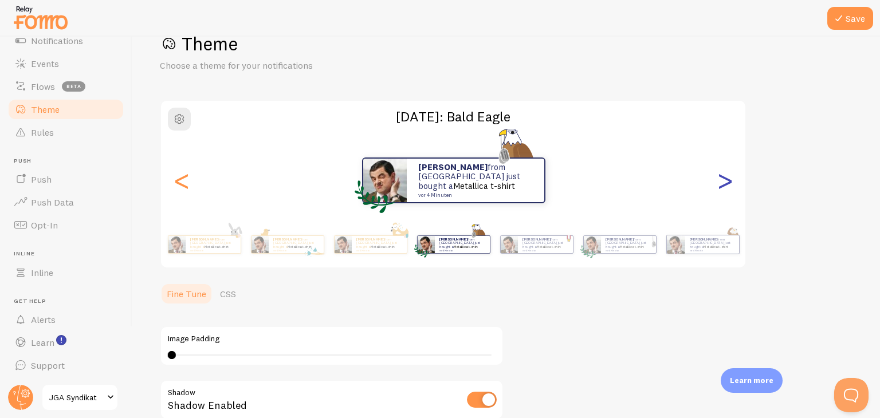
click at [729, 187] on div ">" at bounding box center [725, 180] width 14 height 83
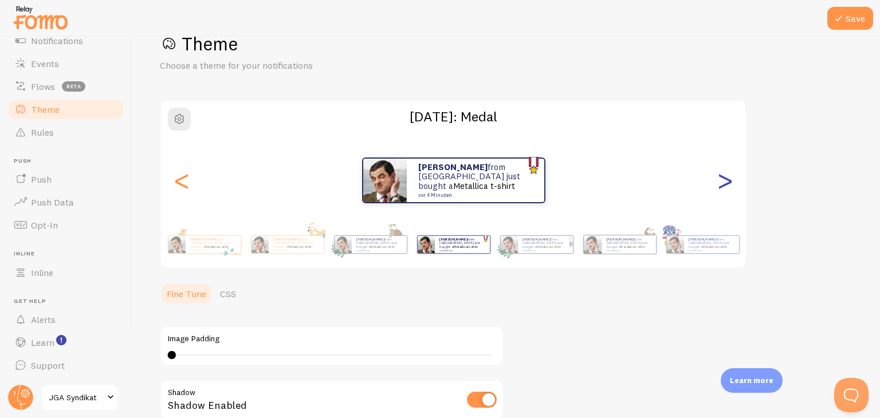
click at [729, 187] on div ">" at bounding box center [725, 180] width 14 height 83
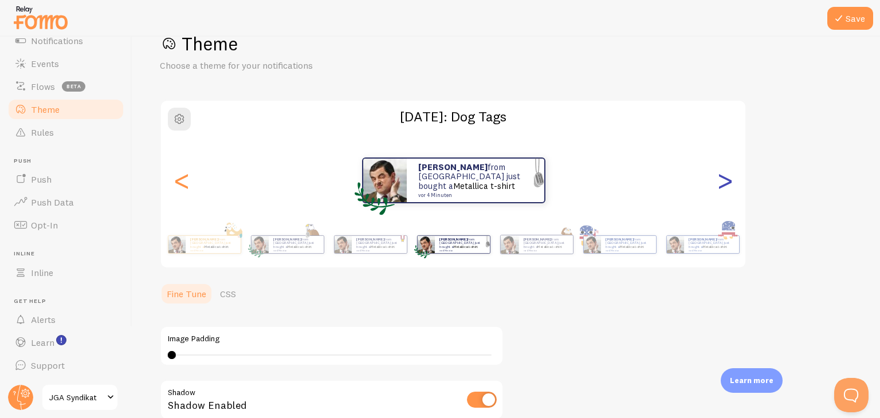
click at [729, 187] on div ">" at bounding box center [725, 180] width 14 height 83
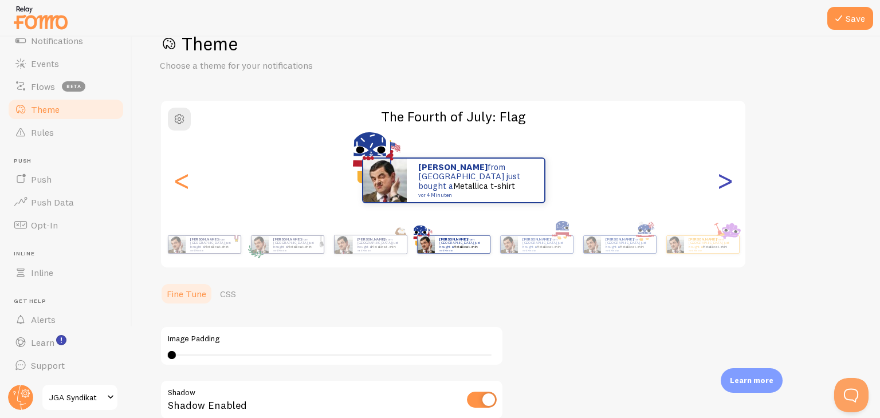
click at [729, 187] on div ">" at bounding box center [725, 180] width 14 height 83
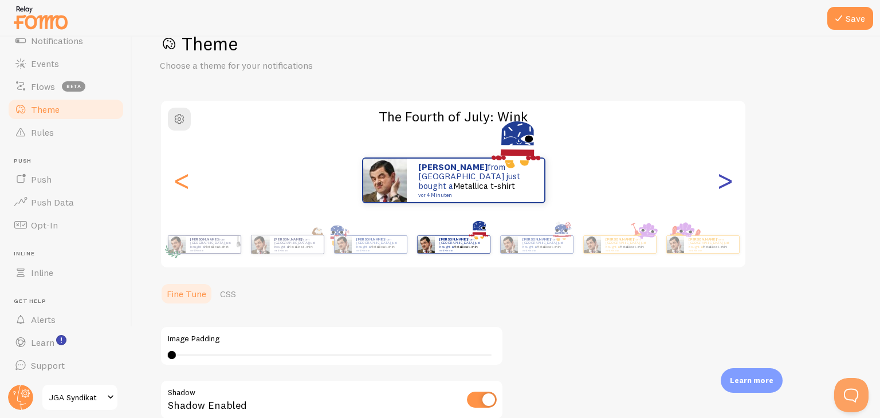
click at [729, 187] on div ">" at bounding box center [725, 180] width 14 height 83
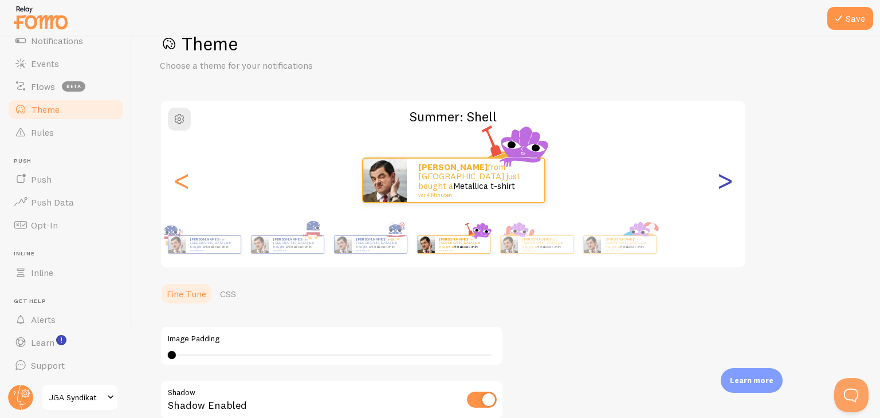
click at [729, 187] on div ">" at bounding box center [725, 180] width 14 height 83
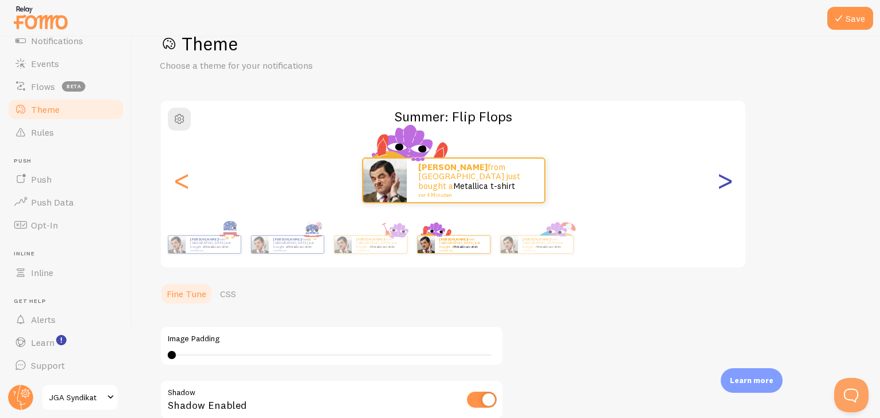
click at [728, 187] on div ">" at bounding box center [725, 180] width 14 height 83
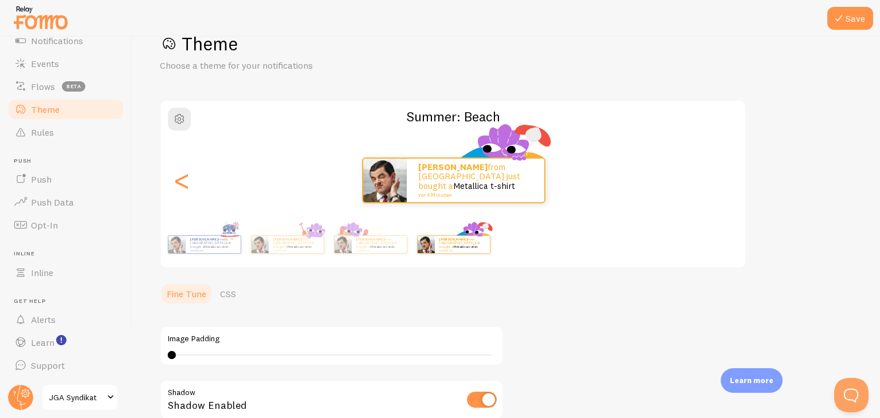
click at [728, 187] on div ">" at bounding box center [725, 180] width 14 height 83
click at [189, 191] on div "<" at bounding box center [182, 180] width 14 height 83
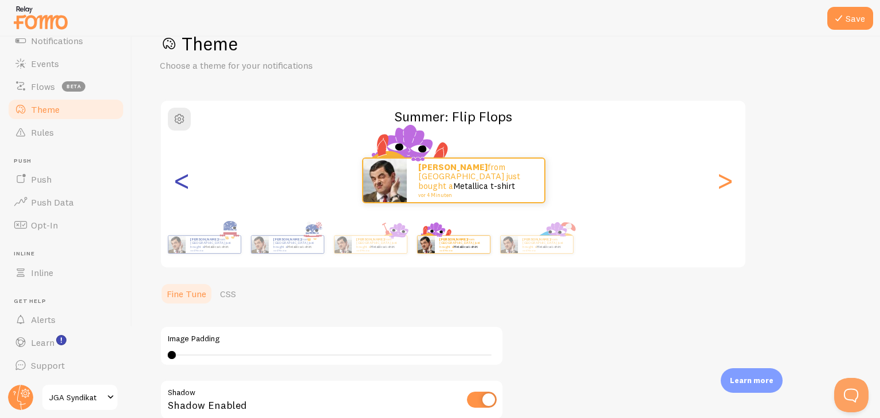
click at [189, 191] on div "<" at bounding box center [182, 180] width 14 height 83
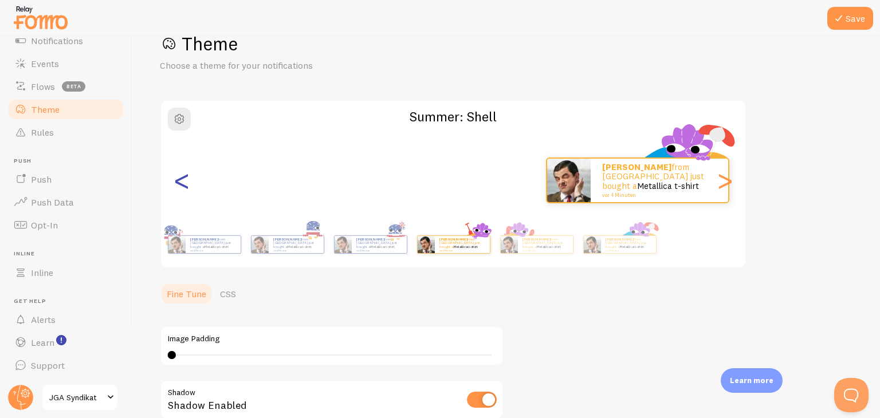
click at [189, 191] on div "<" at bounding box center [182, 180] width 14 height 83
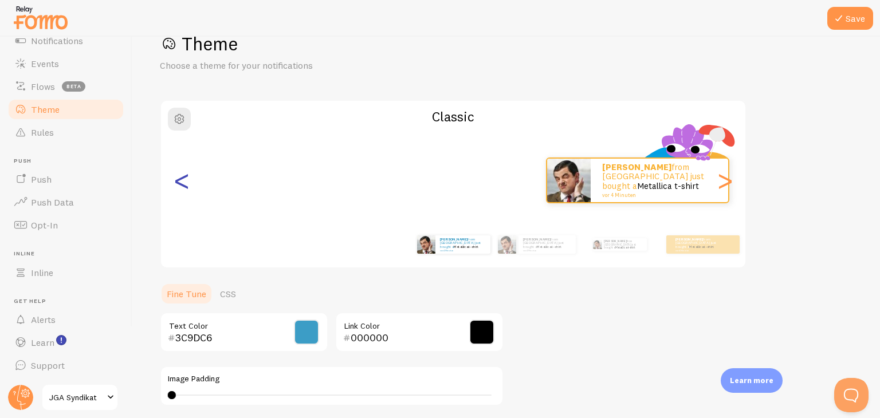
click at [189, 193] on div "<" at bounding box center [182, 180] width 14 height 83
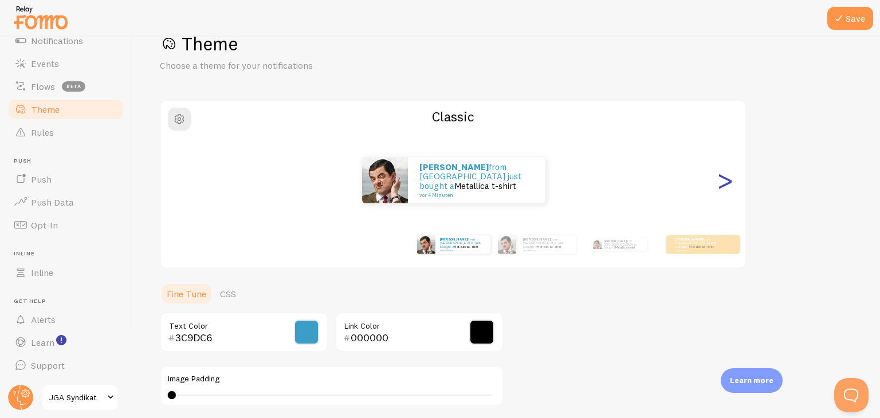
click at [729, 184] on div ">" at bounding box center [725, 180] width 14 height 83
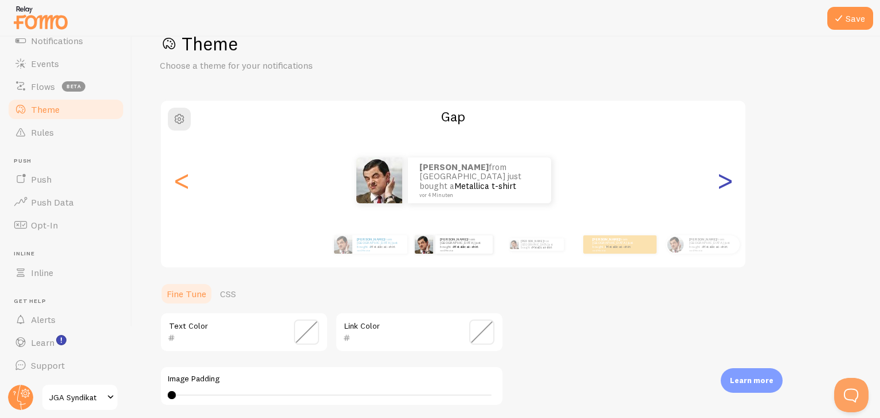
click at [729, 184] on div ">" at bounding box center [725, 180] width 14 height 83
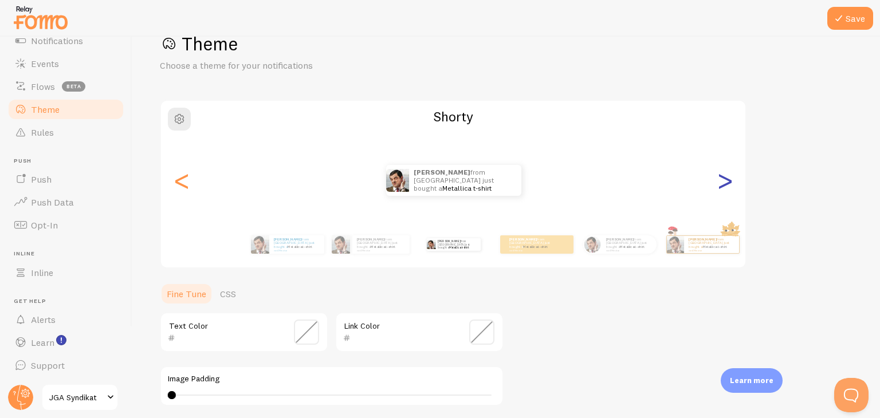
click at [729, 179] on div ">" at bounding box center [725, 180] width 14 height 83
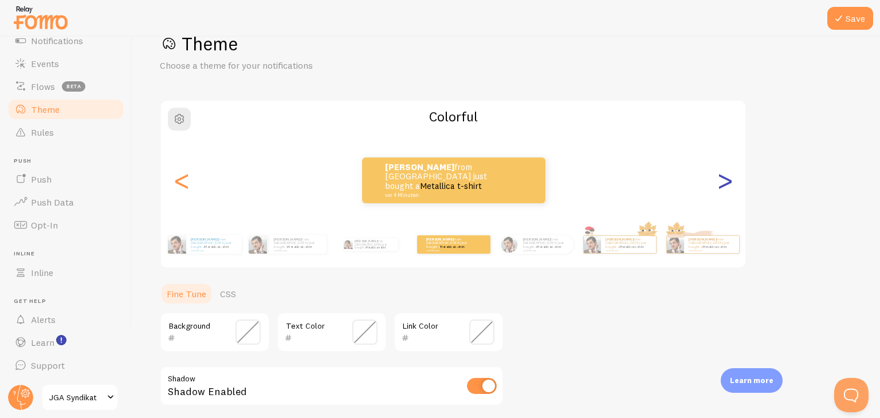
click at [729, 180] on div ">" at bounding box center [725, 180] width 14 height 83
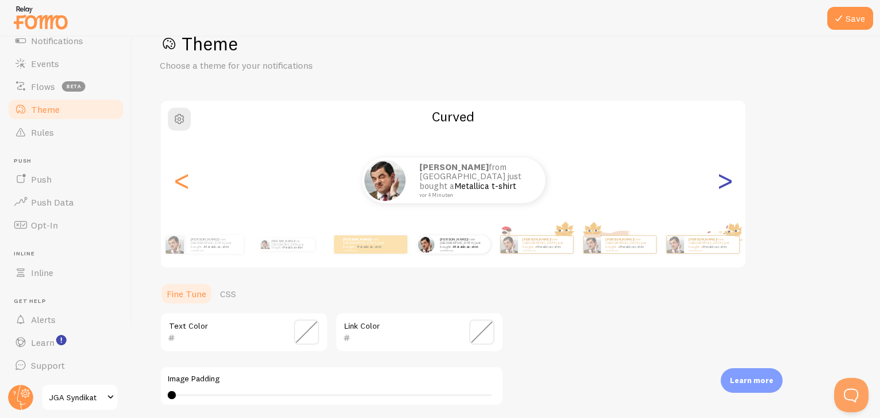
click at [729, 180] on div ">" at bounding box center [725, 180] width 14 height 83
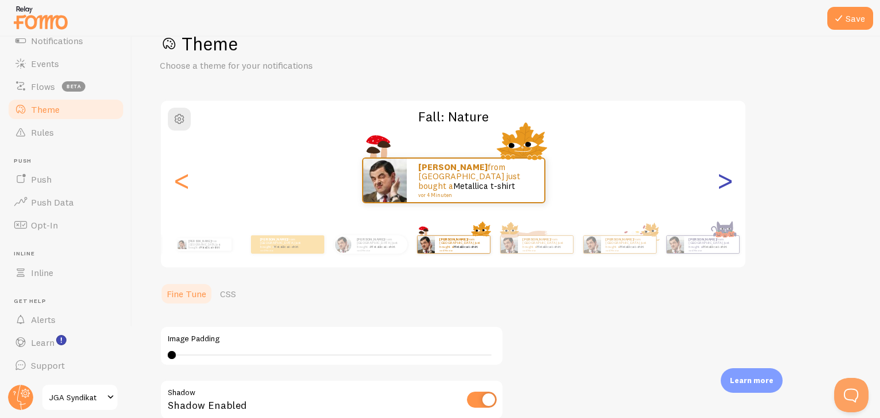
type input "0"
click at [729, 180] on div ">" at bounding box center [725, 180] width 14 height 83
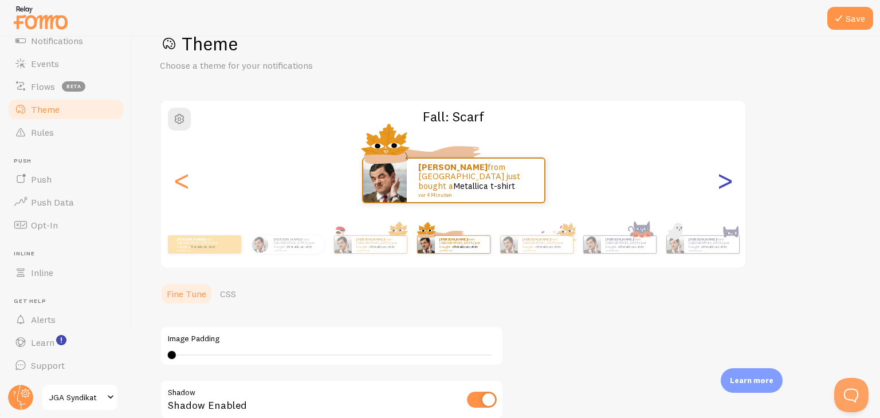
click at [729, 180] on div ">" at bounding box center [725, 180] width 14 height 83
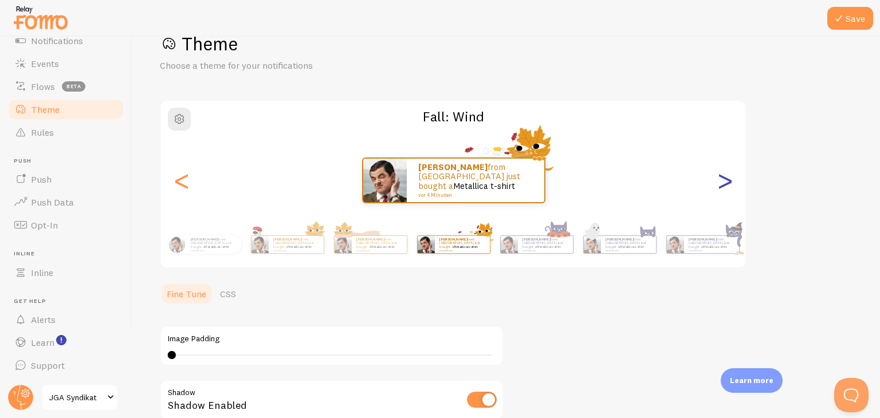
click at [729, 180] on div ">" at bounding box center [725, 180] width 14 height 83
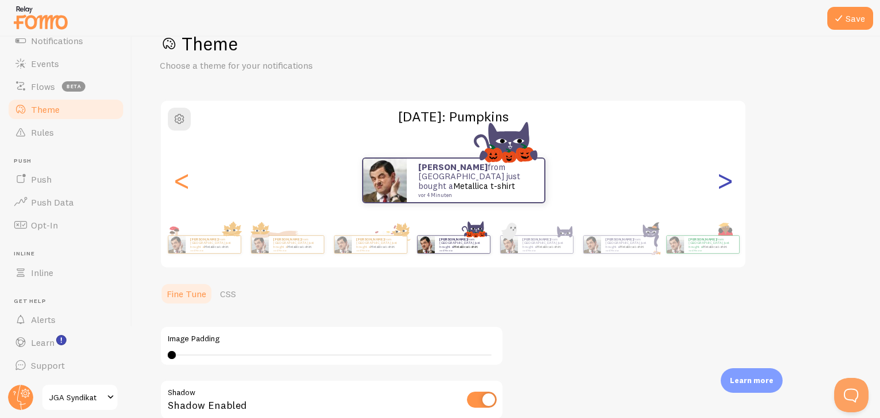
click at [729, 180] on div ">" at bounding box center [725, 180] width 14 height 83
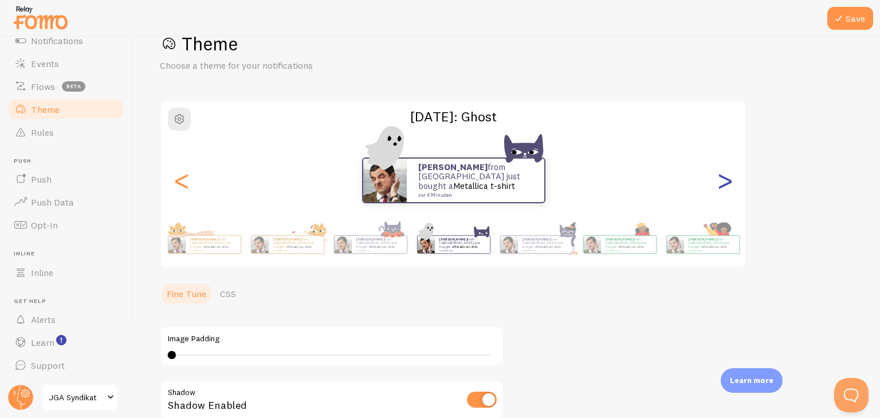
click at [729, 180] on div ">" at bounding box center [725, 180] width 14 height 83
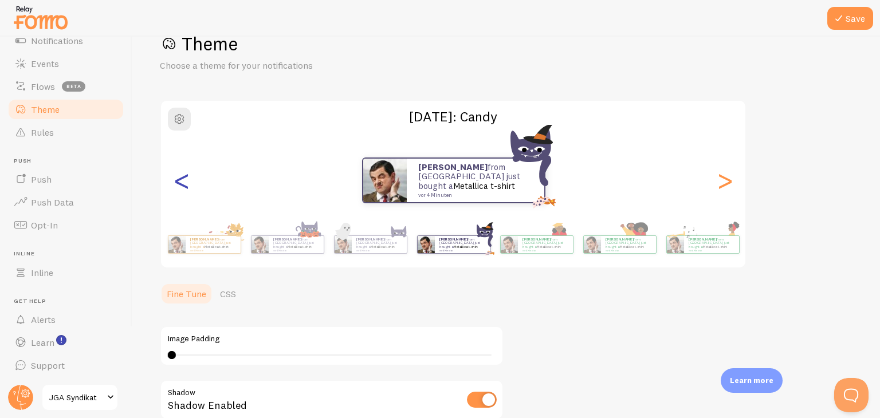
click at [182, 181] on div "<" at bounding box center [182, 180] width 14 height 83
click at [183, 181] on div "<" at bounding box center [182, 180] width 14 height 83
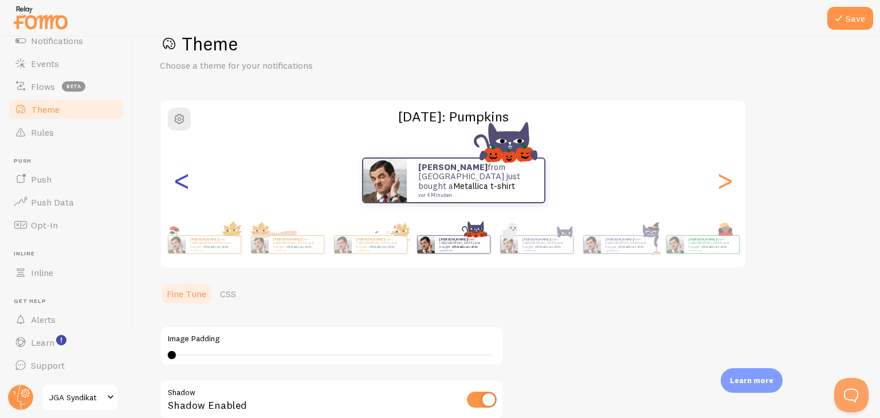
click at [183, 181] on div "<" at bounding box center [182, 180] width 14 height 83
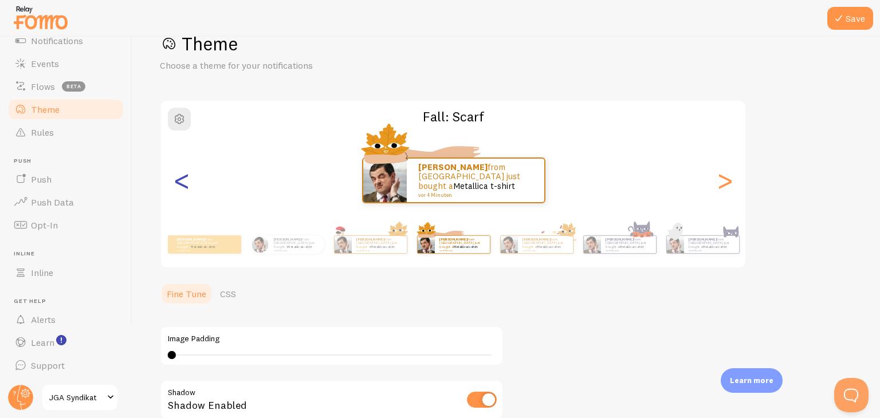
click at [183, 181] on div "<" at bounding box center [182, 180] width 14 height 83
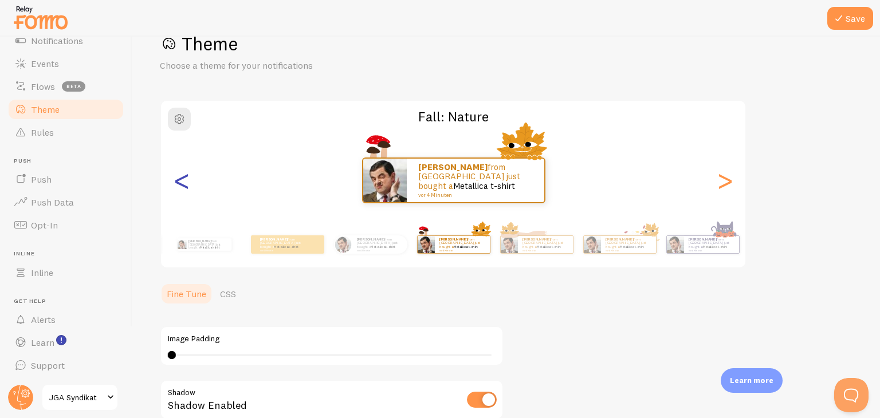
click at [182, 181] on div "<" at bounding box center [182, 180] width 14 height 83
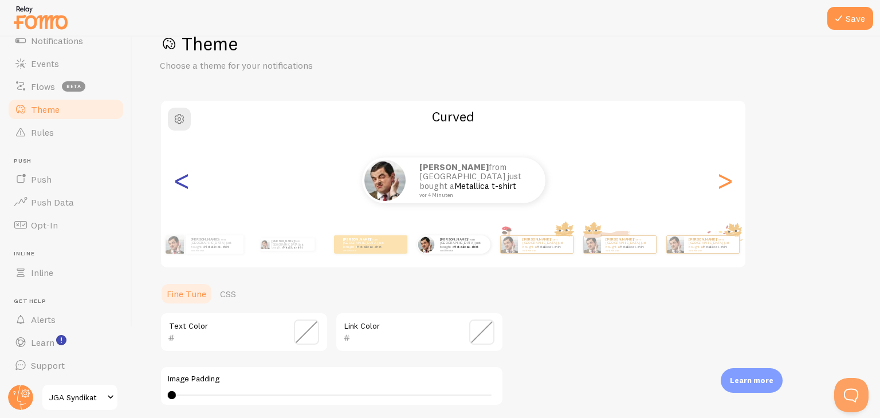
click at [182, 181] on div "<" at bounding box center [182, 180] width 14 height 83
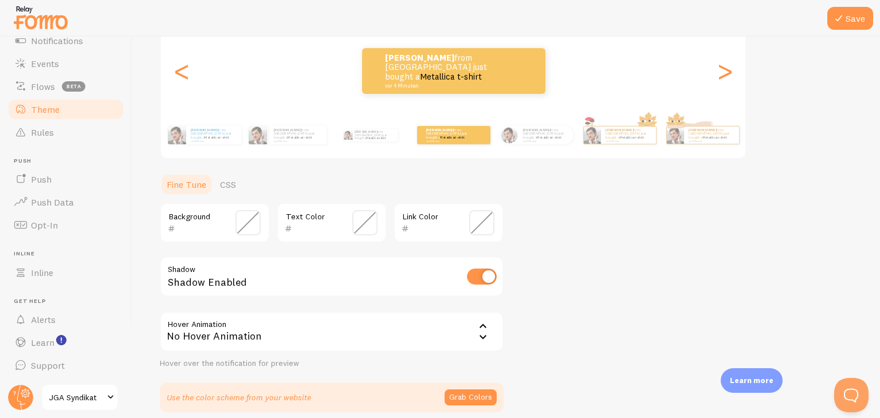
scroll to position [147, 0]
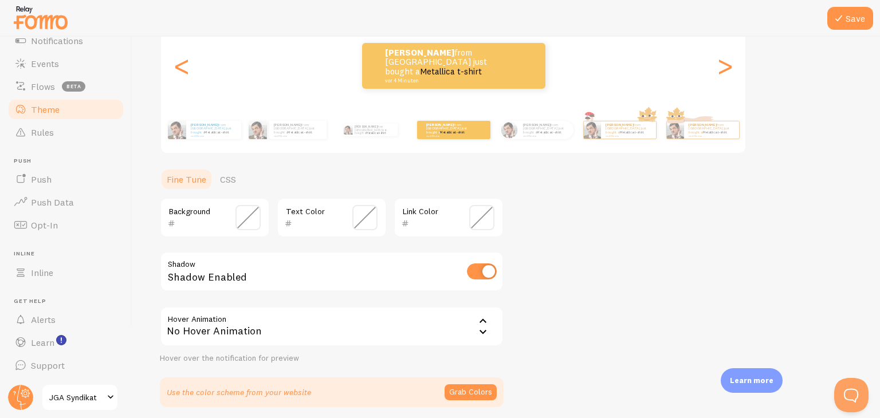
click at [252, 223] on span at bounding box center [248, 217] width 25 height 25
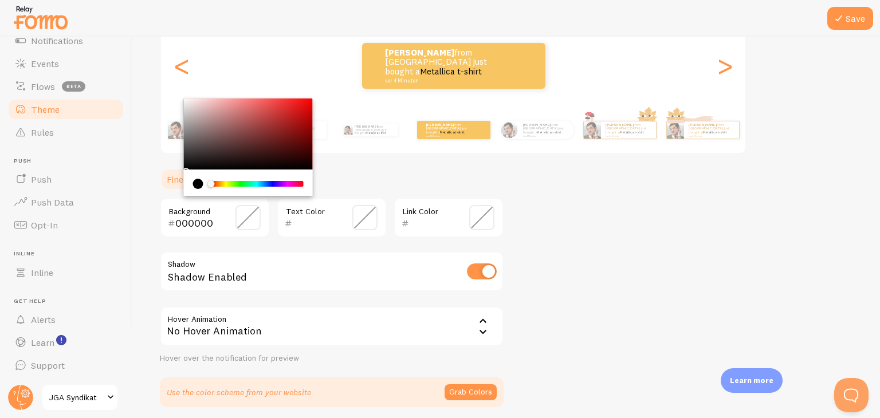
click at [260, 184] on div "Chrome color picker" at bounding box center [256, 184] width 91 height 6
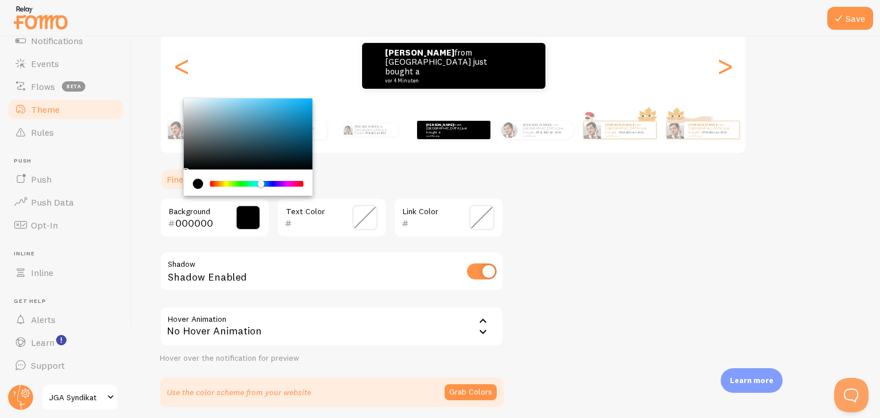
click at [261, 179] on div "Chrome color picker" at bounding box center [256, 184] width 93 height 10
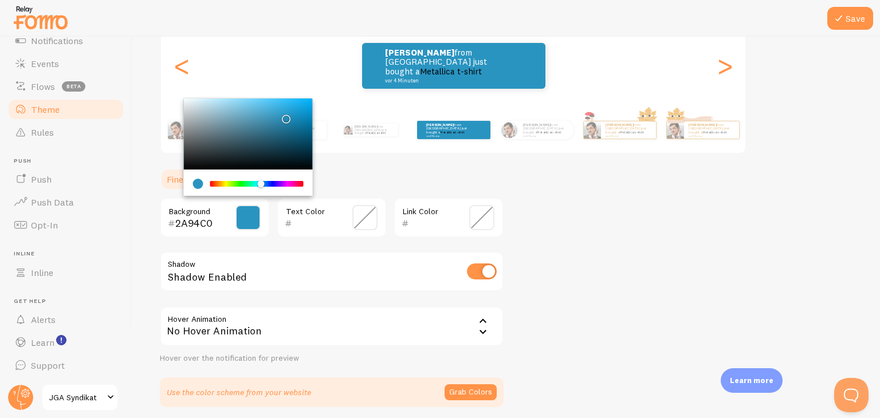
drag, startPoint x: 296, startPoint y: 131, endPoint x: 284, endPoint y: 116, distance: 19.6
click at [284, 116] on div "Chrome color picker" at bounding box center [248, 134] width 129 height 71
click at [198, 223] on input "2A94C0" at bounding box center [198, 224] width 46 height 14
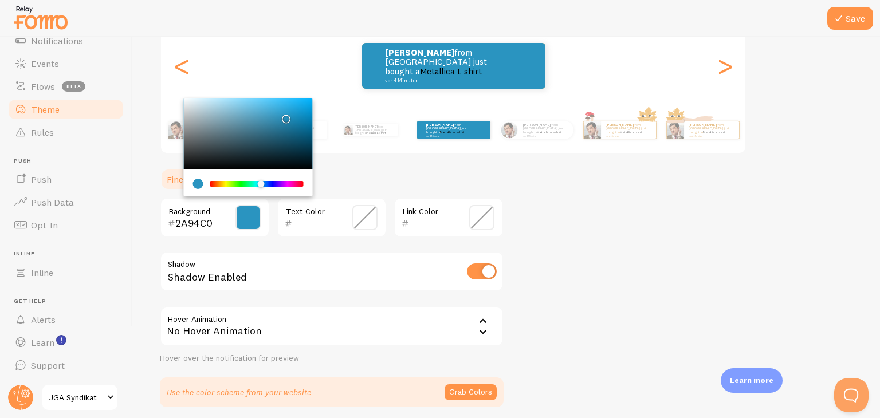
drag, startPoint x: 220, startPoint y: 222, endPoint x: 154, endPoint y: 221, distance: 65.9
click at [154, 221] on div "Save Theme Choose a theme for your notifications Colorful Pascal from Germany j…" at bounding box center [506, 228] width 748 height 382
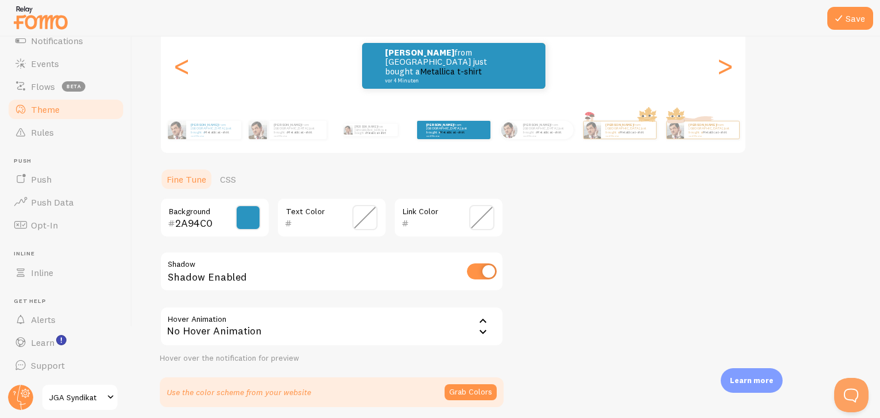
paste input "f9fd7"
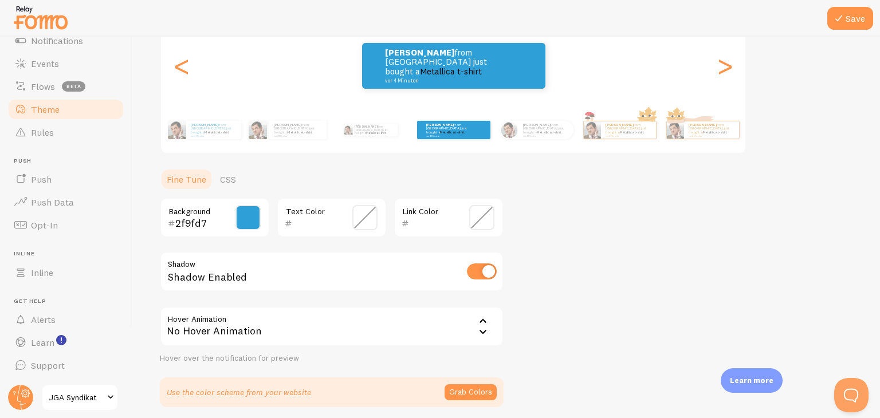
type input "2f9fd7"
click at [559, 201] on div "Theme Choose a theme for your notifications Colorful Pascal from Germany just b…" at bounding box center [506, 162] width 693 height 490
click at [367, 218] on span at bounding box center [364, 217] width 25 height 25
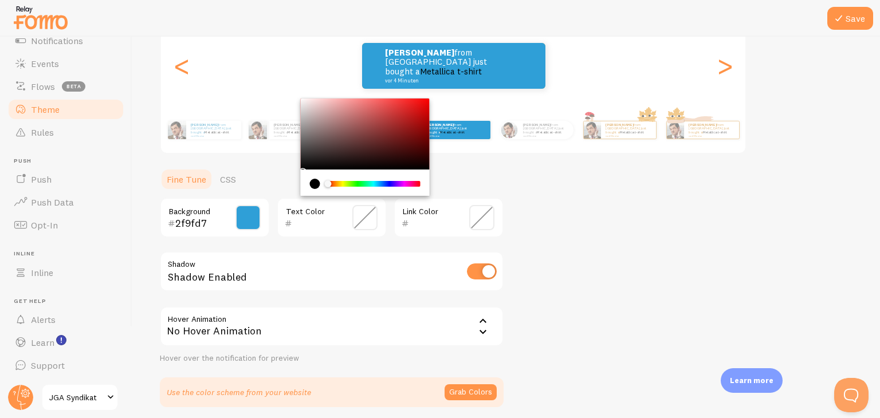
drag, startPoint x: 586, startPoint y: 219, endPoint x: 574, endPoint y: 212, distance: 14.2
click at [586, 219] on div "Theme Choose a theme for your notifications Colorful Pascal from Germany just b…" at bounding box center [506, 162] width 693 height 490
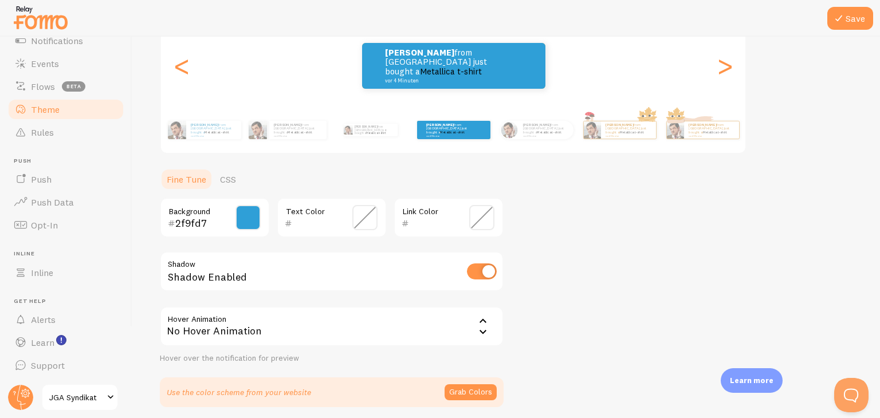
click at [317, 329] on div "No Hover Animation" at bounding box center [332, 327] width 344 height 40
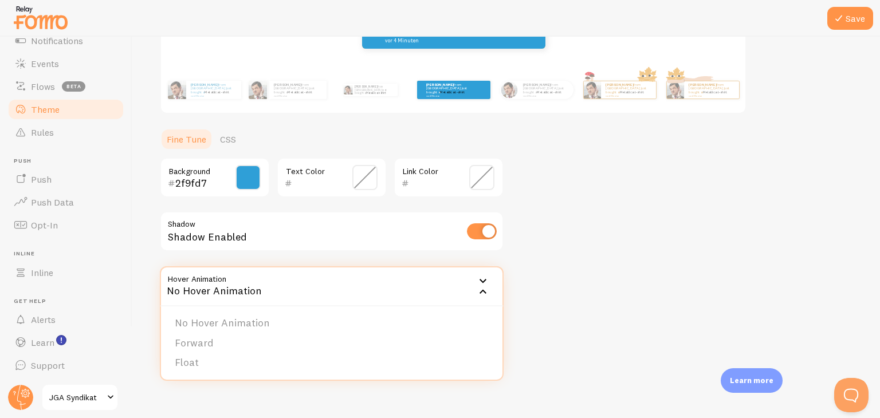
scroll to position [190, 0]
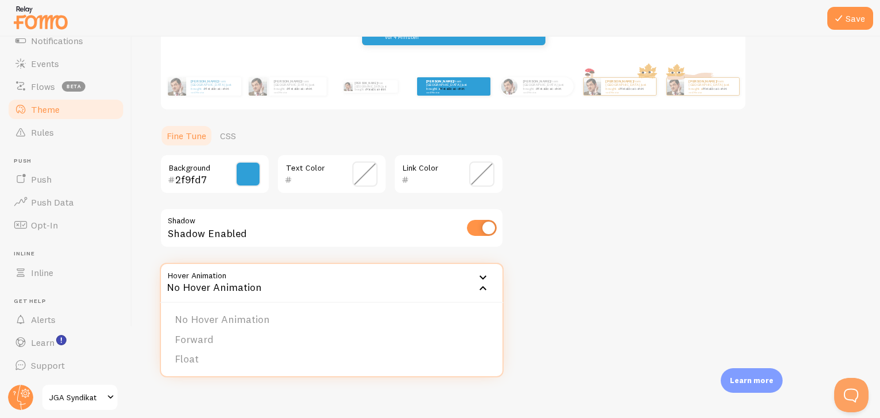
click at [227, 355] on li "Float" at bounding box center [332, 360] width 342 height 20
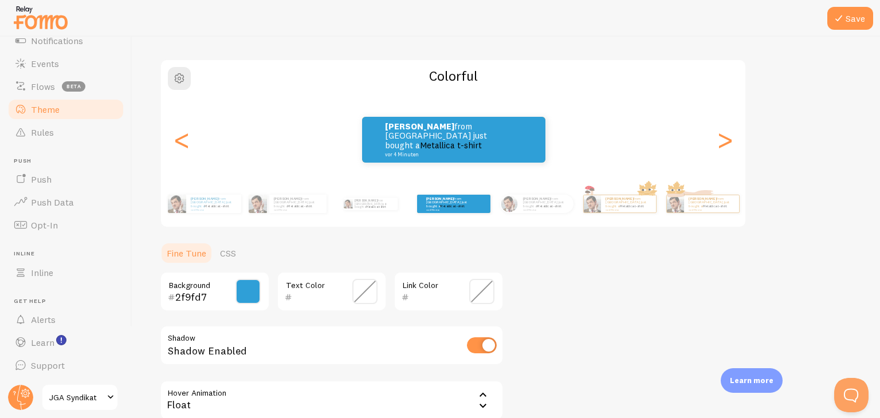
scroll to position [76, 0]
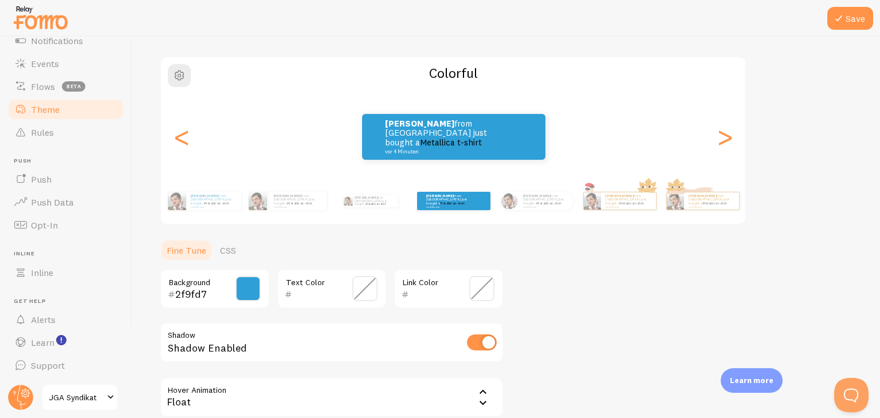
click at [266, 349] on div "Shadow Enabled" at bounding box center [332, 344] width 344 height 42
click at [211, 351] on div "Shadow Enabled" at bounding box center [332, 344] width 344 height 42
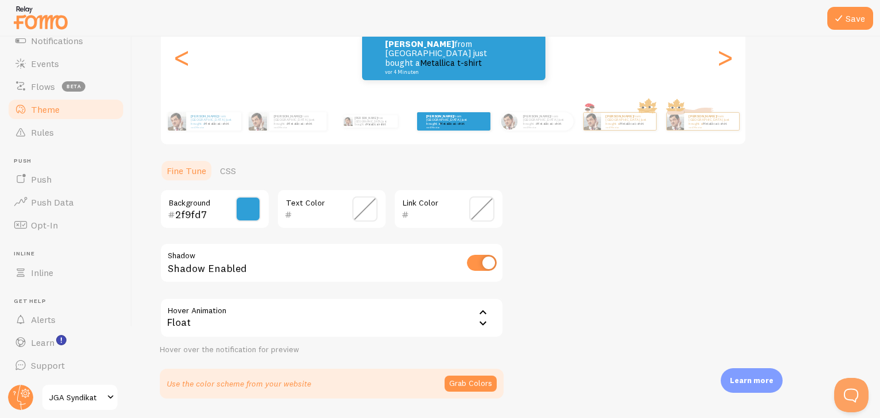
scroll to position [190, 0]
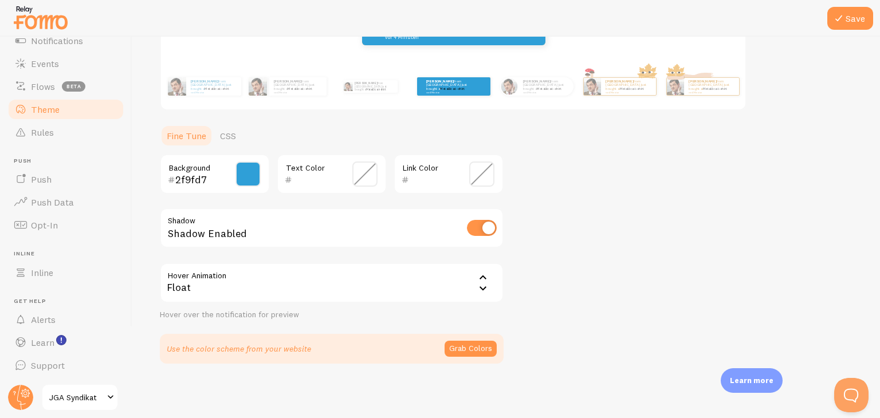
click at [265, 292] on div "Float" at bounding box center [332, 283] width 344 height 40
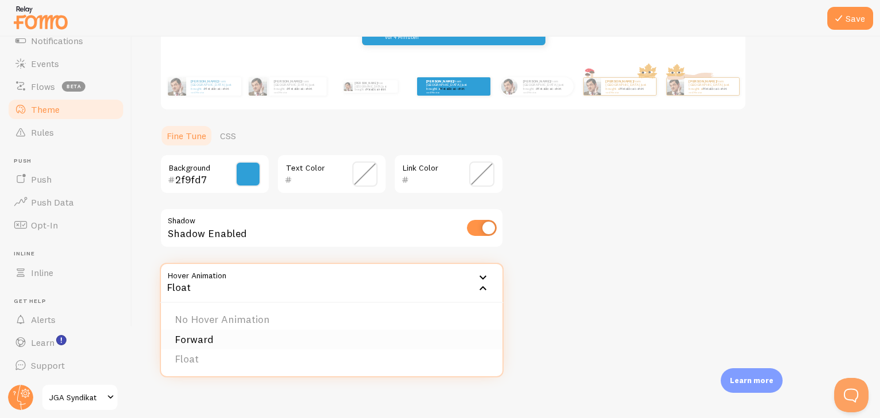
click at [245, 335] on li "Forward" at bounding box center [332, 340] width 342 height 20
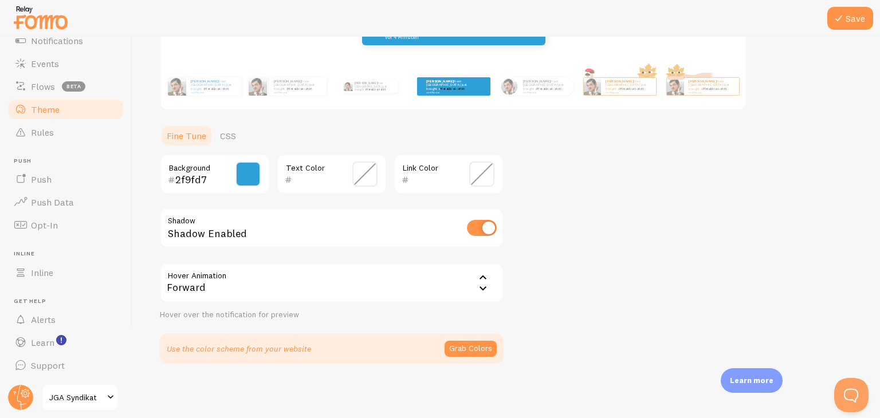
click at [465, 347] on button "Grab Colors" at bounding box center [471, 349] width 52 height 16
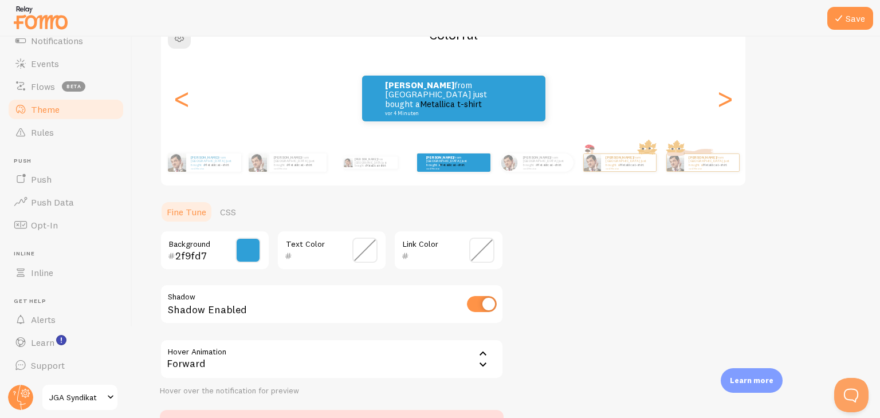
scroll to position [128, 0]
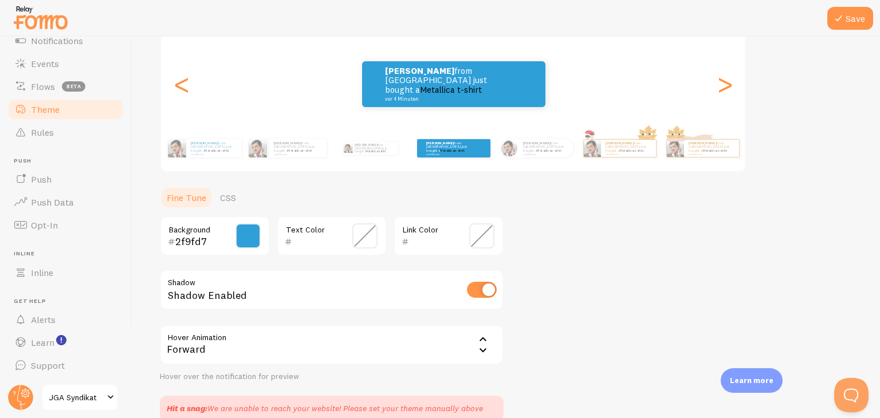
click at [479, 238] on span at bounding box center [481, 236] width 25 height 25
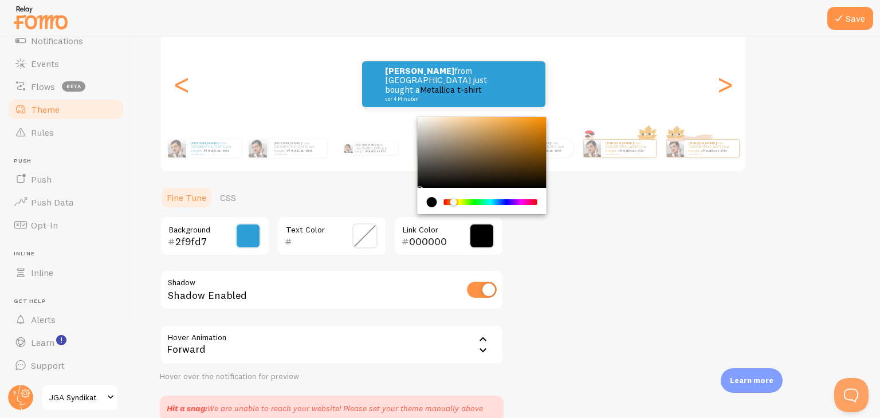
click at [454, 201] on div "Chrome color picker" at bounding box center [457, 202] width 7 height 7
type input "000000"
drag, startPoint x: 491, startPoint y: 154, endPoint x: 390, endPoint y: 196, distance: 108.7
click at [390, 196] on section "Fine Tune CSS 2f9fd7 Background Text Color 000000 Link Color Shadow Shadow Enab…" at bounding box center [332, 303] width 344 height 235
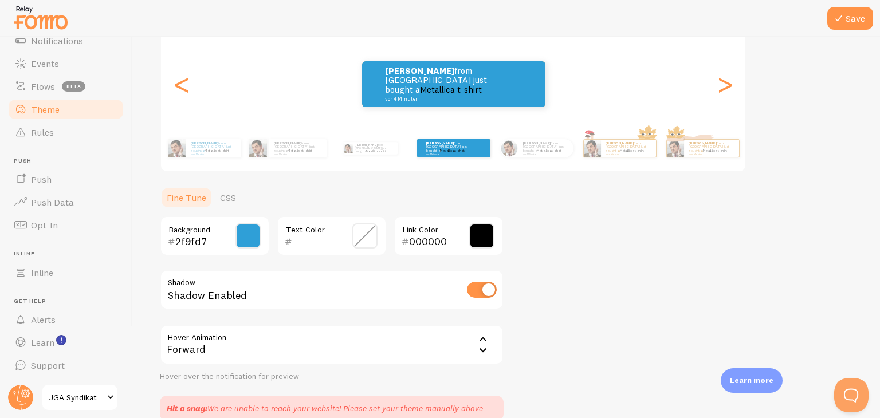
drag, startPoint x: 852, startPoint y: 26, endPoint x: 820, endPoint y: 29, distance: 32.2
click at [852, 25] on button "Save" at bounding box center [851, 18] width 46 height 23
click at [222, 153] on small "vor 4 Minuten" at bounding box center [213, 154] width 45 height 2
type input "3C9DC6"
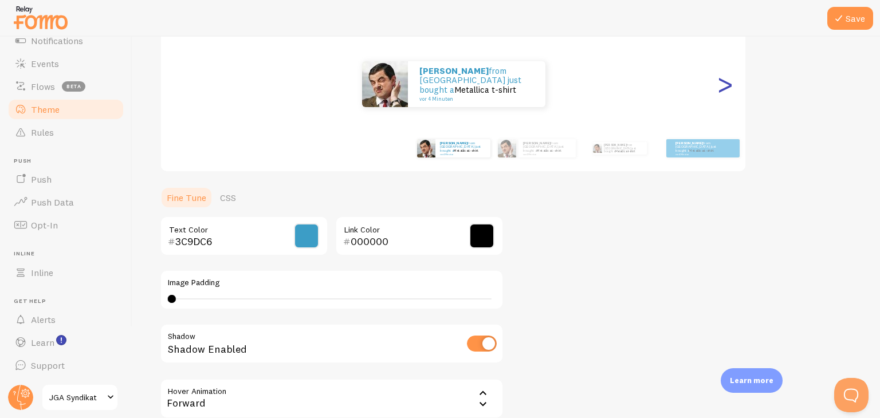
click at [721, 88] on div ">" at bounding box center [725, 84] width 14 height 83
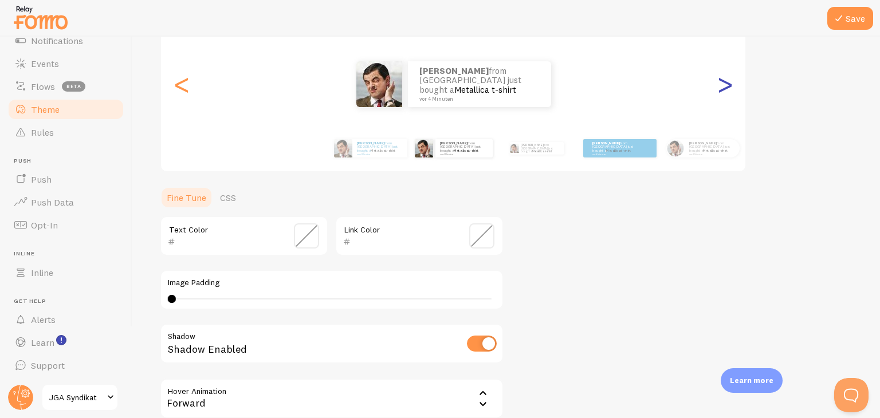
click at [721, 88] on div ">" at bounding box center [725, 84] width 14 height 83
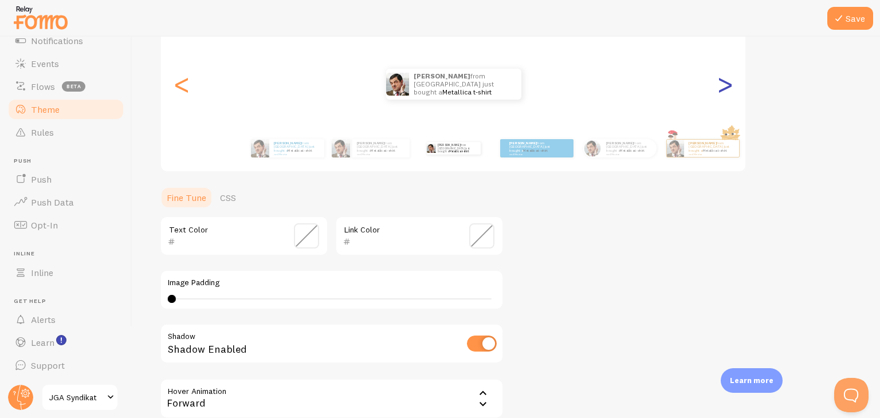
click at [721, 88] on div ">" at bounding box center [725, 84] width 14 height 83
type input "000000"
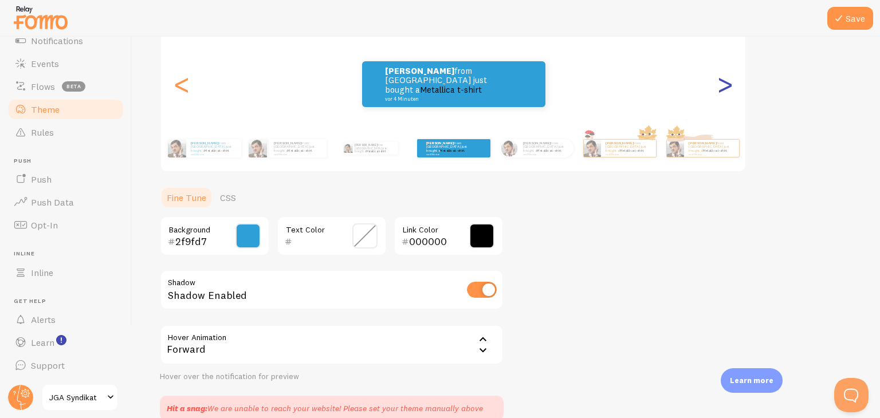
click at [721, 88] on div ">" at bounding box center [725, 84] width 14 height 83
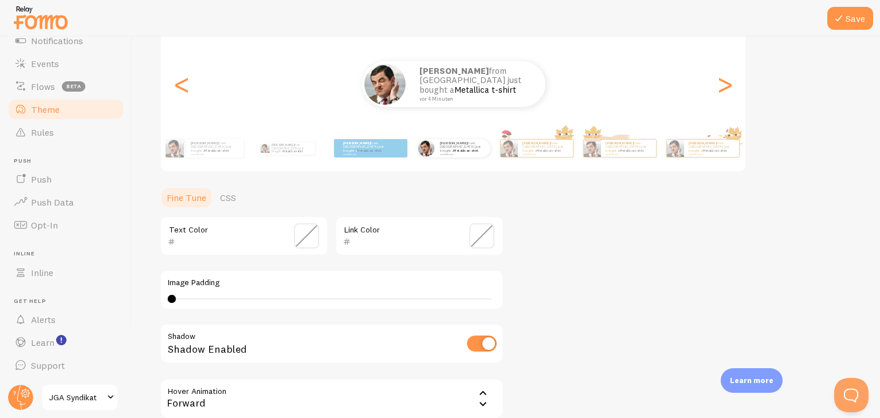
click at [300, 234] on span at bounding box center [306, 236] width 25 height 25
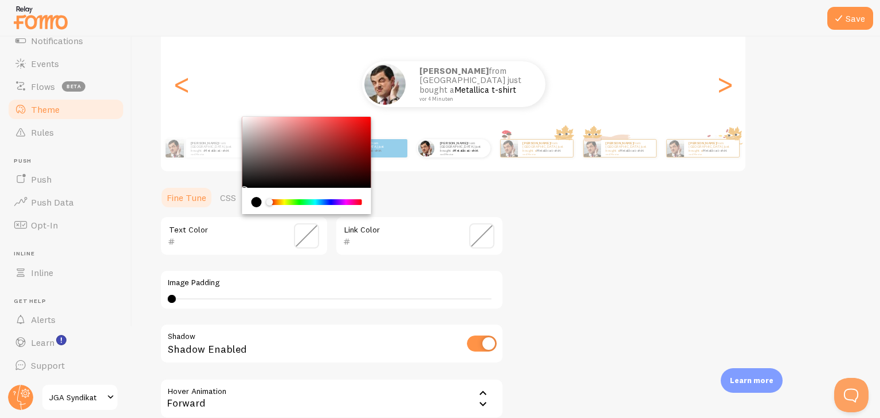
click at [237, 241] on input "text" at bounding box center [227, 242] width 105 height 14
click at [228, 246] on input "text" at bounding box center [227, 242] width 105 height 14
paste input "2f9fd7"
type input "2f9fd7"
click at [614, 242] on div "Theme Choose a theme for your notifications Curved Pascal from Germany just bou…" at bounding box center [506, 205] width 693 height 539
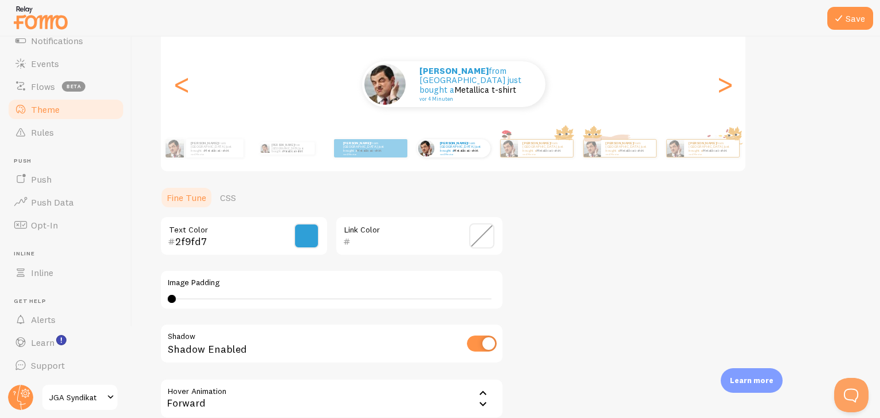
drag, startPoint x: 186, startPoint y: 297, endPoint x: 209, endPoint y: 301, distance: 22.6
click at [240, 300] on div "4 4 - undefined" at bounding box center [332, 299] width 328 height 9
drag, startPoint x: 245, startPoint y: 299, endPoint x: 452, endPoint y: 296, distance: 206.3
click at [430, 296] on div at bounding box center [426, 299] width 8 height 8
drag, startPoint x: 452, startPoint y: 296, endPoint x: 199, endPoint y: 295, distance: 252.7
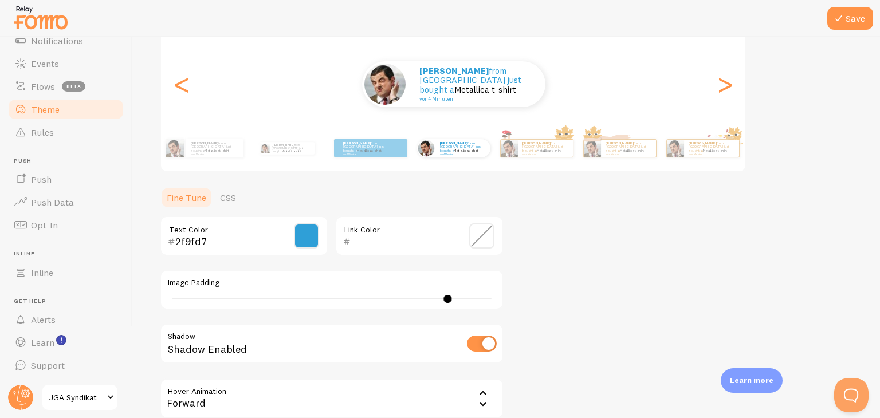
click at [203, 295] on div "35" at bounding box center [332, 299] width 328 height 9
drag, startPoint x: 190, startPoint y: 296, endPoint x: 144, endPoint y: 297, distance: 46.4
click at [141, 297] on div "Save Theme Choose a theme for your notifications Curved Pascal from Germany jus…" at bounding box center [506, 228] width 748 height 382
type input "4"
drag, startPoint x: 207, startPoint y: 301, endPoint x: 150, endPoint y: 299, distance: 57.3
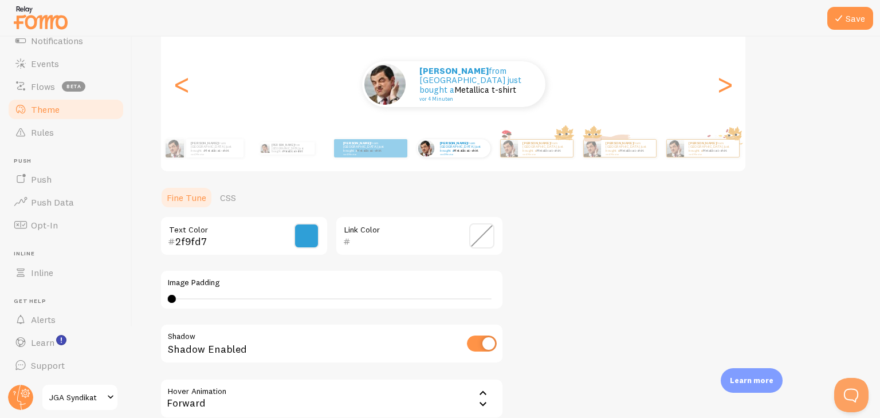
click at [153, 300] on div "Save Theme Choose a theme for your notifications Curved Pascal from Germany jus…" at bounding box center [506, 228] width 748 height 382
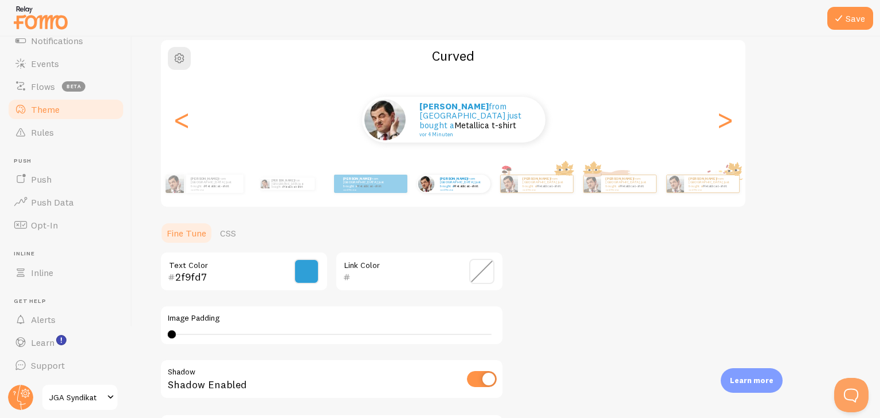
scroll to position [67, 0]
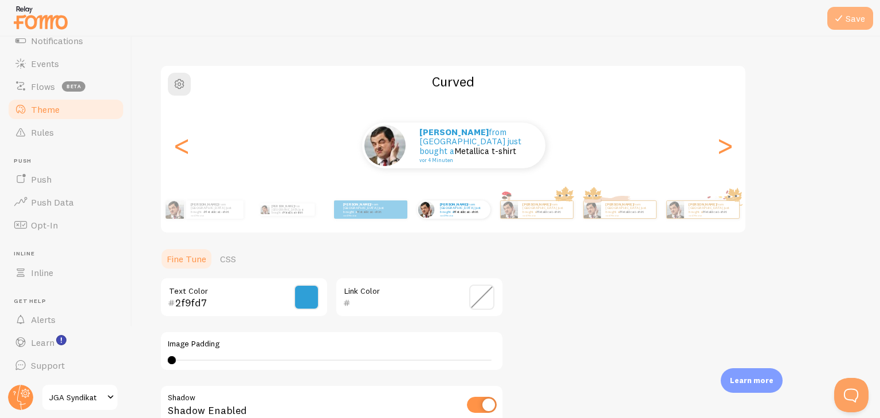
click at [860, 27] on button "Save" at bounding box center [851, 18] width 46 height 23
click at [841, 17] on icon at bounding box center [839, 18] width 14 height 14
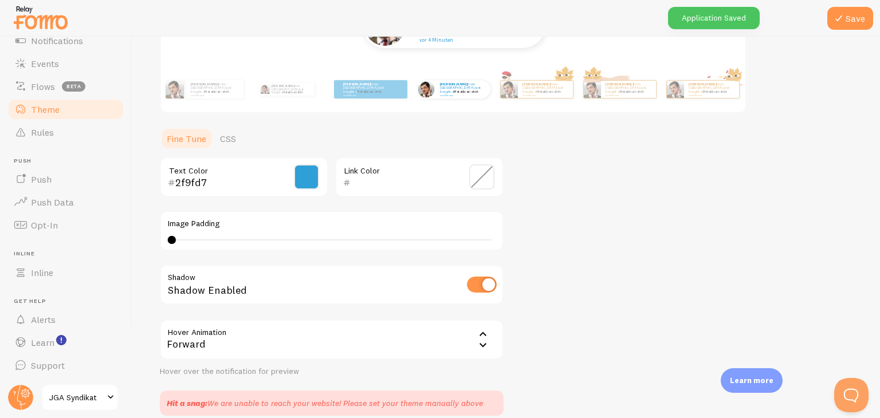
scroll to position [239, 0]
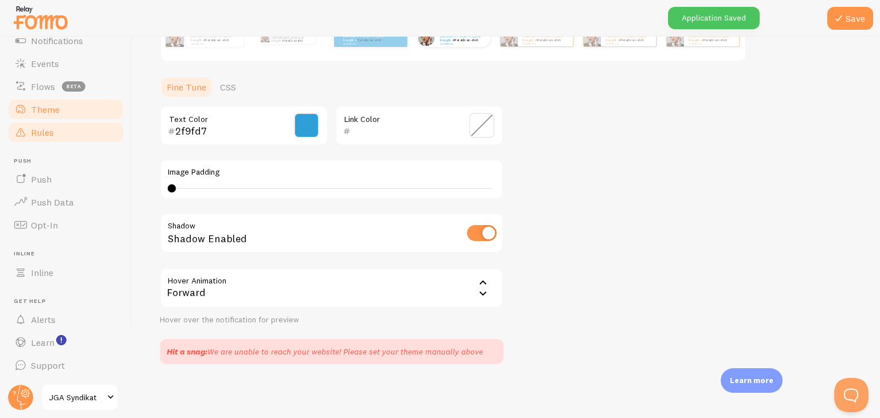
click at [68, 127] on link "Rules" at bounding box center [66, 132] width 118 height 23
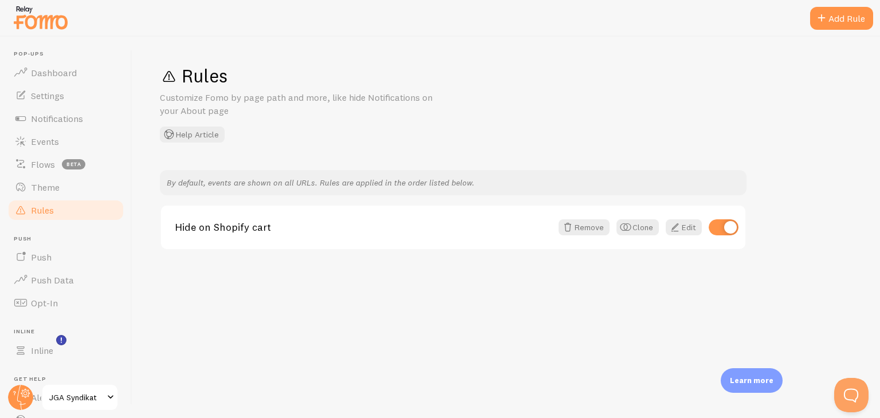
scroll to position [78, 0]
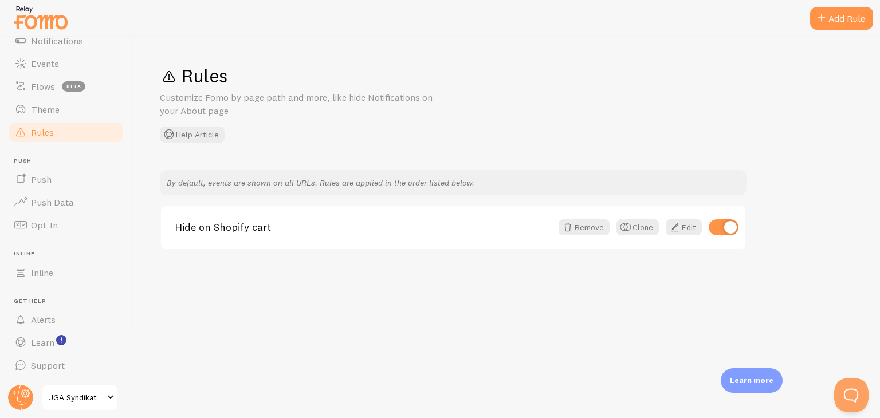
drag, startPoint x: 152, startPoint y: 93, endPoint x: 540, endPoint y: 264, distance: 424.1
click at [540, 264] on div "Rules Customize Fomo by page path and more, like hide Notifications on your Abo…" at bounding box center [506, 228] width 748 height 382
copy div "Customize Fomo by page path and more, like hide Notifications on your About pag…"
click at [361, 218] on div "Hide on Shopify cart Remove Clone Edit" at bounding box center [453, 228] width 585 height 44
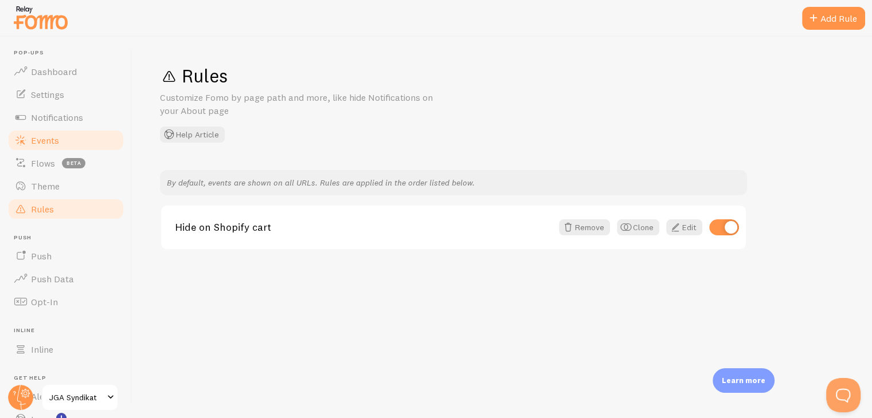
scroll to position [0, 0]
click at [61, 75] on span "Dashboard" at bounding box center [54, 72] width 46 height 11
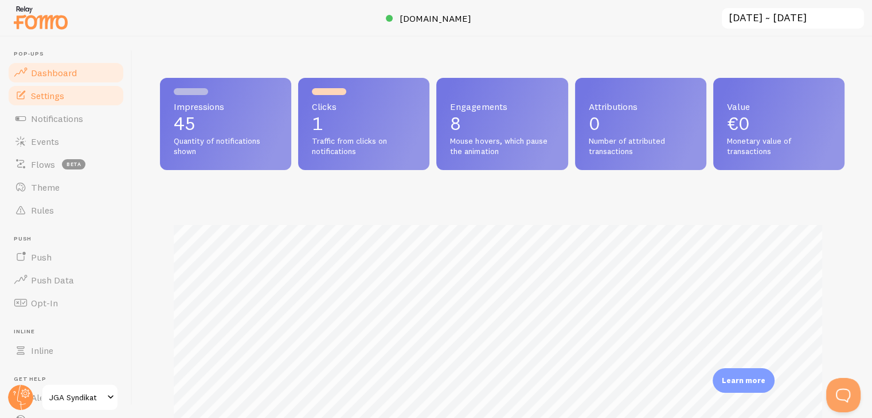
scroll to position [301, 675]
click at [61, 97] on span "Settings" at bounding box center [47, 95] width 33 height 11
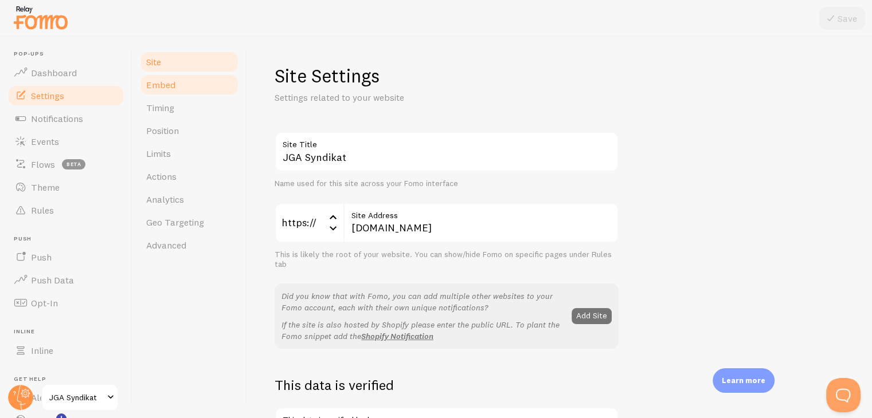
click at [172, 87] on span "Embed" at bounding box center [160, 84] width 29 height 11
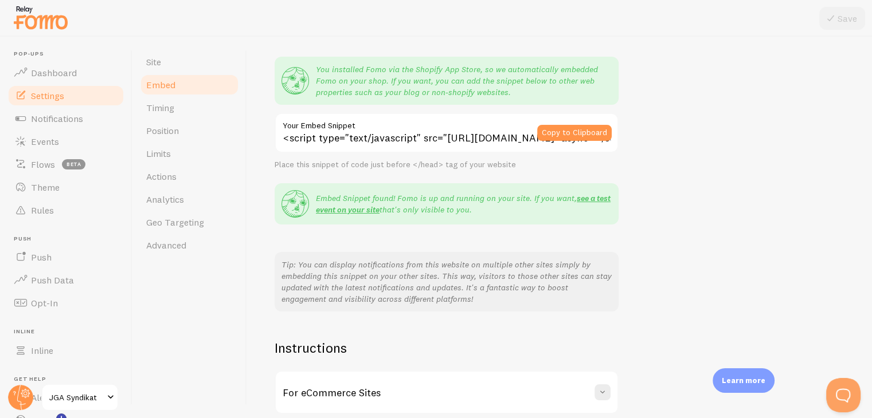
scroll to position [115, 0]
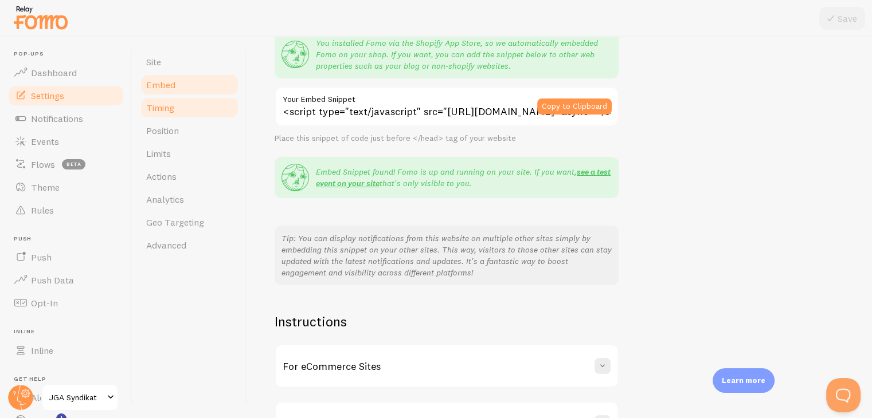
click at [194, 108] on link "Timing" at bounding box center [189, 107] width 100 height 23
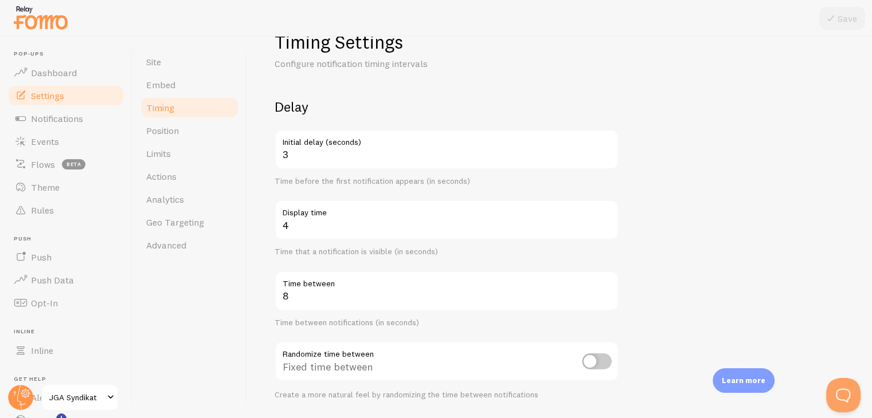
scroll to position [30, 0]
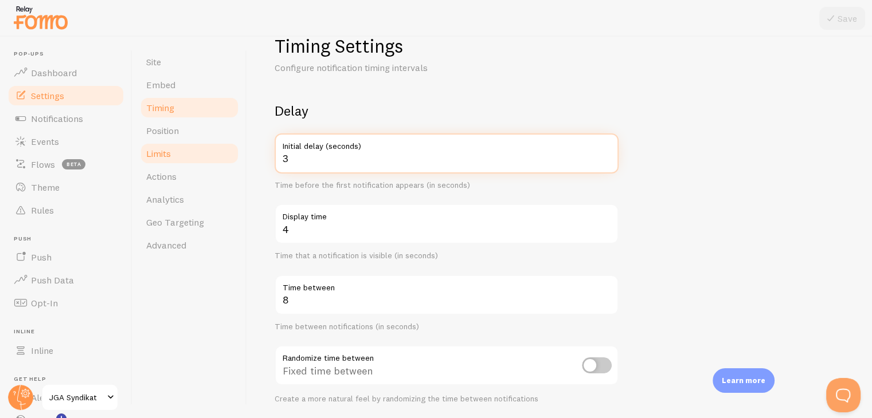
drag, startPoint x: 337, startPoint y: 161, endPoint x: 236, endPoint y: 159, distance: 101.5
click at [237, 159] on div "Site Embed Timing Position Limits Actions Analytics Geo Targeting Advanced Timi…" at bounding box center [501, 228] width 739 height 382
type input "5"
click at [754, 134] on form "Delay 5 Initial delay (seconds) Time before the first notification appears (in …" at bounding box center [560, 348] width 570 height 492
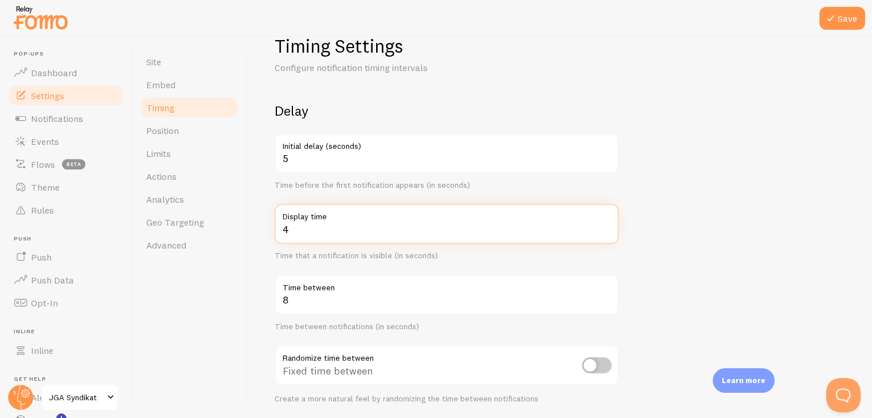
click at [364, 227] on input "4" at bounding box center [447, 224] width 344 height 40
type input "5"
click at [759, 202] on form "Delay 5 Initial delay (seconds) Time before the first notification appears (in …" at bounding box center [560, 348] width 570 height 492
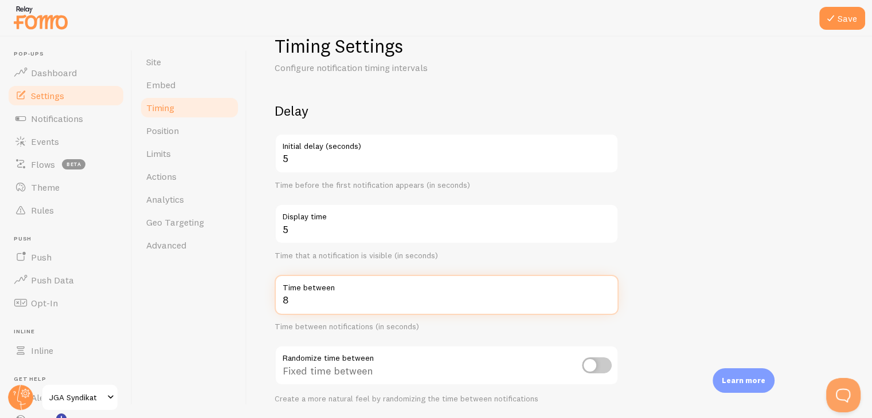
drag, startPoint x: 302, startPoint y: 297, endPoint x: 250, endPoint y: 299, distance: 52.2
click at [251, 299] on div "Timing Settings Configure notification timing intervals Delay 5 Initial delay (…" at bounding box center [559, 228] width 625 height 382
type input "15"
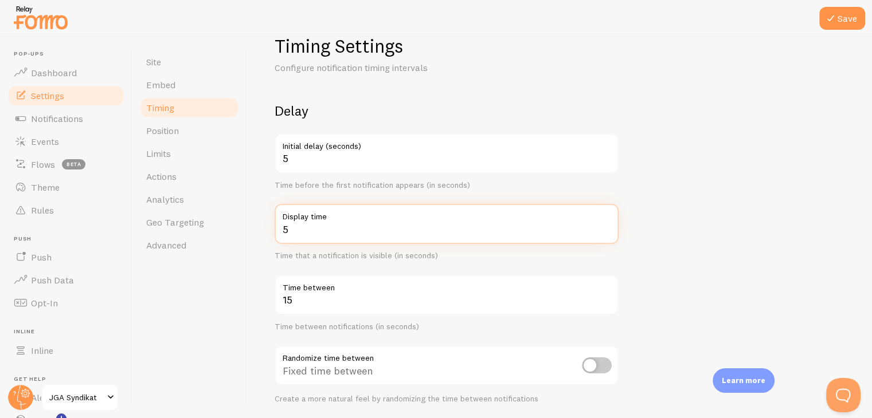
click at [720, 223] on form "Delay 5 Initial delay (seconds) Time before the first notification appears (in …" at bounding box center [560, 348] width 570 height 492
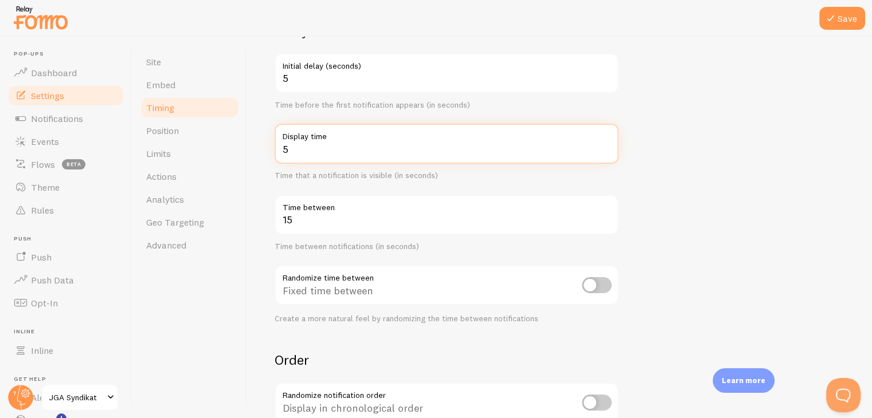
scroll to position [144, 0]
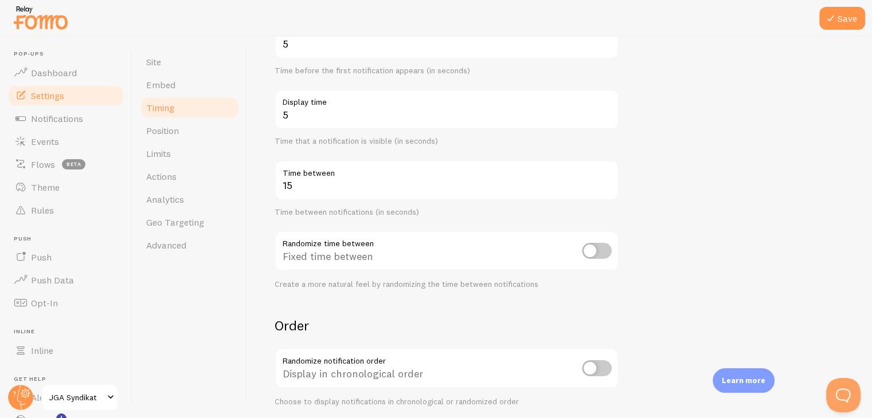
click at [589, 250] on input "checkbox" at bounding box center [597, 251] width 30 height 16
checkbox input "true"
click at [359, 261] on div "Randomize time between" at bounding box center [447, 252] width 344 height 42
click at [381, 257] on div "Randomize time between" at bounding box center [447, 252] width 344 height 42
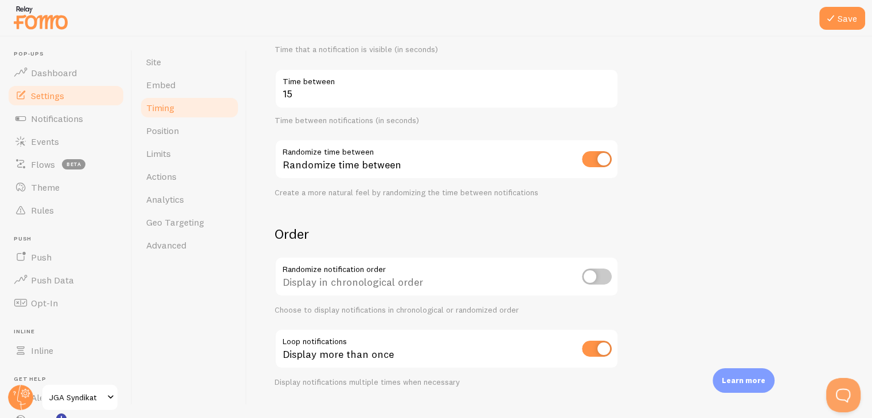
scroll to position [259, 0]
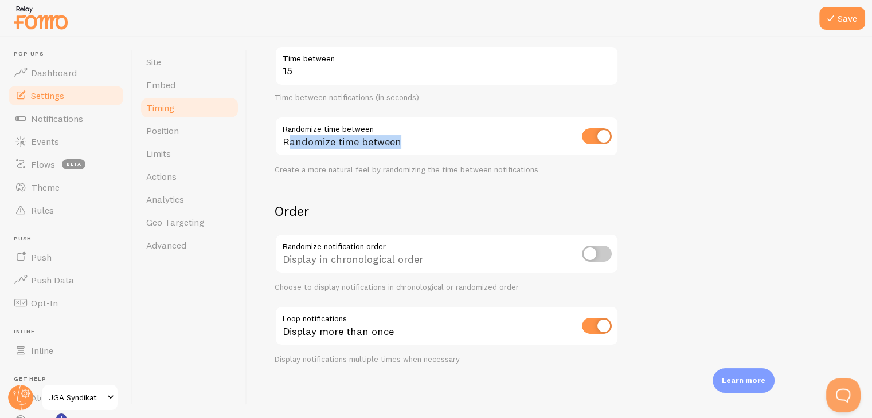
drag, startPoint x: 287, startPoint y: 127, endPoint x: 431, endPoint y: 128, distance: 144.4
click at [431, 128] on div "Randomize time between" at bounding box center [447, 137] width 344 height 42
click at [283, 124] on div "Randomize time between" at bounding box center [447, 137] width 344 height 42
drag, startPoint x: 283, startPoint y: 126, endPoint x: 445, endPoint y: 133, distance: 162.4
click at [445, 133] on div "Randomize time between" at bounding box center [447, 137] width 344 height 42
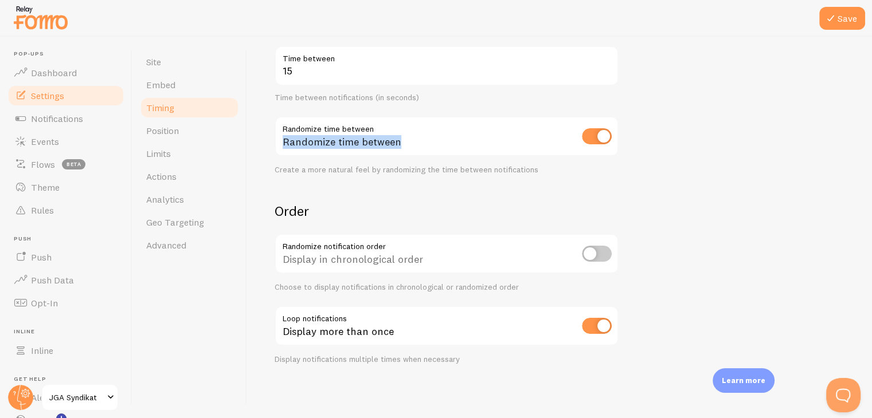
copy div "Randomize time between"
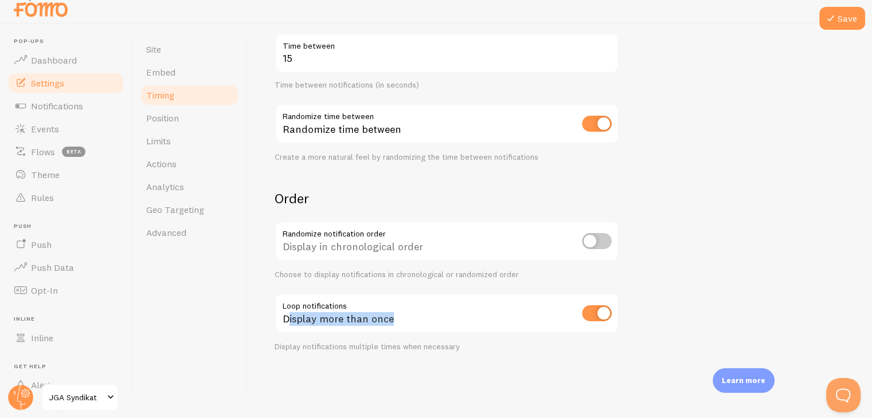
drag, startPoint x: 287, startPoint y: 304, endPoint x: 413, endPoint y: 331, distance: 129.5
click at [413, 331] on div "Display more than once" at bounding box center [447, 314] width 344 height 42
click at [413, 326] on div "Display more than once" at bounding box center [447, 314] width 344 height 42
click at [409, 319] on div "Display more than once" at bounding box center [447, 314] width 344 height 42
drag, startPoint x: 279, startPoint y: 301, endPoint x: 425, endPoint y: 318, distance: 146.5
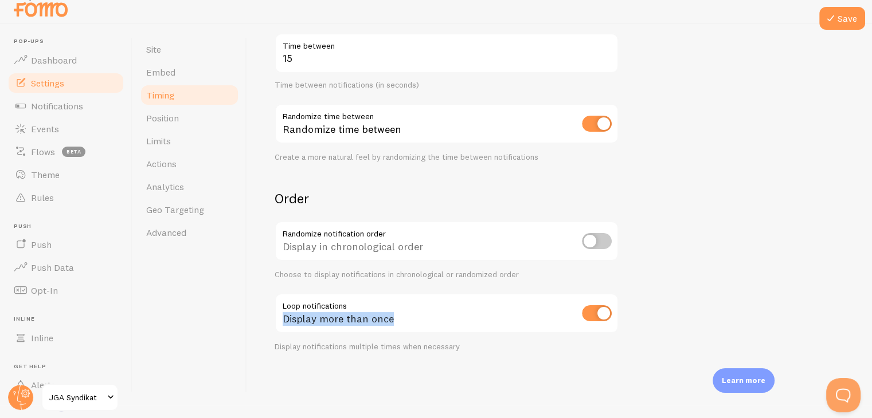
click at [425, 318] on div "Display more than once" at bounding box center [447, 314] width 344 height 42
drag, startPoint x: 284, startPoint y: 225, endPoint x: 465, endPoint y: 246, distance: 182.9
click at [465, 246] on div "Display in chronological order" at bounding box center [447, 242] width 344 height 42
copy div "Display in chronological order"
drag, startPoint x: 280, startPoint y: 303, endPoint x: 389, endPoint y: 321, distance: 110.3
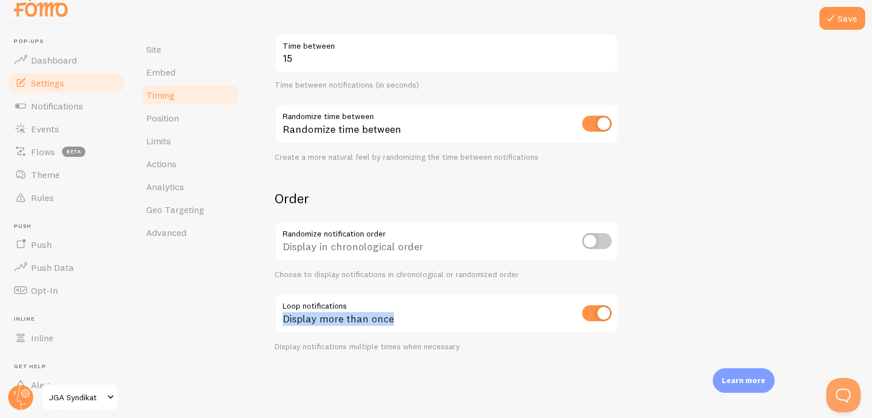
click at [401, 322] on div "Display more than once" at bounding box center [447, 314] width 344 height 42
copy div "Display more than once"
click at [518, 325] on div "Display more than once" at bounding box center [447, 314] width 344 height 42
drag, startPoint x: 846, startPoint y: 25, endPoint x: 836, endPoint y: 33, distance: 12.3
click at [846, 25] on button "Save" at bounding box center [842, 18] width 46 height 23
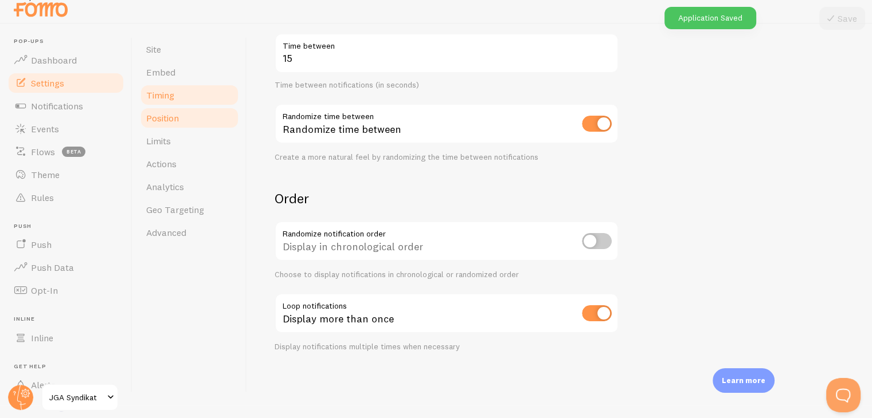
click at [166, 113] on span "Position" at bounding box center [162, 117] width 33 height 11
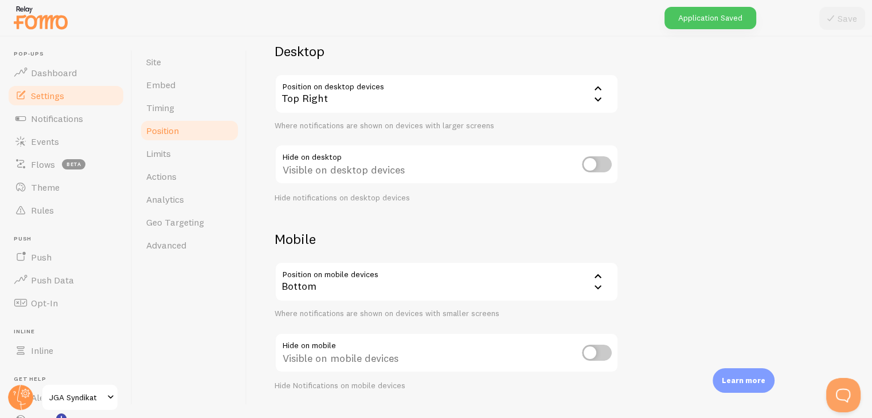
scroll to position [115, 0]
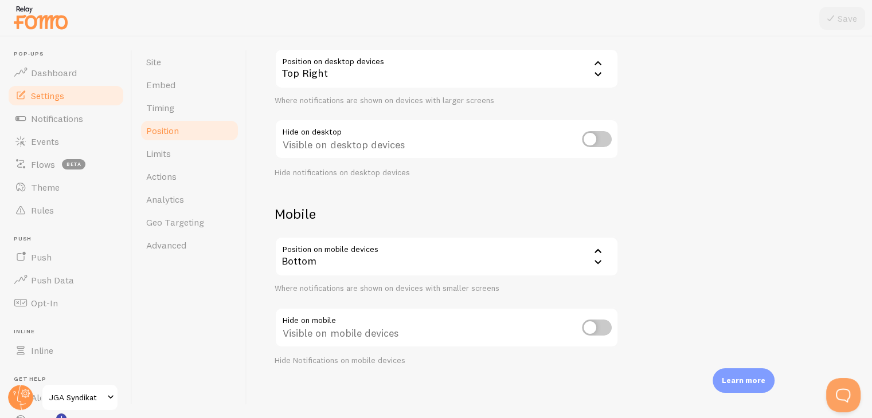
click at [344, 79] on div "Top Right" at bounding box center [447, 69] width 344 height 40
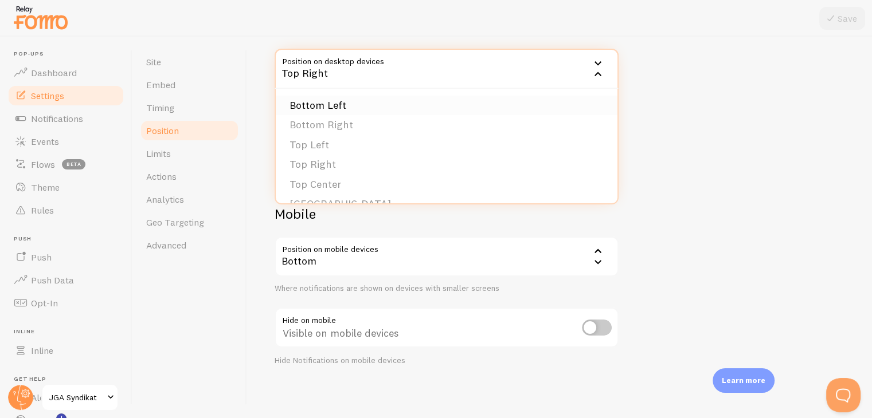
click at [348, 105] on li "Bottom Left" at bounding box center [447, 106] width 342 height 20
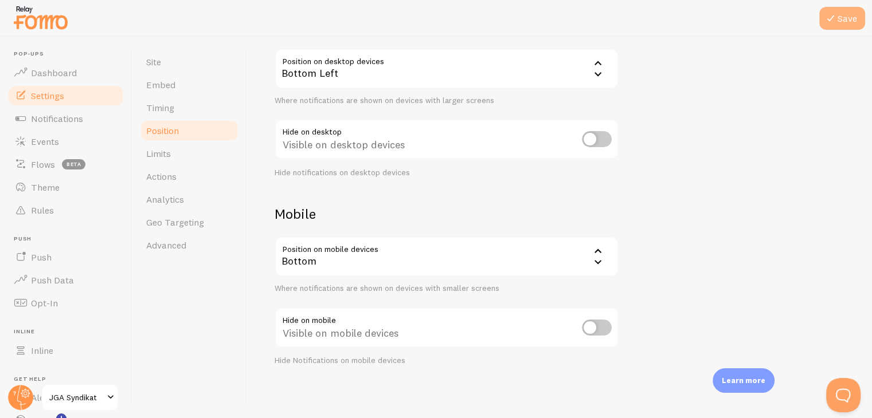
click at [843, 19] on button "Save" at bounding box center [842, 18] width 46 height 23
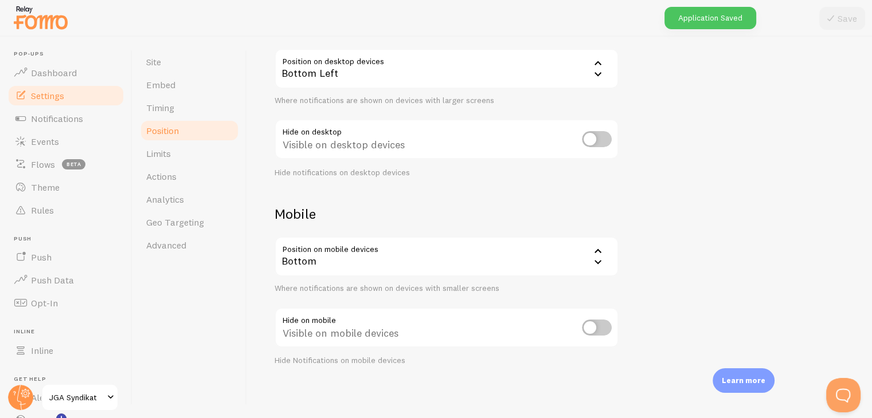
click at [401, 257] on div "Bottom" at bounding box center [447, 257] width 344 height 40
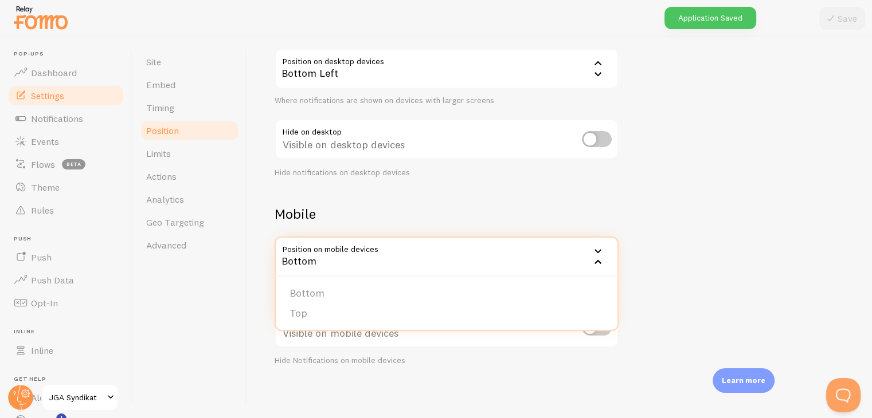
click at [401, 257] on div "Bottom" at bounding box center [447, 257] width 344 height 40
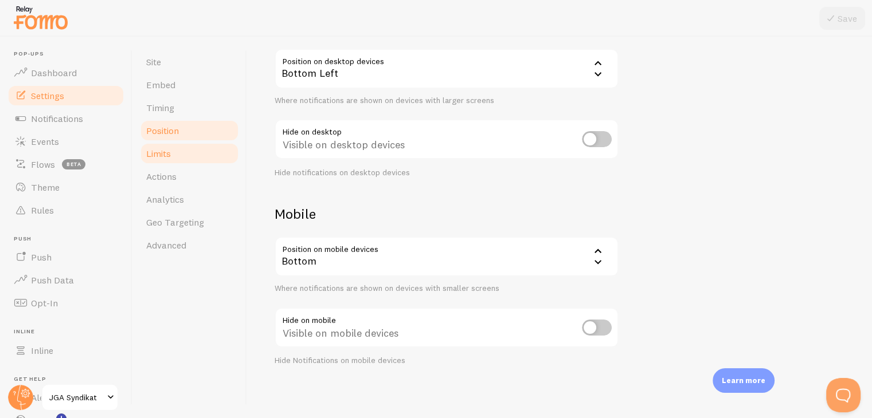
click at [213, 152] on link "Limits" at bounding box center [189, 153] width 100 height 23
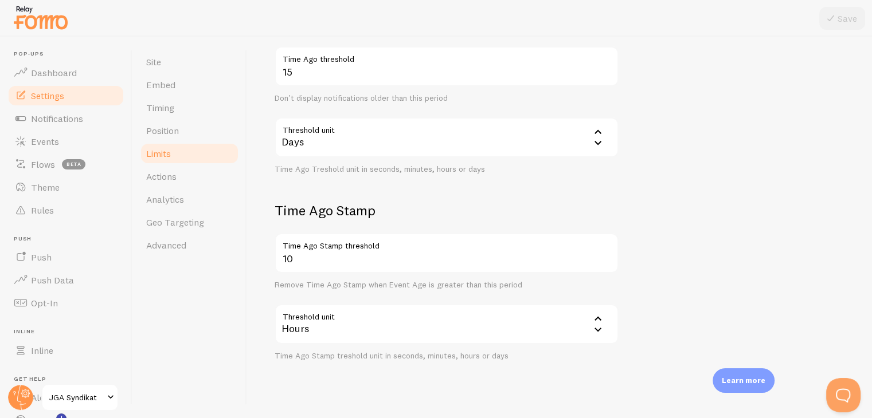
scroll to position [324, 0]
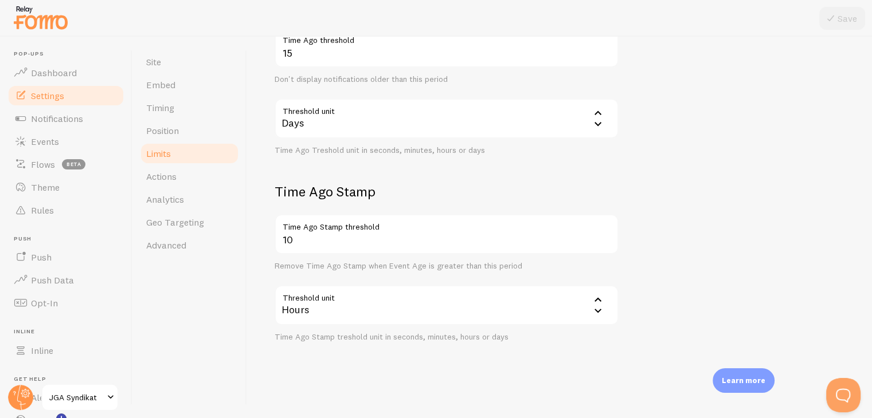
click at [342, 307] on div "Hours" at bounding box center [447, 305] width 344 height 40
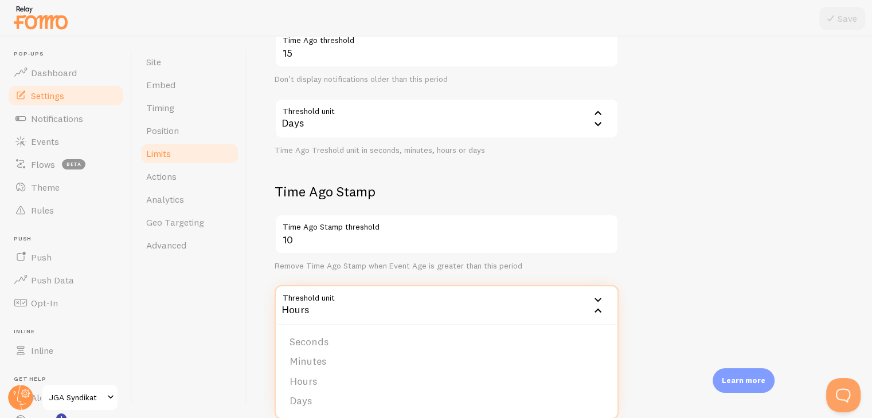
click at [343, 305] on div "Hours" at bounding box center [447, 305] width 344 height 40
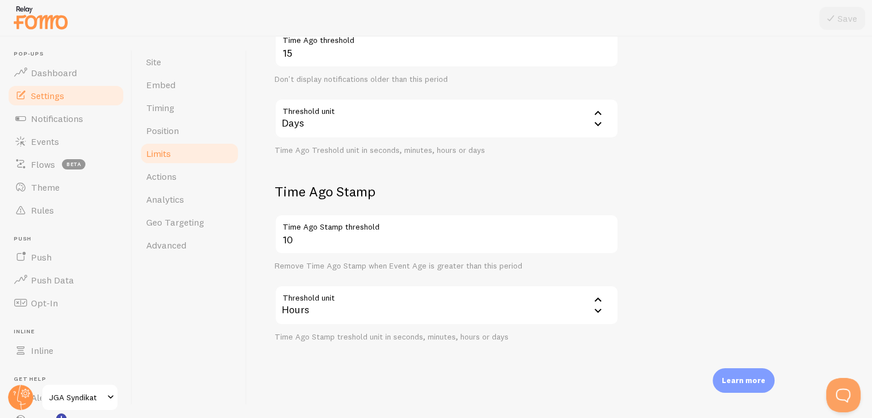
drag, startPoint x: 275, startPoint y: 73, endPoint x: 454, endPoint y: 283, distance: 275.6
click at [454, 283] on div "Limits Notification control and limitations Notification Count 20 Max Notificat…" at bounding box center [560, 41] width 570 height 602
copy div "Limits Notification control and limitations Notification Count Max Notification…"
click at [718, 202] on form "Notification Count 20 Max Notifications shown per page Limit the number of Noti…" at bounding box center [560, 75] width 570 height 534
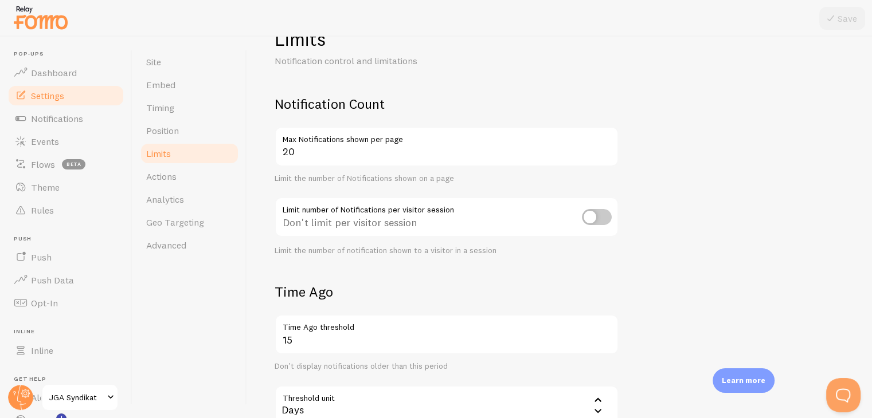
scroll to position [0, 0]
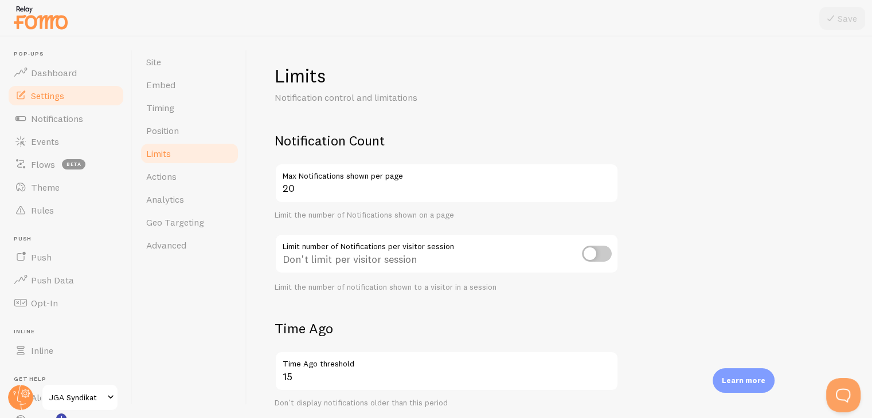
click at [583, 253] on input "checkbox" at bounding box center [597, 254] width 30 height 16
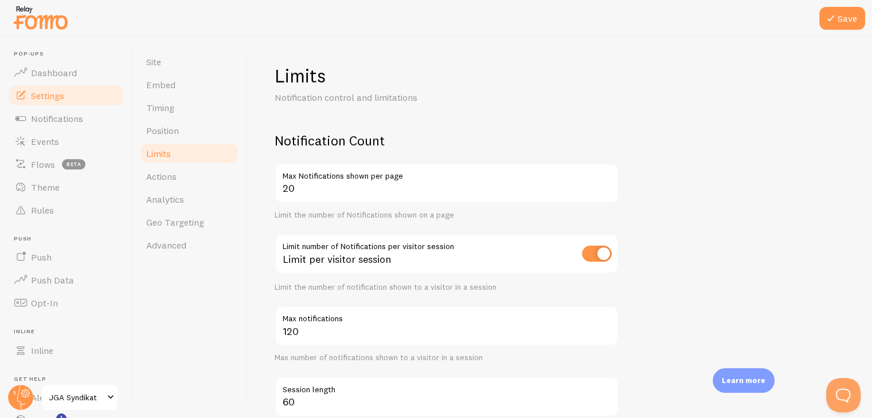
click at [587, 253] on input "checkbox" at bounding box center [597, 254] width 30 height 16
checkbox input "false"
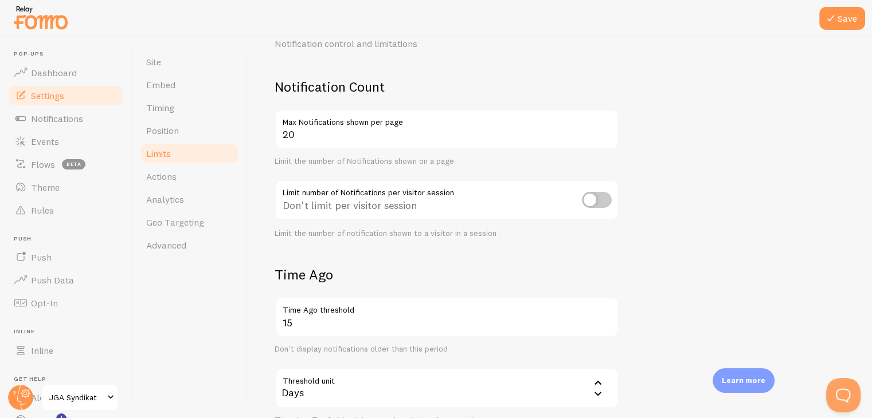
scroll to position [57, 0]
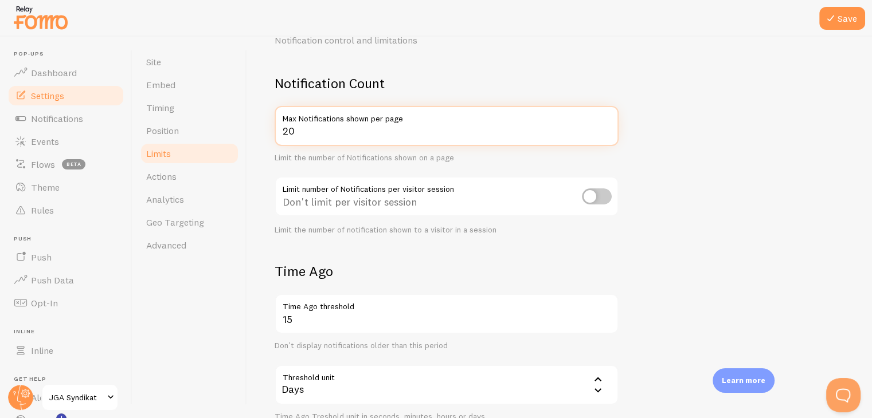
click at [321, 129] on input "20" at bounding box center [447, 126] width 344 height 40
drag, startPoint x: 321, startPoint y: 129, endPoint x: 287, endPoint y: 130, distance: 34.4
click at [287, 130] on input "20" at bounding box center [447, 126] width 344 height 40
type input "2"
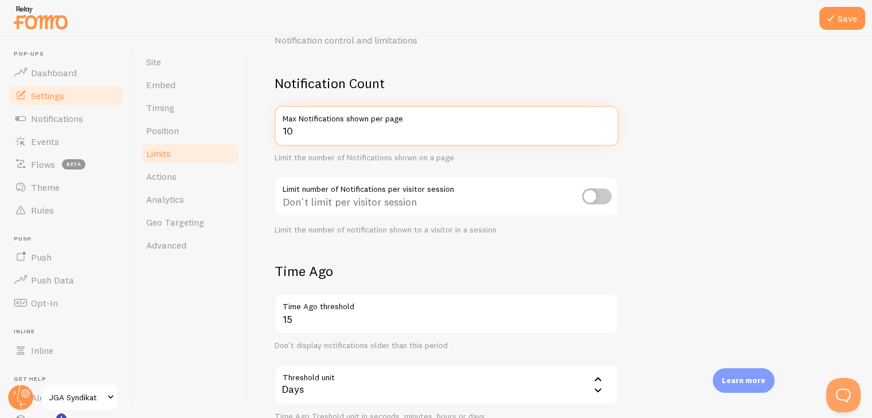
type input "10"
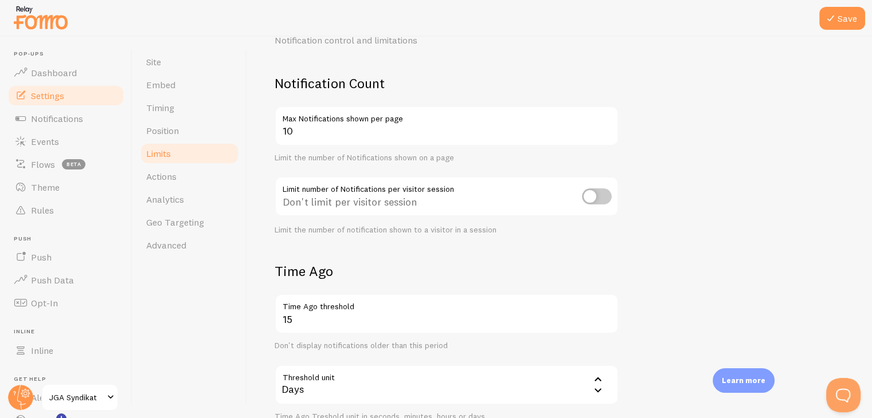
click at [769, 156] on form "Notification Count 10 Max Notifications shown per page Limit the number of Noti…" at bounding box center [560, 342] width 570 height 534
click at [595, 193] on input "checkbox" at bounding box center [597, 197] width 30 height 16
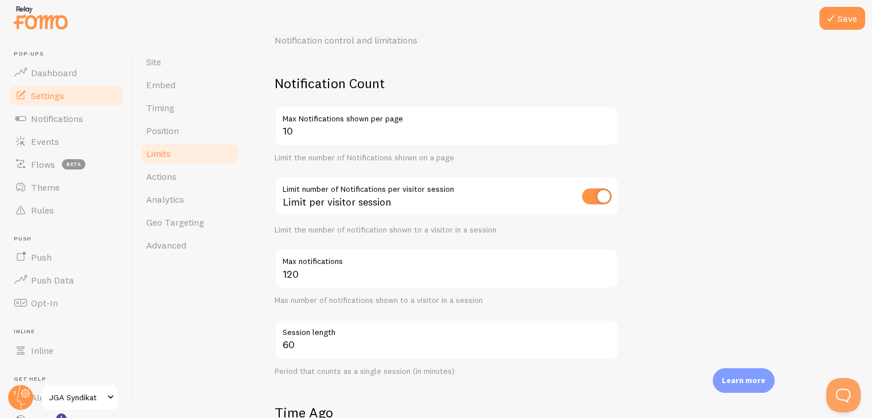
click at [595, 193] on input "checkbox" at bounding box center [597, 197] width 30 height 16
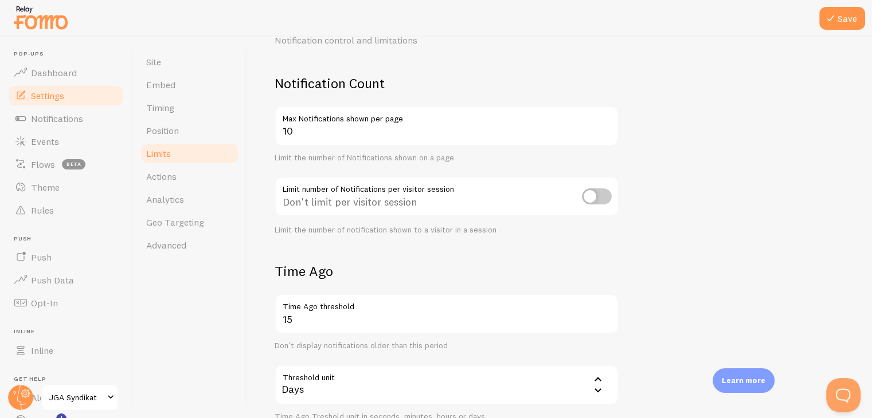
click at [595, 193] on input "checkbox" at bounding box center [597, 197] width 30 height 16
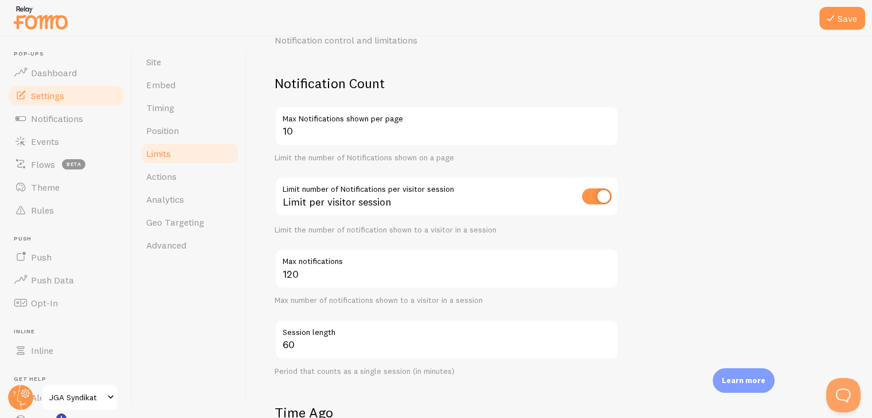
click at [594, 191] on input "checkbox" at bounding box center [597, 197] width 30 height 16
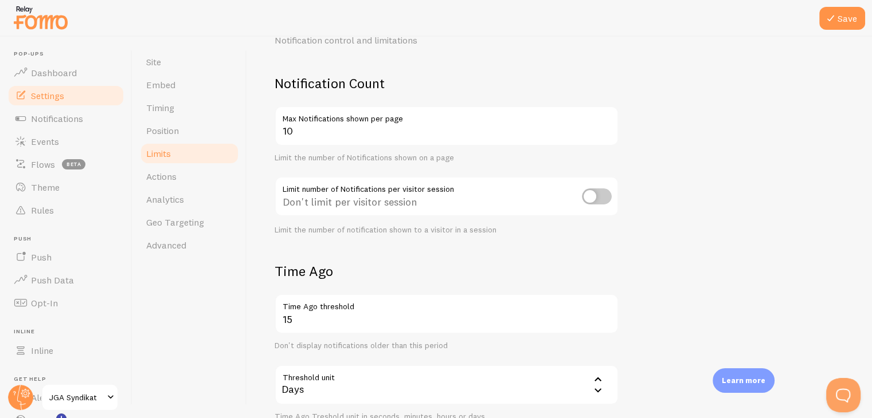
click at [594, 191] on input "checkbox" at bounding box center [597, 197] width 30 height 16
checkbox input "true"
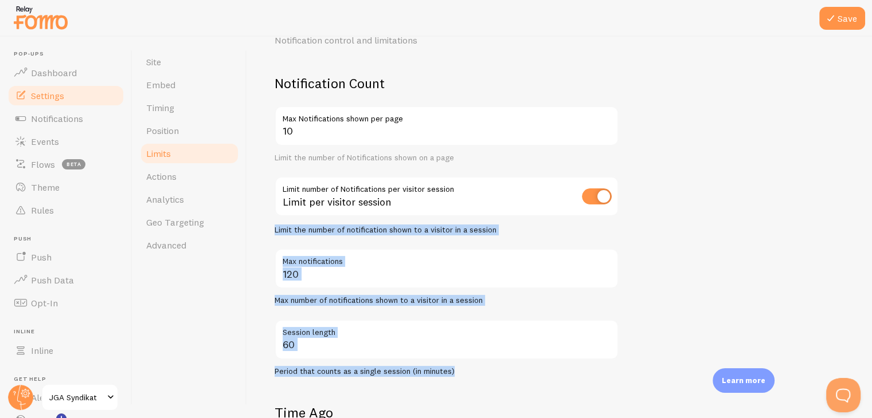
drag, startPoint x: 269, startPoint y: 230, endPoint x: 483, endPoint y: 367, distance: 253.9
click at [483, 367] on div "Limits Notification control and limitations Notification Count 10 Max Notificat…" at bounding box center [559, 228] width 625 height 382
copy div "Limit the number of notification shown to a visitor in a session Max notificati…"
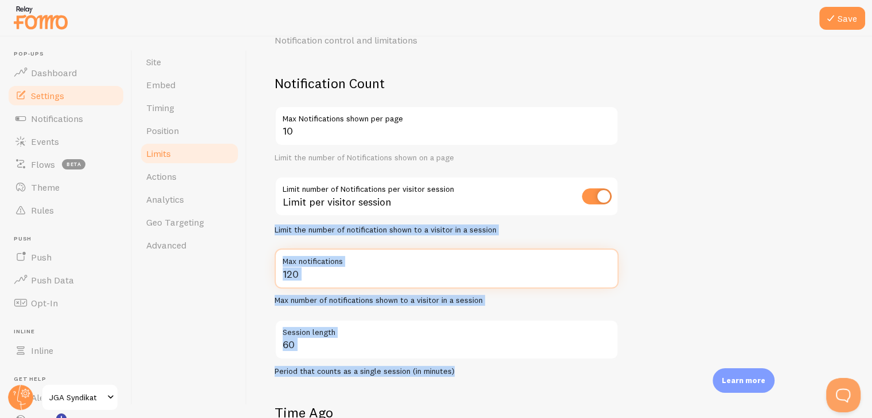
click at [303, 273] on input "120" at bounding box center [447, 269] width 344 height 40
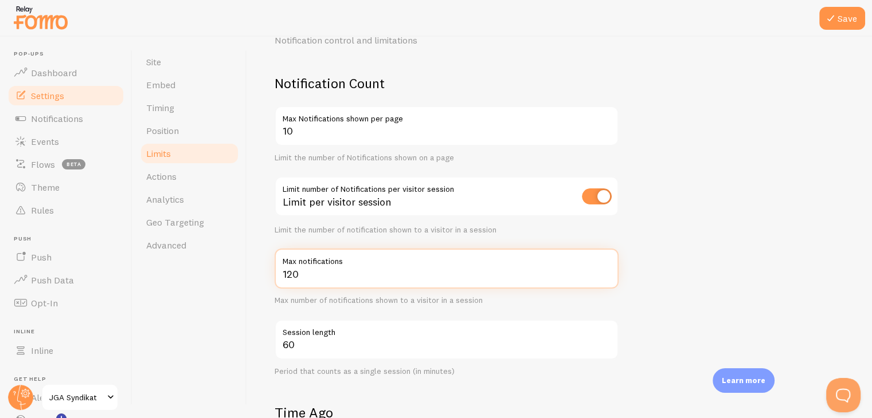
click at [303, 273] on input "120" at bounding box center [447, 269] width 344 height 40
type input "10"
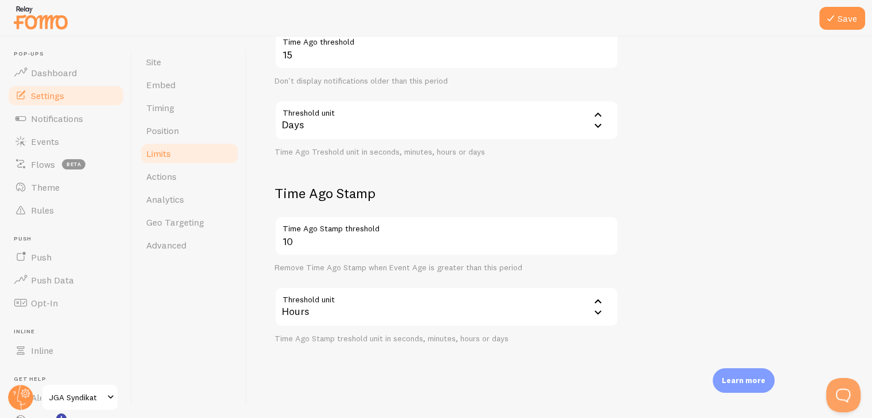
scroll to position [465, 0]
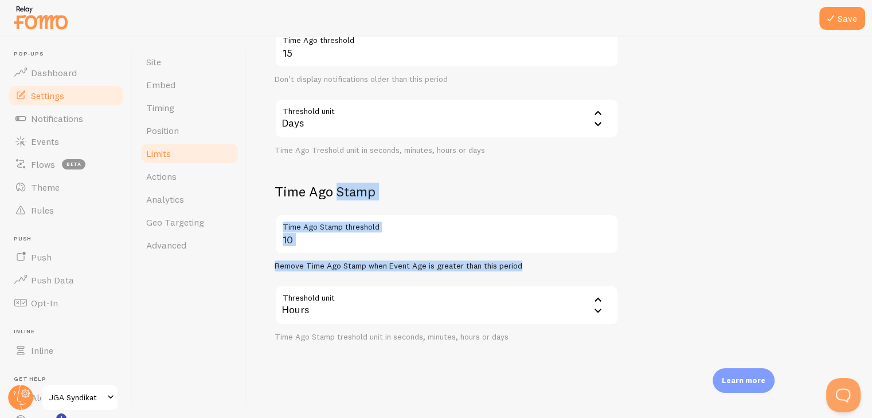
drag, startPoint x: 273, startPoint y: 185, endPoint x: 529, endPoint y: 263, distance: 267.4
click at [529, 263] on div "Limits Notification control and limitations Notification Count 10 Max Notificat…" at bounding box center [559, 228] width 625 height 382
click at [531, 260] on div "10 Time Ago Stamp threshold Remove Time Ago Stamp when Event Age is greater tha…" at bounding box center [447, 242] width 344 height 57
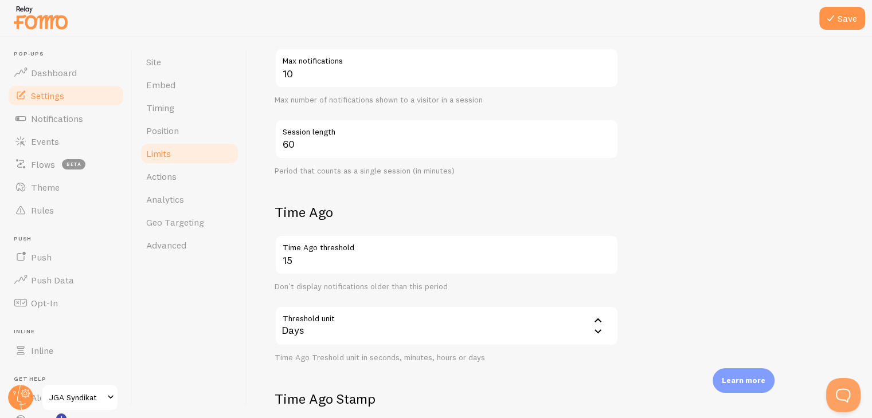
scroll to position [179, 0]
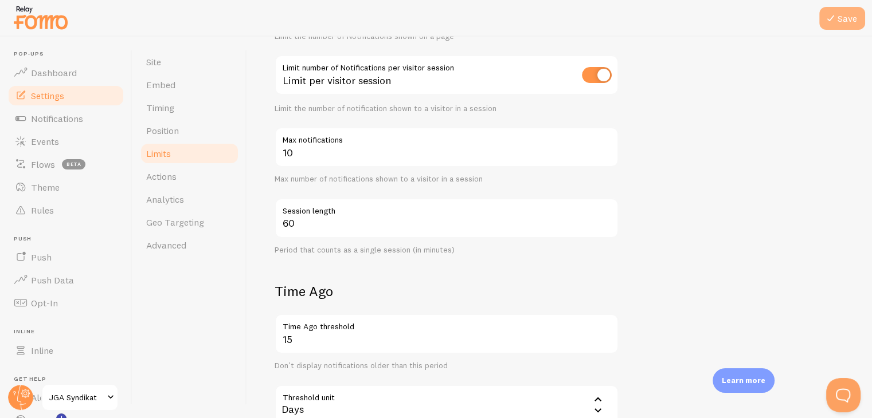
click at [855, 21] on button "Save" at bounding box center [842, 18] width 46 height 23
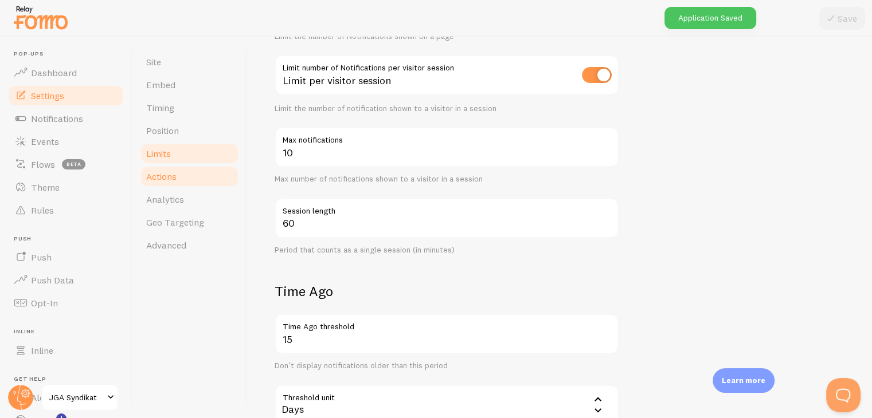
click at [211, 177] on link "Actions" at bounding box center [189, 176] width 100 height 23
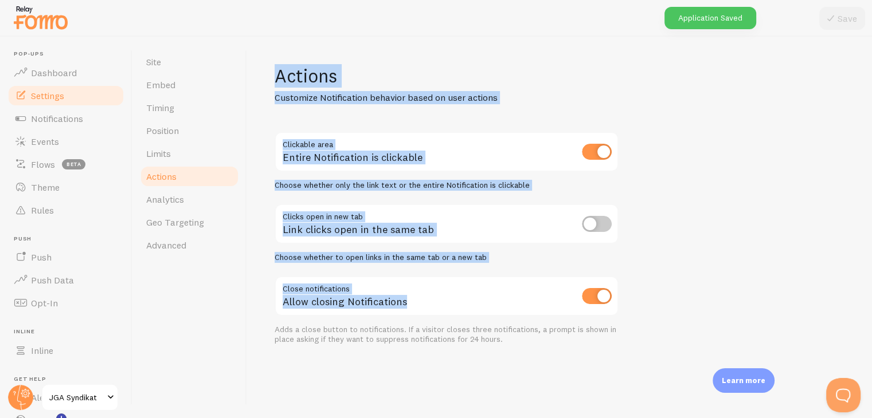
drag, startPoint x: 262, startPoint y: 75, endPoint x: 562, endPoint y: 315, distance: 383.7
click at [562, 315] on div "Actions Customize Notification behavior based on user actions Clickable area En…" at bounding box center [559, 228] width 625 height 382
copy div "Actions Customize Notification behavior based on user actions Clickable area En…"
click at [672, 166] on div "Actions Customize Notification behavior based on user actions Clickable area En…" at bounding box center [559, 228] width 625 height 382
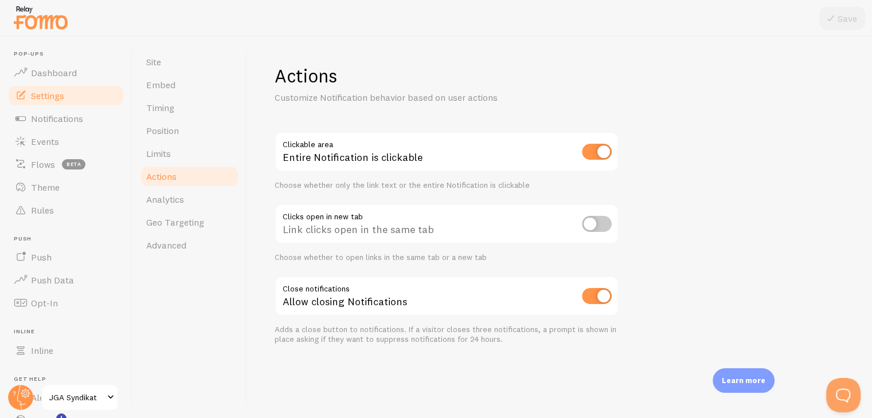
scroll to position [13, 0]
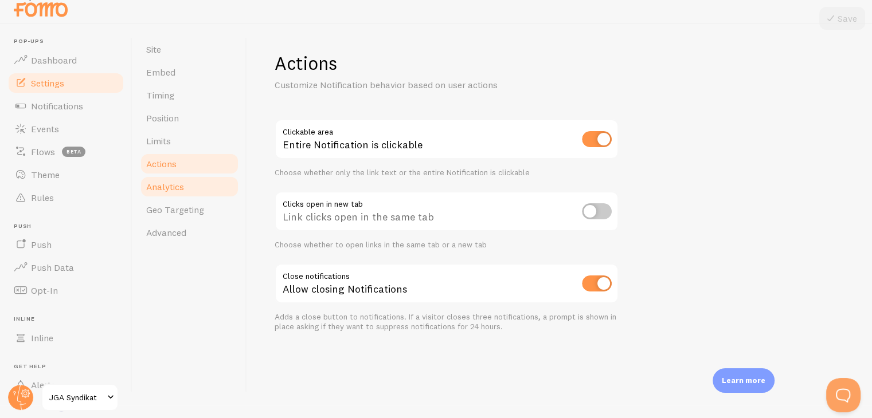
click at [156, 183] on span "Analytics" at bounding box center [165, 186] width 38 height 11
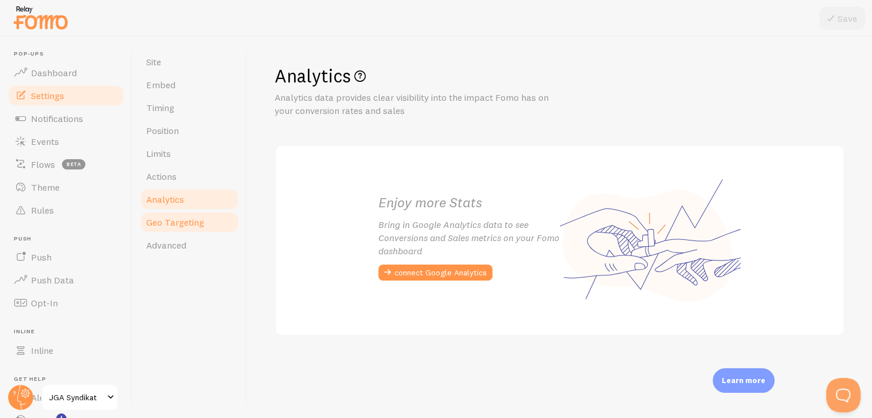
click at [199, 225] on span "Geo Targeting" at bounding box center [175, 222] width 58 height 11
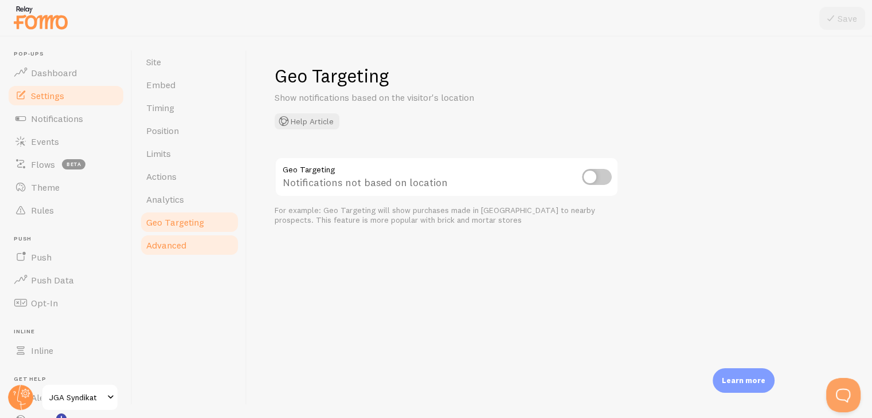
click at [193, 242] on link "Advanced" at bounding box center [189, 245] width 100 height 23
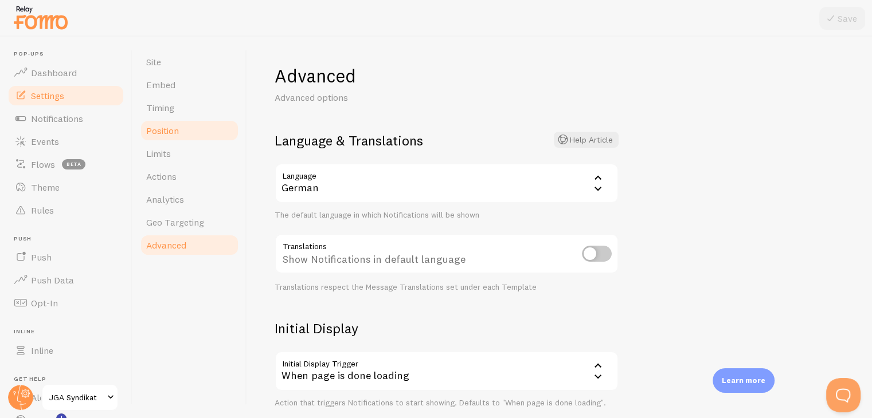
click at [183, 138] on link "Position" at bounding box center [189, 130] width 100 height 23
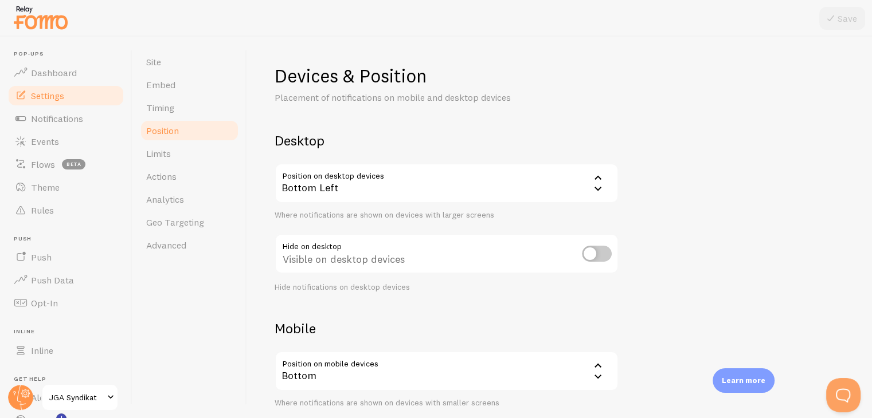
scroll to position [115, 0]
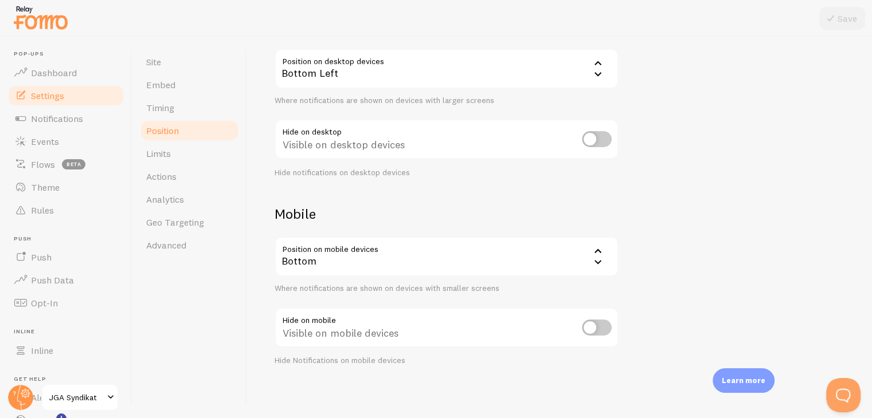
click at [359, 263] on div "Bottom" at bounding box center [447, 257] width 344 height 40
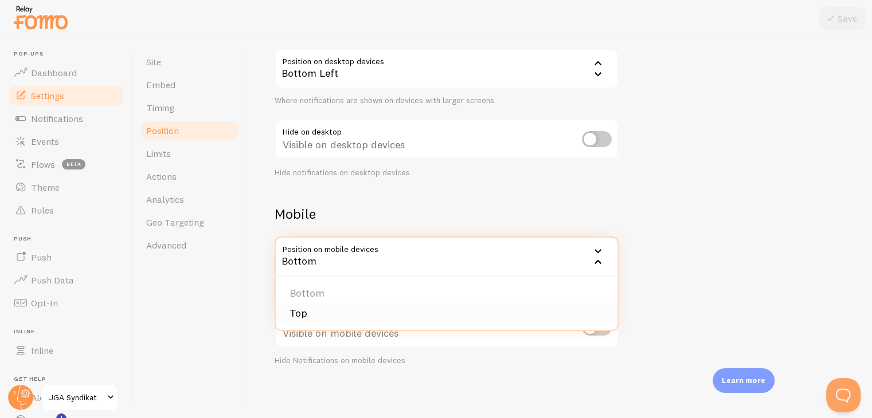
click at [343, 322] on li "Top" at bounding box center [447, 314] width 342 height 20
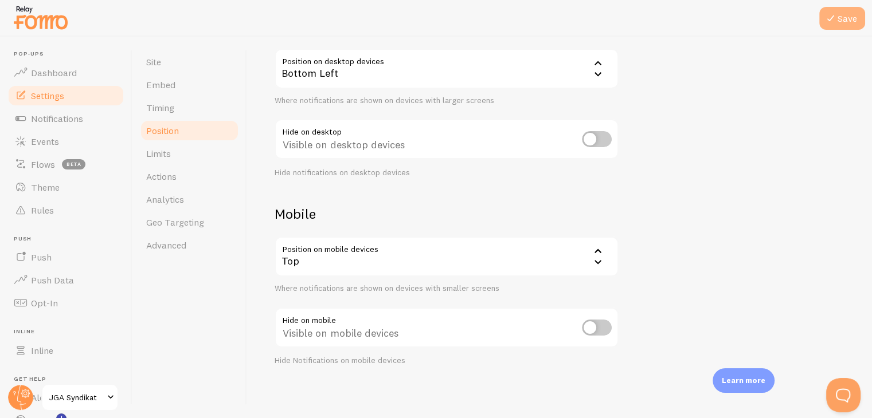
click at [843, 10] on button "Save" at bounding box center [842, 18] width 46 height 23
click at [61, 178] on link "Theme" at bounding box center [66, 187] width 118 height 23
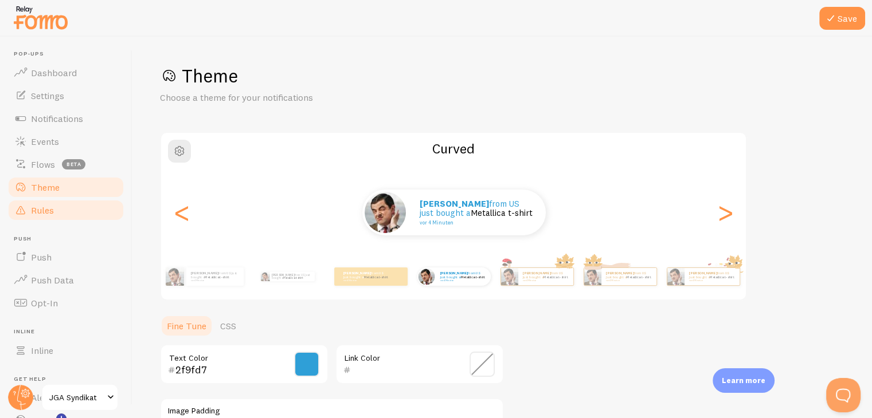
click at [60, 209] on link "Rules" at bounding box center [66, 210] width 118 height 23
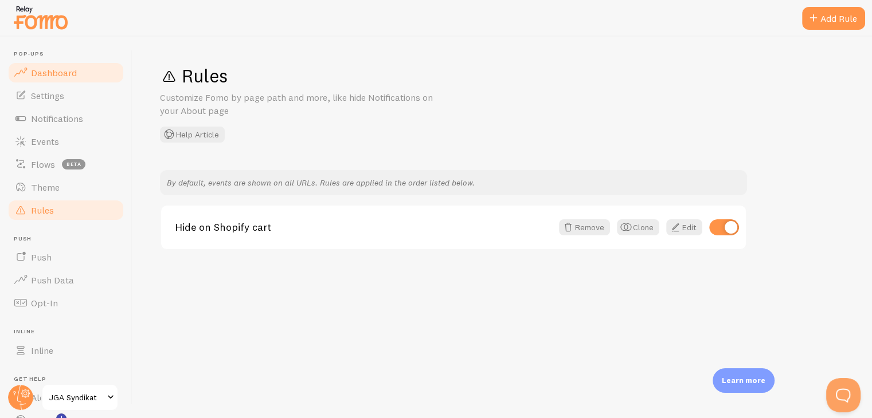
click at [66, 71] on span "Dashboard" at bounding box center [54, 72] width 46 height 11
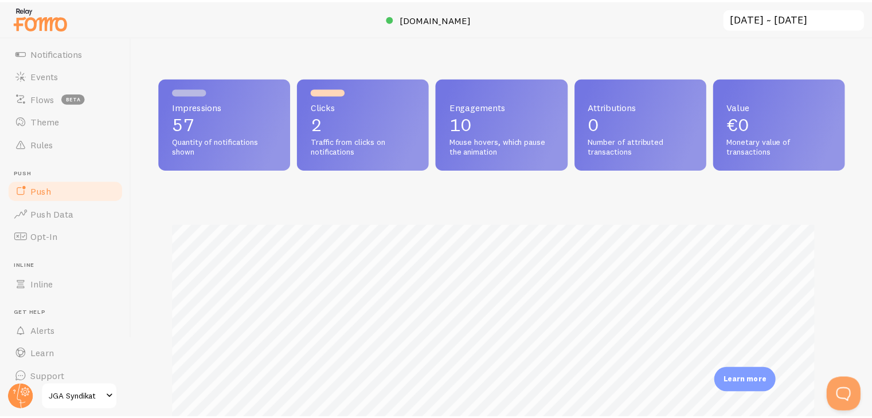
scroll to position [301, 684]
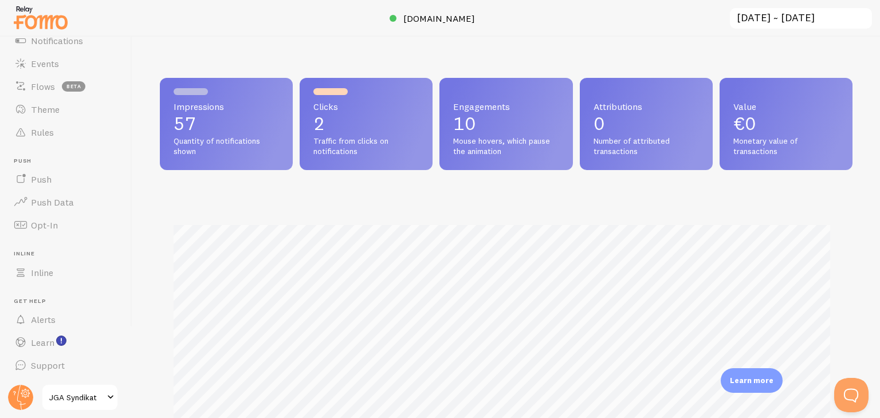
click at [69, 397] on span "JGA Syndikat" at bounding box center [76, 398] width 54 height 14
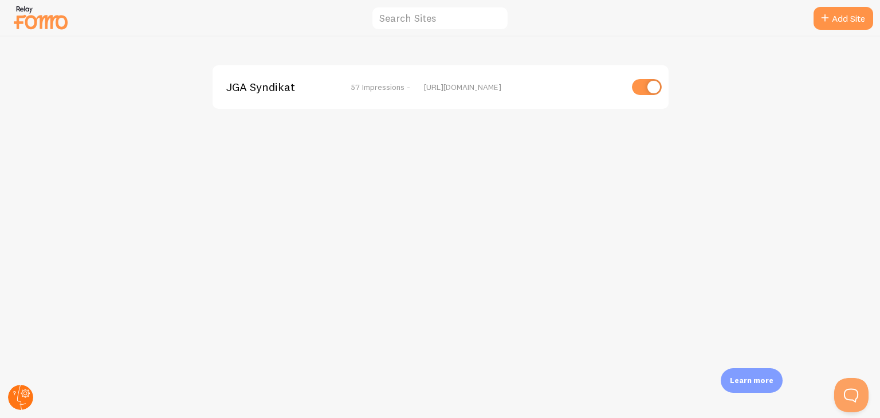
click at [23, 393] on circle at bounding box center [20, 397] width 25 height 25
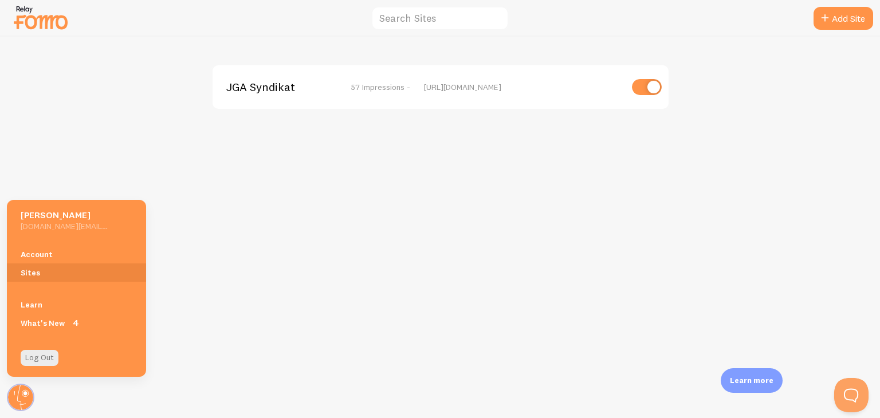
click at [298, 249] on div "JGA Syndikat 57 Impressions - https://jgasyndikat.de" at bounding box center [441, 228] width 880 height 382
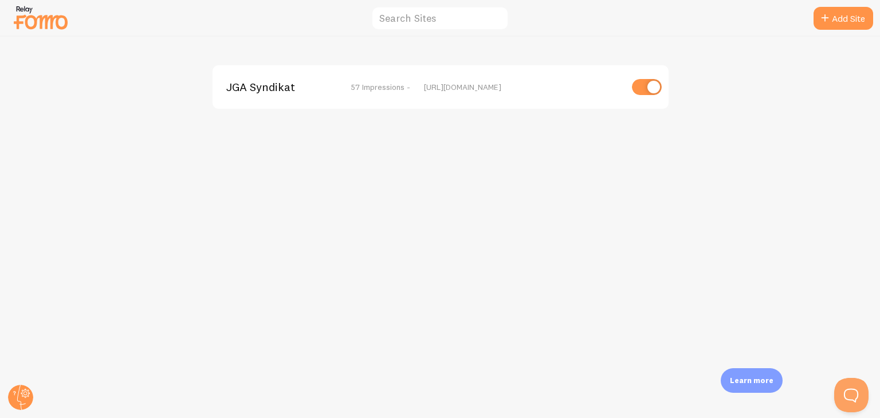
drag, startPoint x: 61, startPoint y: 23, endPoint x: 74, endPoint y: 23, distance: 13.2
click at [62, 22] on img at bounding box center [40, 17] width 57 height 29
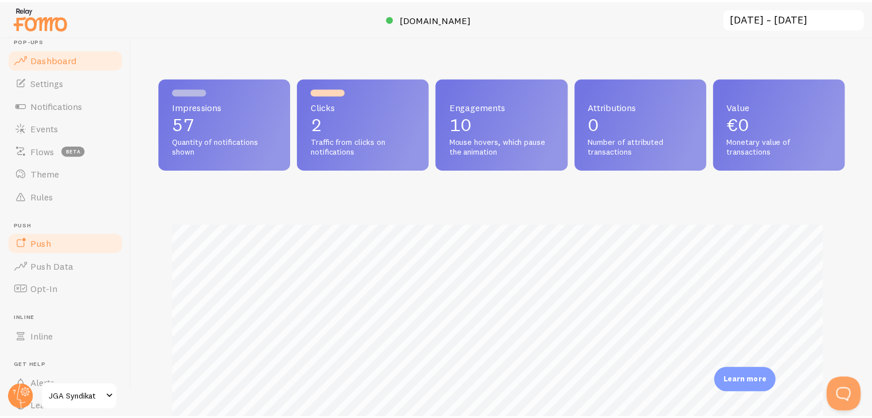
scroll to position [572801, 572426]
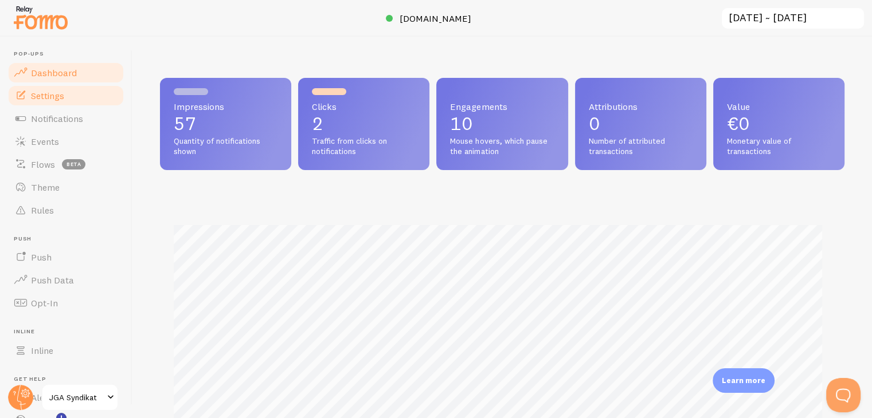
click at [66, 99] on link "Settings" at bounding box center [66, 95] width 118 height 23
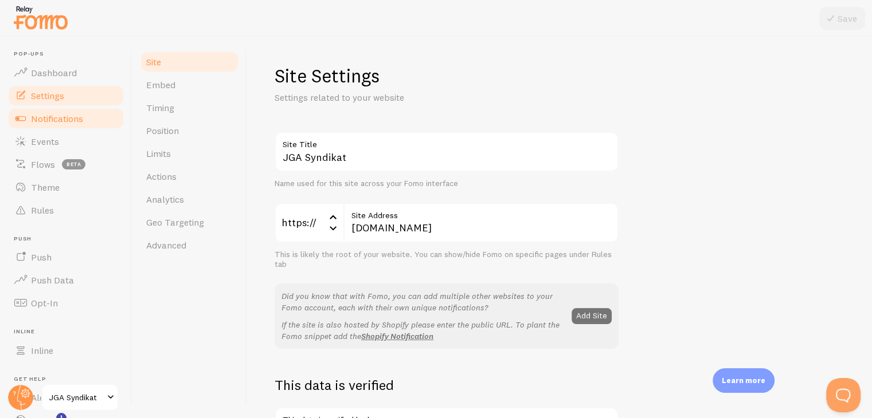
click at [65, 121] on span "Notifications" at bounding box center [57, 118] width 52 height 11
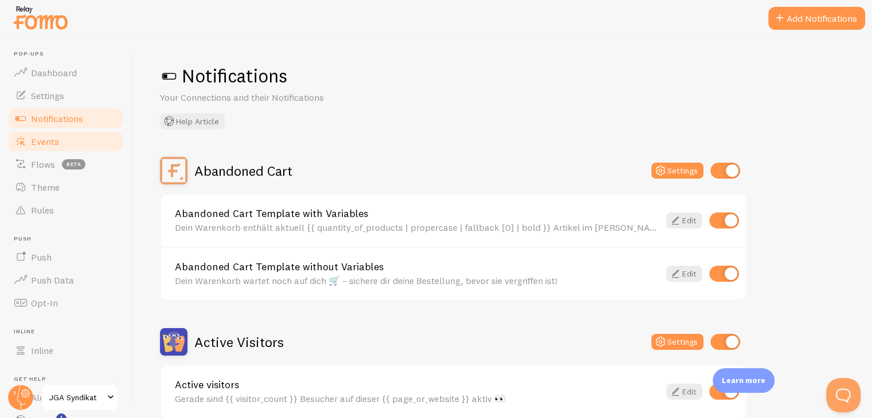
click at [67, 136] on link "Events" at bounding box center [66, 141] width 118 height 23
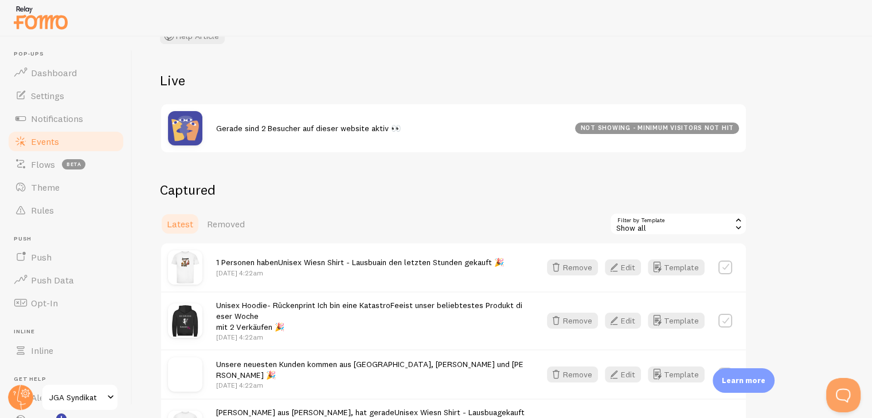
scroll to position [115, 0]
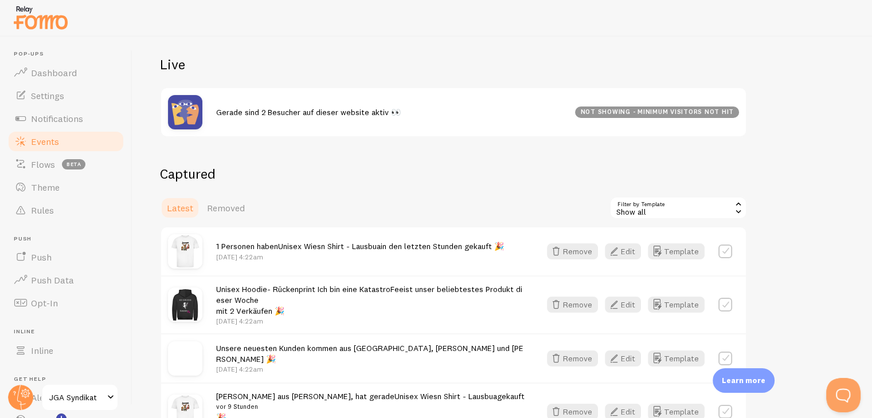
click at [226, 202] on span "Removed" at bounding box center [226, 207] width 38 height 11
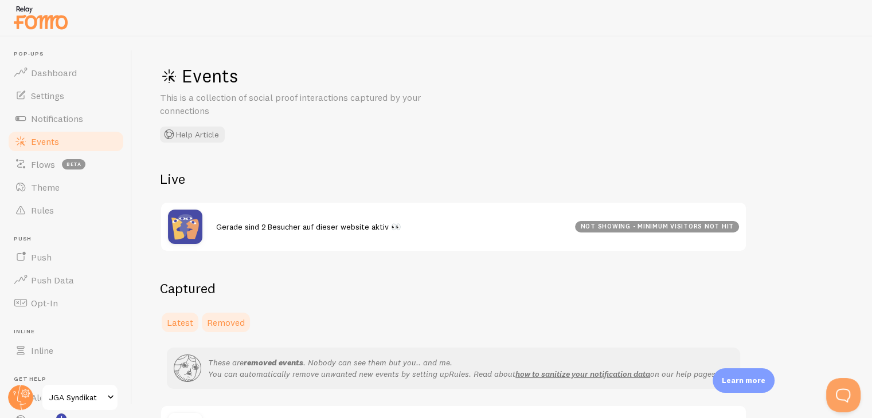
click at [191, 317] on span "Latest" at bounding box center [180, 322] width 26 height 11
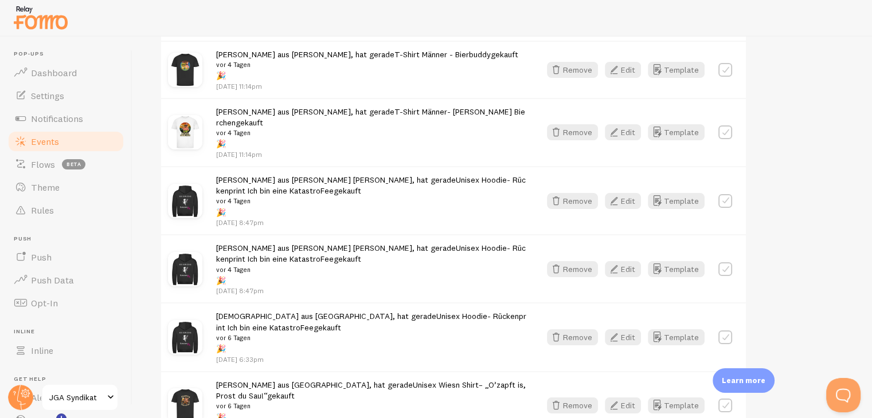
scroll to position [1204, 0]
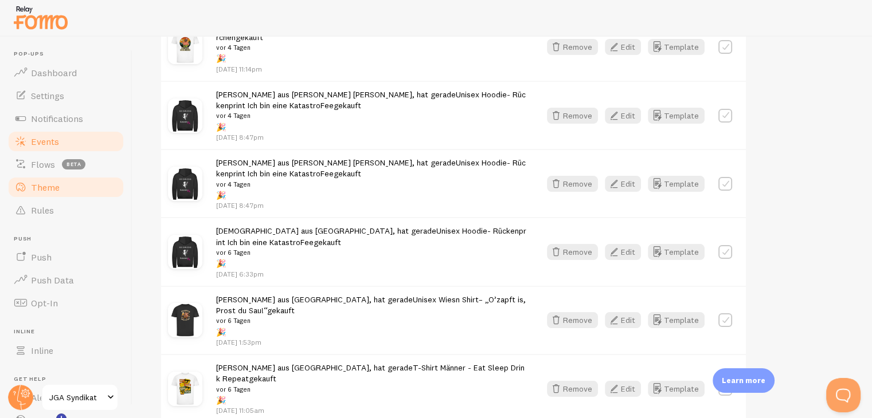
drag, startPoint x: 74, startPoint y: 186, endPoint x: 92, endPoint y: 180, distance: 18.7
click at [75, 186] on link "Theme" at bounding box center [66, 187] width 118 height 23
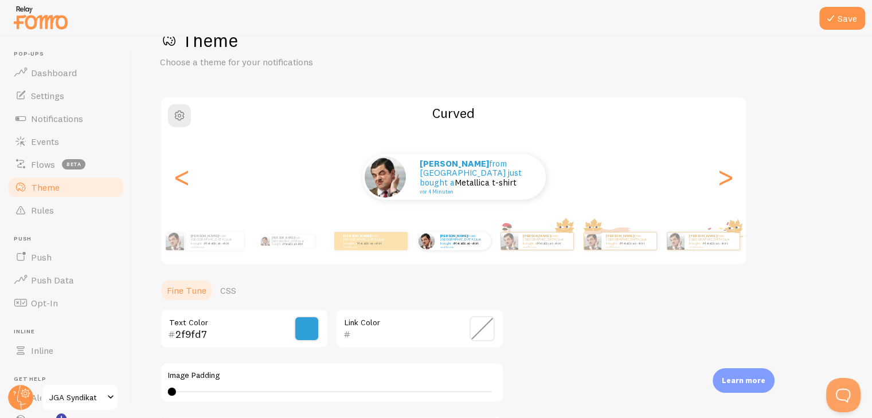
scroll to position [244, 0]
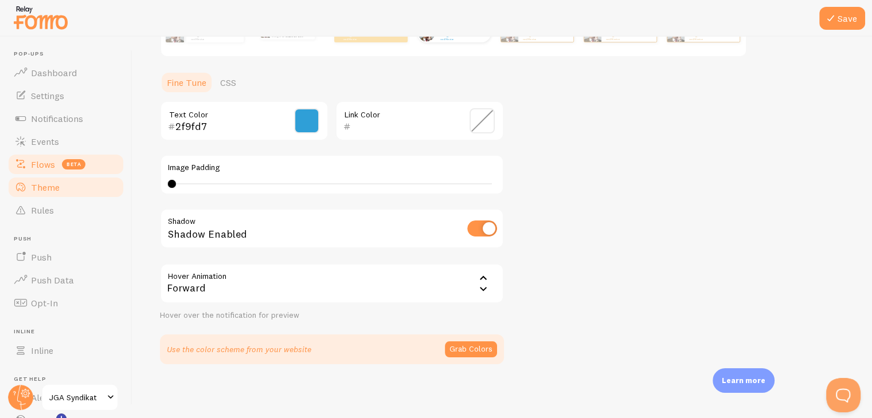
click at [48, 163] on span "Flows" at bounding box center [43, 164] width 24 height 11
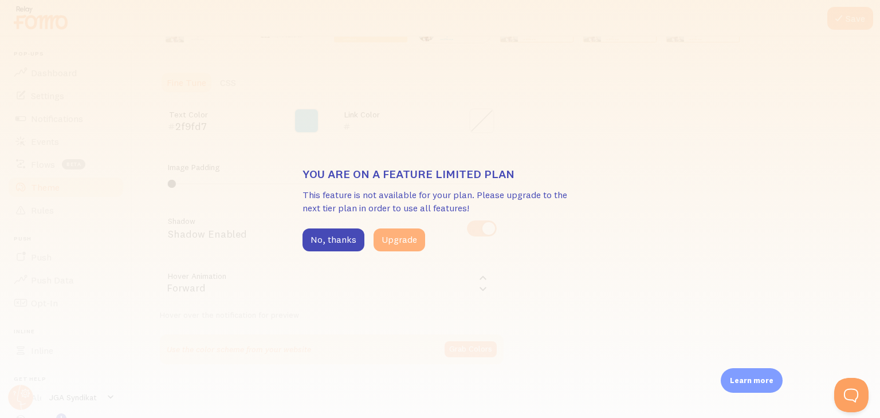
click at [397, 244] on button "Upgrade" at bounding box center [400, 240] width 52 height 23
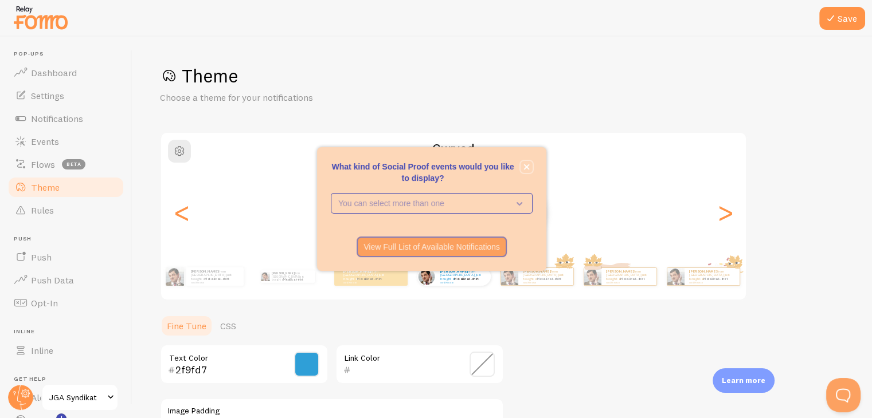
click at [527, 167] on icon "close," at bounding box center [526, 167] width 6 height 6
